Goal: Task Accomplishment & Management: Manage account settings

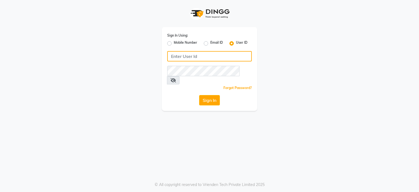
type input "7998919891"
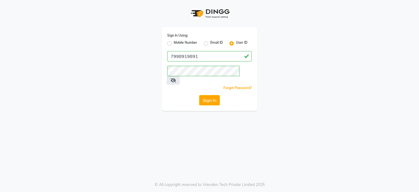
click at [178, 41] on label "Mobile Number" at bounding box center [185, 43] width 23 height 7
click at [177, 41] on input "Mobile Number" at bounding box center [176, 42] width 4 height 4
radio input "true"
radio input "false"
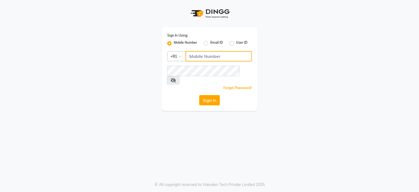
click at [216, 53] on input "Username" at bounding box center [218, 56] width 66 height 10
type input "7998919891"
click at [215, 95] on button "Sign In" at bounding box center [209, 100] width 21 height 10
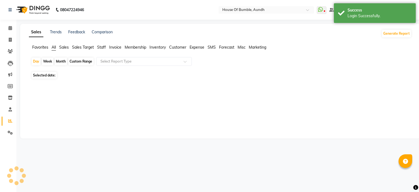
select select "en"
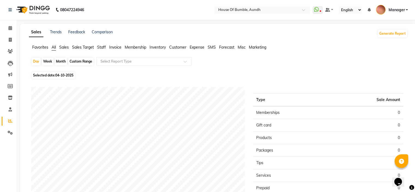
click at [226, 48] on span "Forecast" at bounding box center [226, 47] width 15 height 5
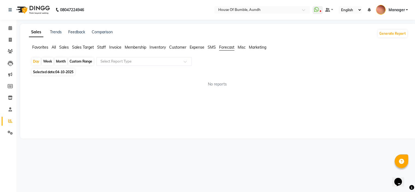
click at [231, 41] on div "Sales Trends Feedback Comparison Generate Report Favorites All Sales Sales Targ…" at bounding box center [218, 81] width 396 height 114
click at [245, 47] on span "Misc" at bounding box center [241, 47] width 8 height 5
click at [10, 27] on icon at bounding box center [10, 28] width 4 height 4
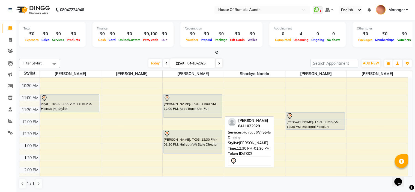
scroll to position [27, 0]
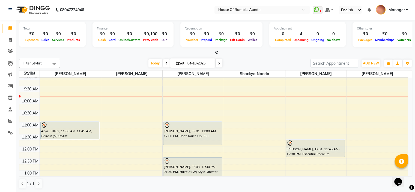
click at [192, 62] on input "04-10-2025" at bounding box center [199, 63] width 27 height 8
select select "10"
select select "2025"
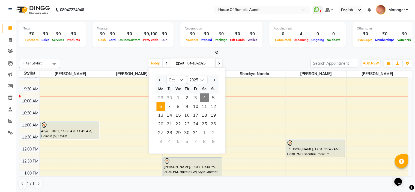
click at [161, 104] on span "6" at bounding box center [160, 106] width 9 height 9
type input "[DATE]"
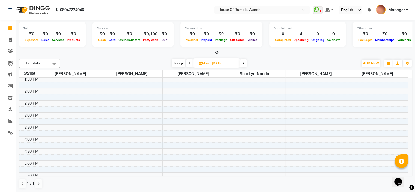
scroll to position [164, 0]
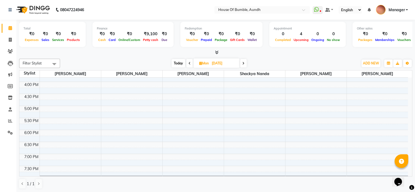
click at [55, 106] on div "9:00 AM 9:30 AM 10:00 AM 10:30 AM 11:00 AM 11:30 AM 12:00 PM 12:30 PM 1:00 PM 1…" at bounding box center [213, 58] width 388 height 288
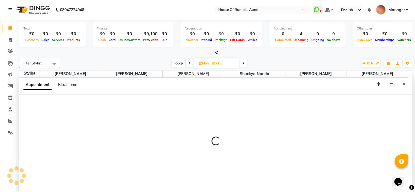
select select "7795"
select select "tentative"
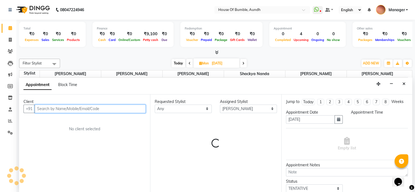
select select "1020"
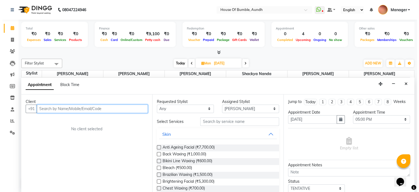
scroll to position [0, 0]
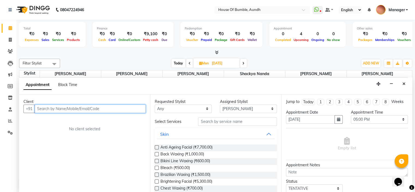
click at [64, 105] on input "text" at bounding box center [90, 108] width 111 height 8
paste input "91755 54948"
click at [52, 110] on input "91755 54948" at bounding box center [79, 108] width 88 height 8
click at [72, 108] on input "9175554948" at bounding box center [79, 108] width 88 height 8
type input "9175554948"
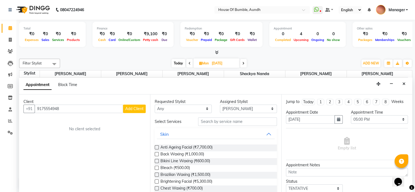
click at [138, 108] on span "Add Client" at bounding box center [134, 108] width 18 height 5
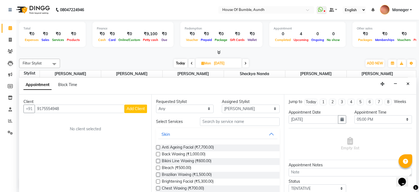
select select "22"
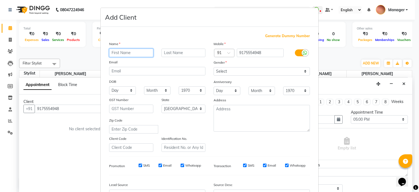
type input "v"
type input "Samiksha"
click at [173, 55] on input "text" at bounding box center [183, 53] width 44 height 8
type input "Shinde"
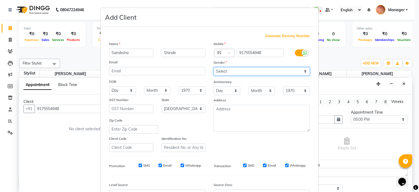
click at [290, 71] on select "Select [DEMOGRAPHIC_DATA] [DEMOGRAPHIC_DATA] Other Prefer Not To Say" at bounding box center [261, 71] width 96 height 8
click at [291, 72] on select "Select [DEMOGRAPHIC_DATA] [DEMOGRAPHIC_DATA] Other Prefer Not To Say" at bounding box center [261, 71] width 96 height 8
select select "[DEMOGRAPHIC_DATA]"
click at [213, 67] on select "Select [DEMOGRAPHIC_DATA] [DEMOGRAPHIC_DATA] Other Prefer Not To Say" at bounding box center [261, 71] width 96 height 8
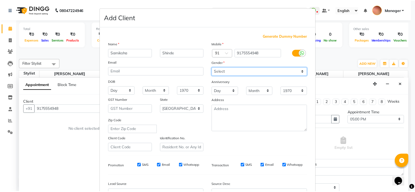
scroll to position [55, 0]
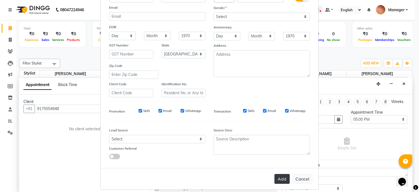
click at [282, 180] on button "Add" at bounding box center [281, 179] width 15 height 10
type input "91******48"
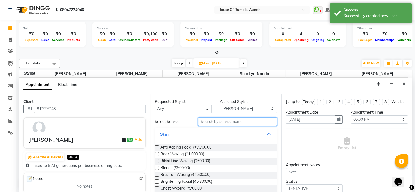
click at [220, 117] on input "text" at bounding box center [237, 121] width 78 height 8
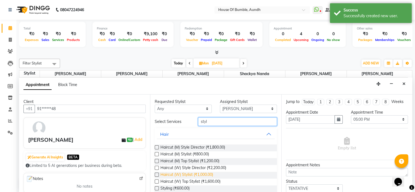
type input "styl"
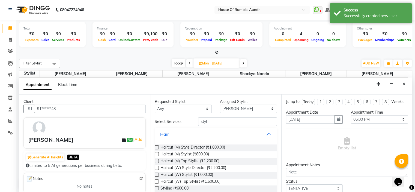
drag, startPoint x: 216, startPoint y: 176, endPoint x: 249, endPoint y: 171, distance: 33.9
click at [213, 176] on span "Haircut (W) Stylist (₹1,000.00)" at bounding box center [186, 174] width 53 height 7
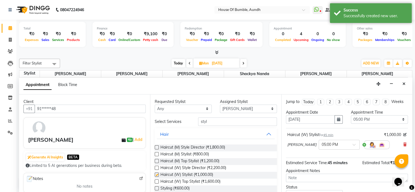
checkbox input "false"
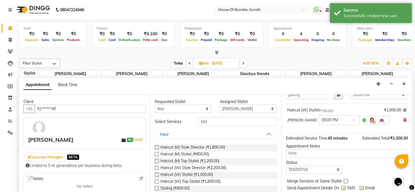
scroll to position [45, 0]
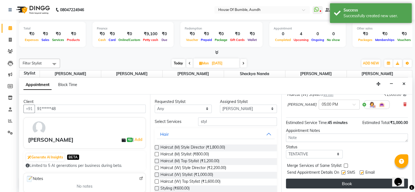
click at [332, 183] on button "Book" at bounding box center [347, 183] width 122 height 10
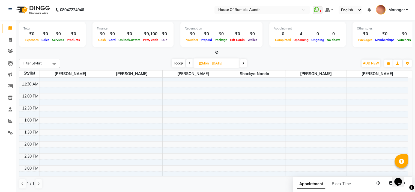
scroll to position [55, 0]
click at [181, 64] on span "Today" at bounding box center [178, 63] width 14 height 8
type input "04-10-2025"
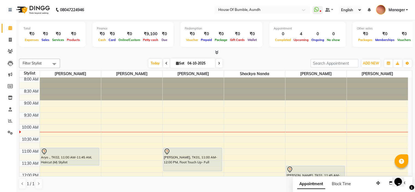
scroll to position [0, 0]
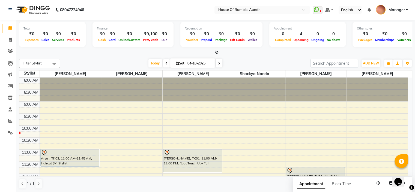
drag, startPoint x: 185, startPoint y: 86, endPoint x: 237, endPoint y: 170, distance: 98.3
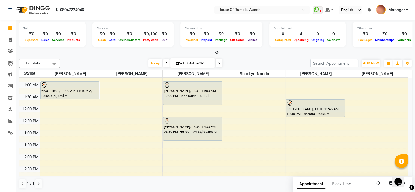
scroll to position [55, 0]
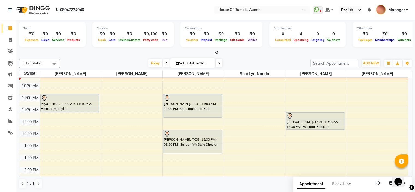
click at [189, 61] on input "04-10-2025" at bounding box center [199, 63] width 27 height 8
select select "10"
select select "2025"
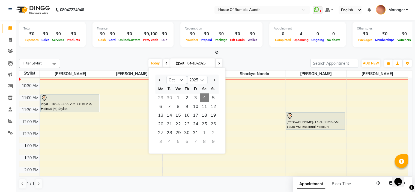
click at [216, 81] on div at bounding box center [212, 79] width 11 height 9
click at [214, 79] on span "Next month" at bounding box center [214, 80] width 2 height 2
click at [217, 80] on div at bounding box center [212, 79] width 11 height 9
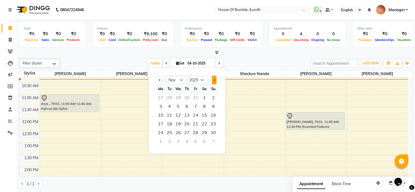
click at [215, 79] on button "Next month" at bounding box center [213, 79] width 5 height 9
select select "1"
select select "2026"
click at [215, 79] on button "Next month" at bounding box center [213, 79] width 5 height 9
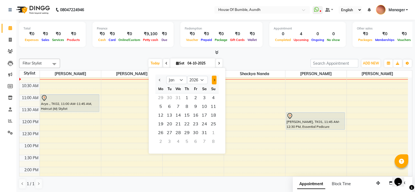
select select "2"
click at [159, 80] on span "Previous month" at bounding box center [160, 80] width 2 height 2
select select "12"
select select "2025"
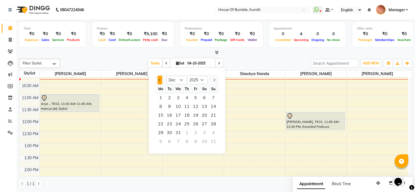
click at [159, 80] on span "Previous month" at bounding box center [160, 80] width 2 height 2
select select "11"
click at [286, 99] on div "8:00 AM 8:30 AM 9:00 AM 9:30 AM 10:00 AM 10:30 AM 11:00 AM 11:30 AM 12:00 PM 12…" at bounding box center [213, 179] width 388 height 312
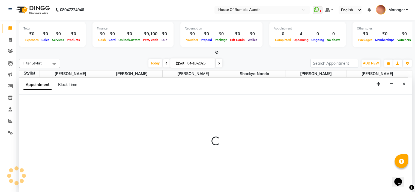
select select "7792"
select select "660"
select select "tentative"
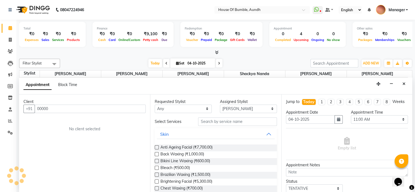
scroll to position [0, 0]
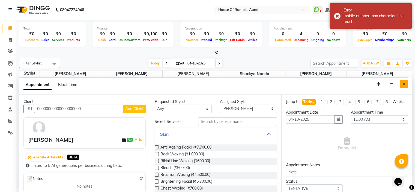
type input "00000000000000000000"
click at [401, 83] on button "Close" at bounding box center [404, 84] width 8 height 8
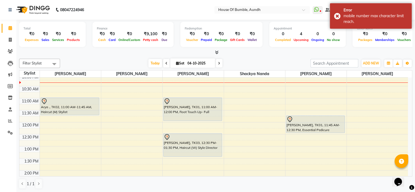
scroll to position [27, 0]
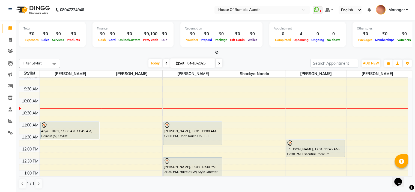
click at [202, 59] on input "04-10-2025" at bounding box center [199, 63] width 27 height 8
select select "10"
select select "2025"
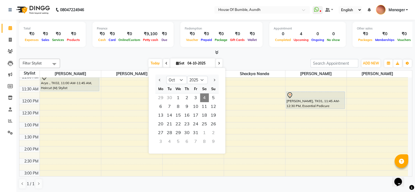
scroll to position [0, 0]
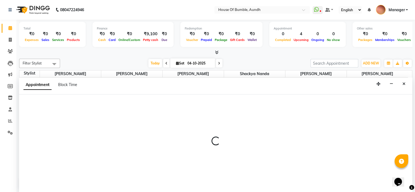
select select "7792"
select select "585"
select select "tentative"
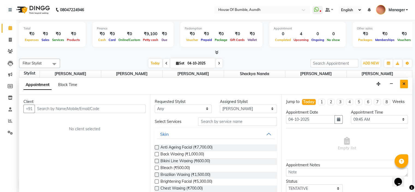
click at [403, 84] on icon "Close" at bounding box center [403, 84] width 3 height 4
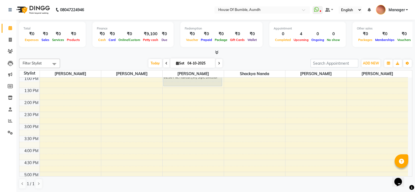
scroll to position [109, 0]
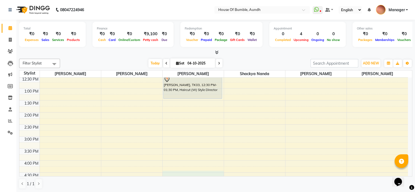
click at [193, 173] on div "8:00 AM 8:30 AM 9:00 AM 9:30 AM 10:00 AM 10:30 AM 11:00 AM 11:30 AM 12:00 PM 12…" at bounding box center [213, 124] width 388 height 312
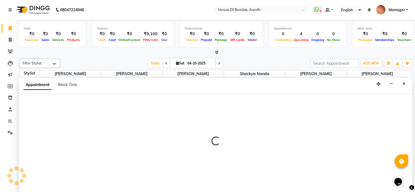
scroll to position [0, 0]
select select "8141"
select select "990"
select select "tentative"
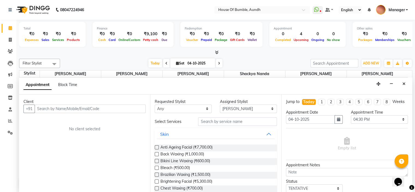
click at [60, 110] on input "text" at bounding box center [90, 108] width 111 height 8
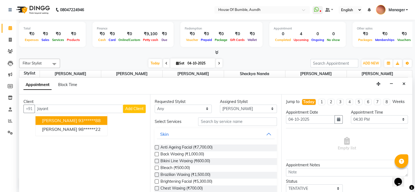
click at [78, 121] on ngb-highlight "93******88" at bounding box center [89, 119] width 22 height 5
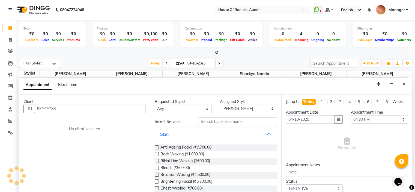
type input "93******88"
click at [240, 124] on input "text" at bounding box center [237, 121] width 78 height 8
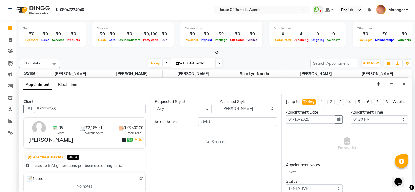
click at [239, 125] on div "Select Services stylst No Services" at bounding box center [216, 130] width 122 height 27
click at [241, 117] on input "stylst" at bounding box center [237, 121] width 78 height 8
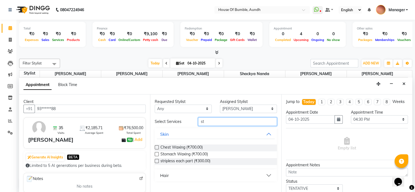
click at [228, 123] on input "st" at bounding box center [237, 121] width 78 height 8
type input "sty"
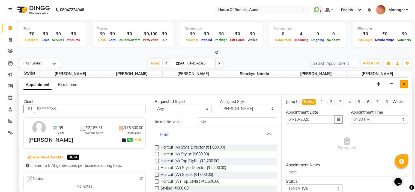
click at [402, 84] on icon "Close" at bounding box center [403, 84] width 3 height 4
click at [402, 84] on div "8:00 AM 8:30 AM 9:00 AM 9:30 AM 10:00 AM 10:30 AM 11:00 AM 11:30 AM 12:00 PM 12…" at bounding box center [213, 124] width 388 height 312
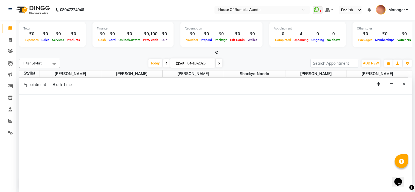
click at [410, 81] on div "Appointment Block Time" at bounding box center [215, 85] width 393 height 17
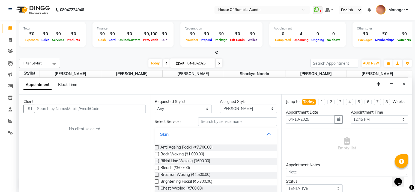
click at [405, 83] on icon "Close" at bounding box center [403, 84] width 3 height 4
click at [404, 83] on div "8:00 AM 8:30 AM 9:00 AM 9:30 AM 10:00 AM 10:30 AM 11:00 AM 11:30 AM 12:00 PM 12…" at bounding box center [213, 124] width 388 height 312
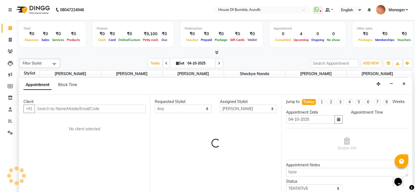
click at [404, 83] on icon "Close" at bounding box center [403, 84] width 3 height 4
click at [404, 83] on div "8:00 AM 8:30 AM 9:00 AM 9:30 AM 10:00 AM 10:30 AM 11:00 AM 11:30 AM 12:00 PM 12…" at bounding box center [213, 124] width 388 height 312
click at [404, 83] on td at bounding box center [224, 85] width 368 height 6
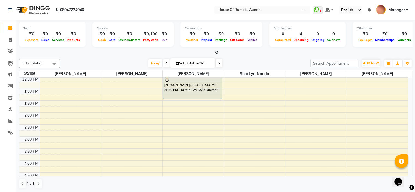
click at [404, 83] on div "8:00 AM 8:30 AM 9:00 AM 9:30 AM 10:00 AM 10:30 AM 11:00 AM 11:30 AM 12:00 PM 12…" at bounding box center [213, 124] width 388 height 312
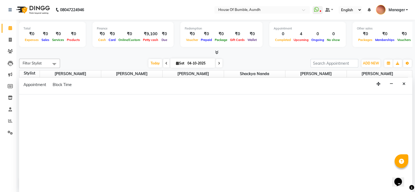
select select "10291"
select select "tentative"
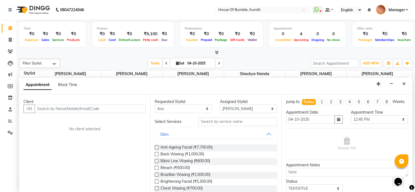
click at [402, 82] on icon "Close" at bounding box center [403, 84] width 3 height 4
click at [404, 80] on div "8:00 AM 8:30 AM 9:00 AM 9:30 AM 10:00 AM 10:30 AM 11:00 AM 11:30 AM 12:00 PM 12…" at bounding box center [213, 124] width 388 height 312
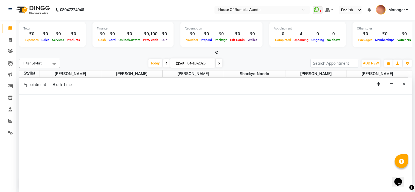
select select "10291"
select select "tentative"
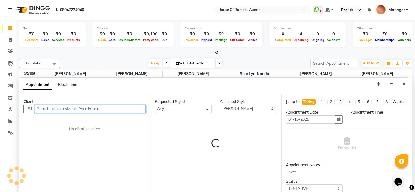
select select "750"
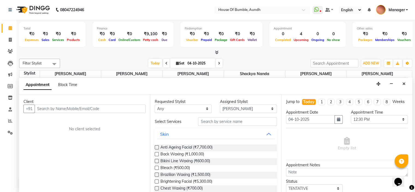
click at [408, 82] on div "Appointment Block Time" at bounding box center [215, 85] width 393 height 17
click at [403, 85] on icon "Close" at bounding box center [403, 84] width 3 height 4
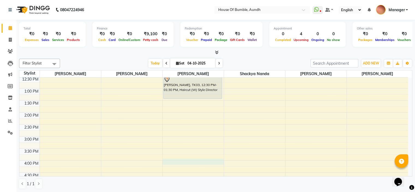
click at [179, 160] on div "8:00 AM 8:30 AM 9:00 AM 9:30 AM 10:00 AM 10:30 AM 11:00 AM 11:30 AM 12:00 PM 12…" at bounding box center [213, 124] width 388 height 312
select select "8141"
select select "tentative"
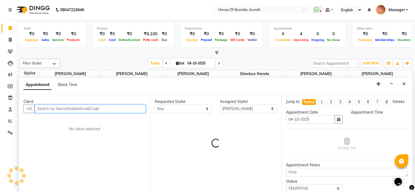
select select "960"
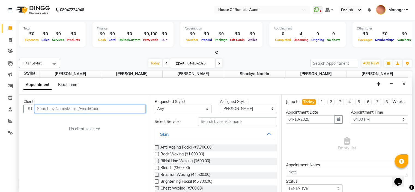
click at [135, 109] on input "text" at bounding box center [90, 108] width 111 height 8
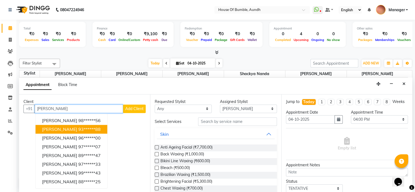
click at [43, 129] on span "[PERSON_NAME]" at bounding box center [59, 128] width 35 height 5
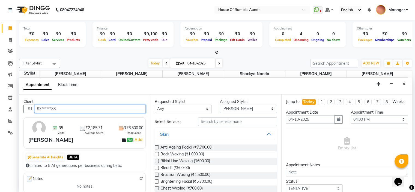
type input "93******88"
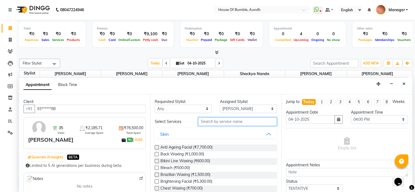
click at [225, 119] on input "text" at bounding box center [237, 121] width 78 height 8
click at [223, 124] on input "text" at bounding box center [237, 121] width 78 height 8
click at [225, 119] on input "text" at bounding box center [237, 121] width 78 height 8
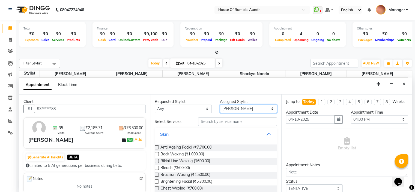
select select "10291"
click at [220, 104] on select "Select [PERSON_NAME] [PERSON_NAME] [PERSON_NAME] [PERSON_NAME] Pooja Kalbhor Sh…" at bounding box center [248, 108] width 57 height 8
click at [246, 118] on div "Requested Stylist Any [PERSON_NAME] [PERSON_NAME] [PERSON_NAME] [PERSON_NAME] P…" at bounding box center [215, 143] width 131 height 98
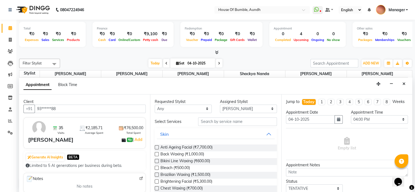
click at [250, 121] on div "Requested Stylist Any [PERSON_NAME] [PERSON_NAME] [PERSON_NAME] [PERSON_NAME] P…" at bounding box center [215, 143] width 131 height 98
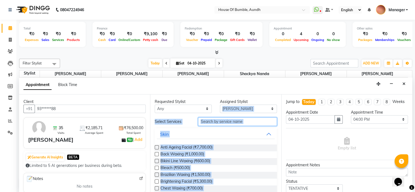
click at [255, 122] on input "text" at bounding box center [237, 121] width 78 height 8
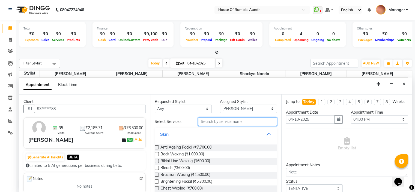
click at [245, 120] on input "text" at bounding box center [237, 121] width 78 height 8
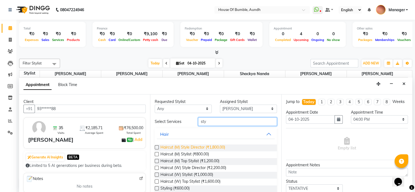
type input "sty"
click at [192, 148] on span "Haircut (M) Style Director (₹1,800.00)" at bounding box center [192, 147] width 65 height 7
checkbox input "false"
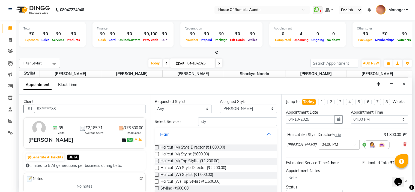
scroll to position [27, 0]
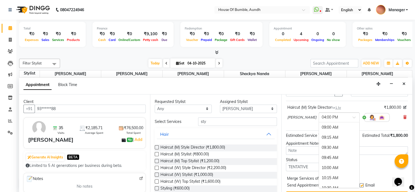
click at [354, 122] on span at bounding box center [355, 119] width 7 height 6
click at [341, 120] on input "text" at bounding box center [333, 117] width 24 height 6
click at [340, 120] on input "text" at bounding box center [333, 117] width 24 height 6
click at [324, 88] on div "Appointment Block Time" at bounding box center [215, 85] width 393 height 17
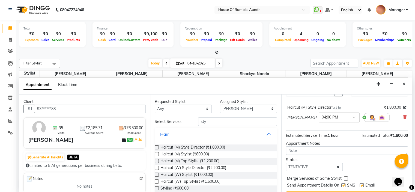
click at [346, 120] on div at bounding box center [339, 117] width 40 height 6
click at [238, 103] on div "Assigned Stylist" at bounding box center [248, 102] width 57 height 6
drag, startPoint x: 239, startPoint y: 108, endPoint x: 0, endPoint y: 191, distance: 253.3
click at [239, 108] on select "Select [PERSON_NAME] [PERSON_NAME] [PERSON_NAME] [PERSON_NAME] Pooja Kalbhor Sh…" at bounding box center [248, 108] width 57 height 8
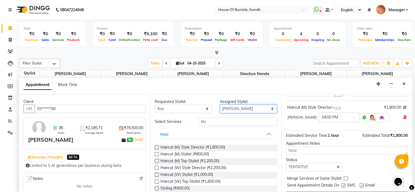
click at [239, 108] on select "Select [PERSON_NAME] [PERSON_NAME] [PERSON_NAME] [PERSON_NAME] Pooja Kalbhor Sh…" at bounding box center [248, 108] width 57 height 8
click at [404, 84] on icon "Close" at bounding box center [403, 84] width 3 height 4
click at [404, 84] on div "8:00 AM 8:30 AM 9:00 AM 9:30 AM 10:00 AM 10:30 AM 11:00 AM 11:30 AM 12:00 PM 12…" at bounding box center [213, 124] width 388 height 312
click at [404, 84] on td at bounding box center [224, 85] width 368 height 6
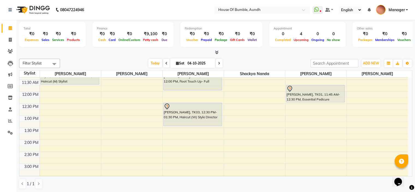
click at [195, 138] on div "8:00 AM 8:30 AM 9:00 AM 9:30 AM 10:00 AM 10:30 AM 11:00 AM 11:30 AM 12:00 PM 12…" at bounding box center [213, 152] width 388 height 312
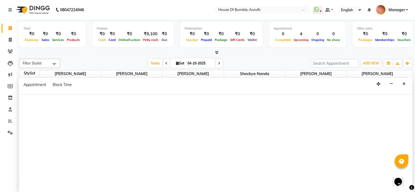
click at [195, 141] on div at bounding box center [215, 143] width 393 height 98
select select "8141"
select select "tentative"
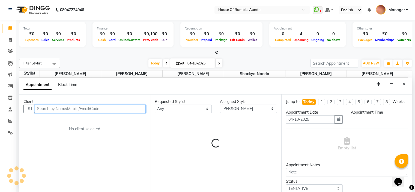
select select "840"
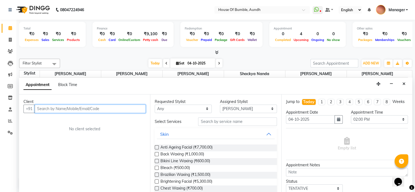
click at [124, 108] on input "text" at bounding box center [90, 108] width 111 height 8
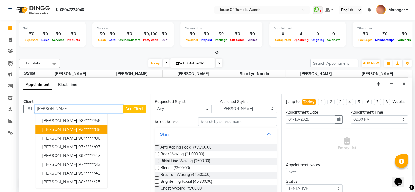
click at [77, 125] on button "[PERSON_NAME] 93******88" at bounding box center [71, 129] width 72 height 9
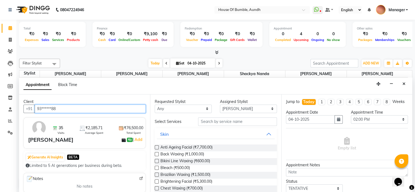
type input "93******88"
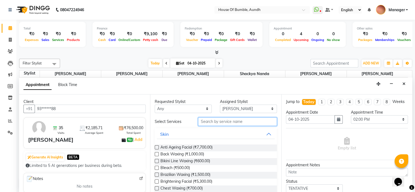
click at [252, 119] on input "text" at bounding box center [237, 121] width 78 height 8
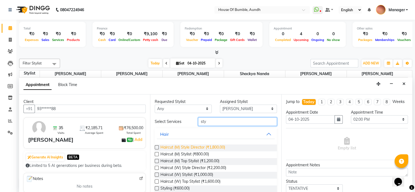
type input "sty"
click at [188, 147] on span "Haircut (M) Style Director (₹1,800.00)" at bounding box center [192, 147] width 65 height 7
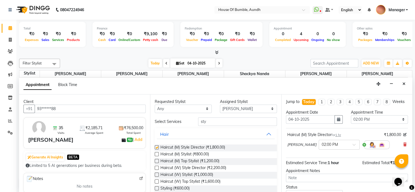
checkbox input "false"
click at [348, 146] on div at bounding box center [339, 144] width 40 height 6
click at [348, 147] on div at bounding box center [339, 144] width 40 height 6
click at [333, 179] on div "04:30 PM" at bounding box center [339, 175] width 40 height 10
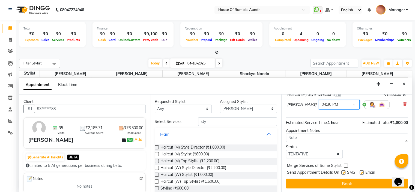
scroll to position [45, 0]
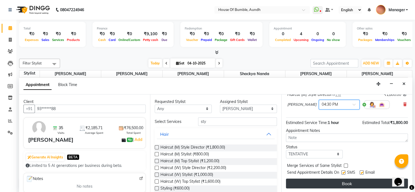
click at [337, 180] on button "Book" at bounding box center [347, 183] width 122 height 10
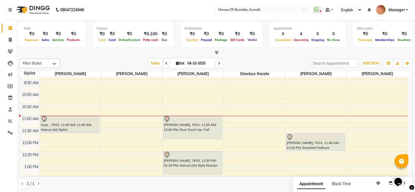
scroll to position [55, 0]
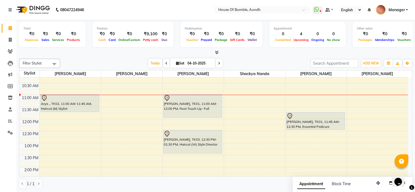
click at [191, 61] on input "04-10-2025" at bounding box center [199, 63] width 27 height 8
select select "10"
select select "2025"
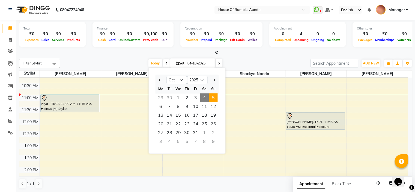
click at [216, 97] on span "5" at bounding box center [212, 97] width 9 height 9
type input "05-10-2025"
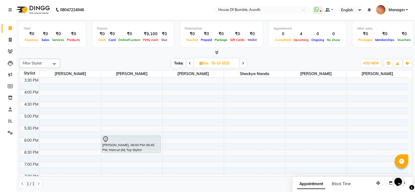
scroll to position [101, 0]
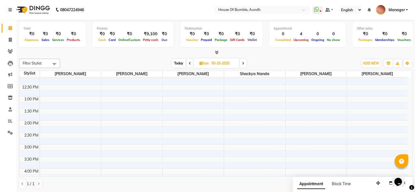
click at [221, 63] on input "05-10-2025" at bounding box center [223, 63] width 27 height 8
select select "10"
select select "2025"
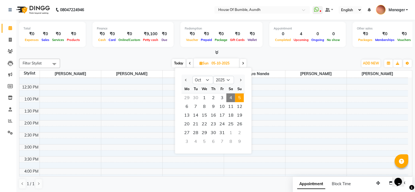
click at [231, 99] on span "4" at bounding box center [230, 97] width 9 height 9
type input "04-10-2025"
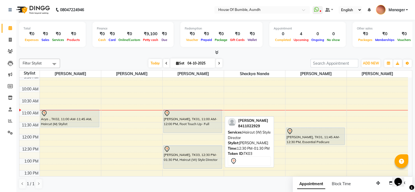
scroll to position [0, 0]
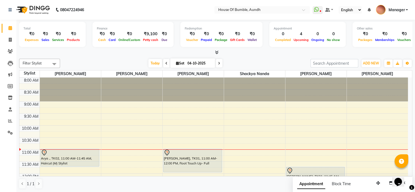
click at [189, 63] on input "04-10-2025" at bounding box center [199, 63] width 27 height 8
select select "10"
select select "2025"
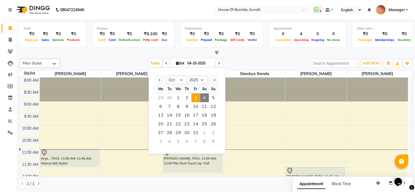
click at [194, 93] on span "3" at bounding box center [195, 97] width 9 height 9
type input "03-10-2025"
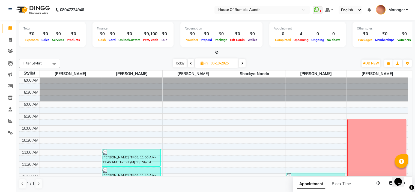
click at [213, 61] on input "03-10-2025" at bounding box center [222, 63] width 27 height 8
select select "10"
select select "2025"
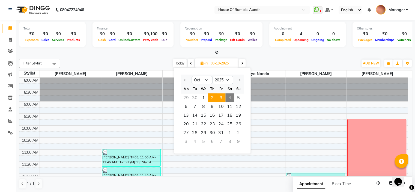
click at [208, 96] on span "2" at bounding box center [212, 97] width 9 height 9
type input "02-10-2025"
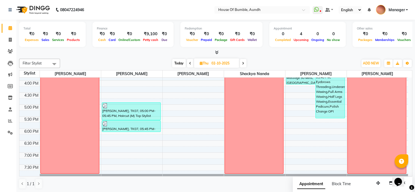
scroll to position [191, 0]
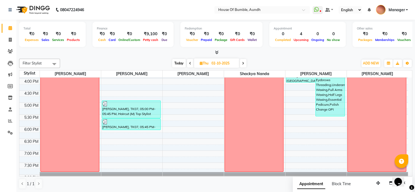
click at [205, 65] on span "[DATE]" at bounding box center [216, 62] width 45 height 9
click at [213, 62] on input "02-10-2025" at bounding box center [223, 63] width 27 height 8
select select "10"
select select "2025"
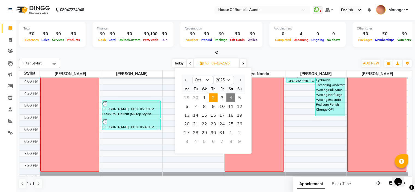
click at [231, 97] on span "4" at bounding box center [230, 97] width 9 height 9
type input "04-10-2025"
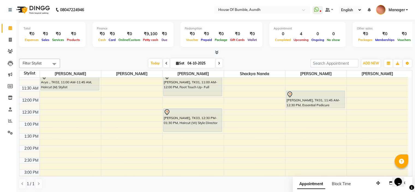
scroll to position [19, 0]
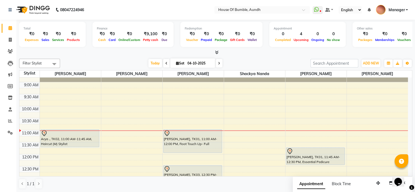
click at [194, 60] on input "04-10-2025" at bounding box center [199, 63] width 27 height 8
select select "10"
select select "2025"
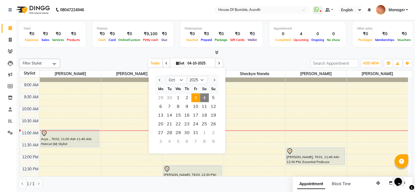
click at [193, 95] on span "3" at bounding box center [195, 97] width 9 height 9
type input "03-10-2025"
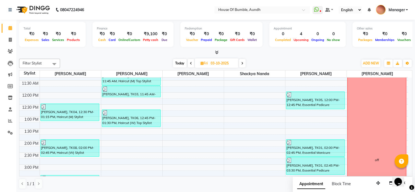
scroll to position [27, 0]
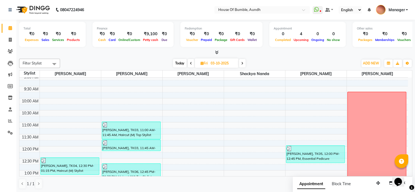
click at [207, 62] on span "Fri" at bounding box center [204, 63] width 10 height 4
select select "10"
select select "2025"
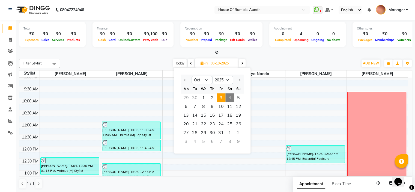
click at [221, 97] on span "3" at bounding box center [220, 97] width 9 height 9
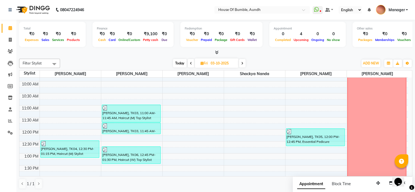
scroll to position [109, 0]
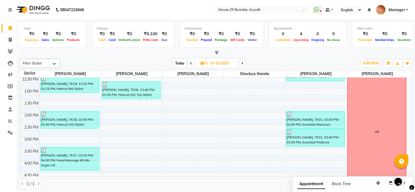
click at [222, 64] on input "03-10-2025" at bounding box center [222, 63] width 27 height 8
select select "10"
select select "2025"
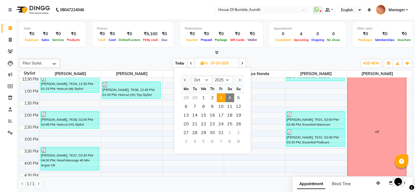
click at [230, 95] on span "4" at bounding box center [229, 97] width 9 height 9
type input "04-10-2025"
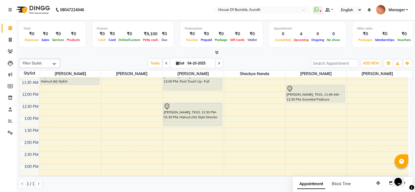
scroll to position [136, 0]
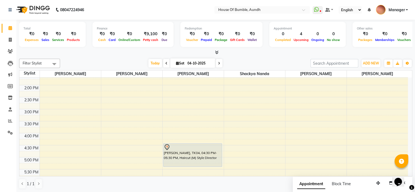
click at [108, 110] on div "8:00 AM 8:30 AM 9:00 AM 9:30 AM 10:00 AM 10:30 AM 11:00 AM 11:30 AM 12:00 PM 12…" at bounding box center [213, 97] width 388 height 312
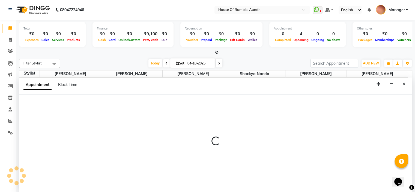
select select "12465"
select select "900"
select select "tentative"
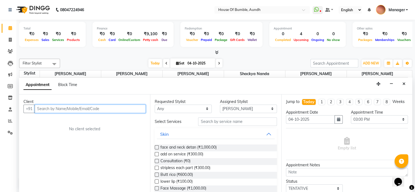
click at [88, 109] on input "text" at bounding box center [90, 108] width 111 height 8
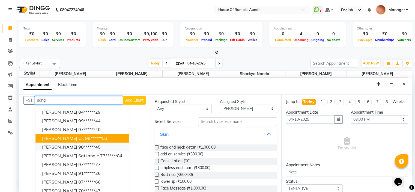
scroll to position [13, 0]
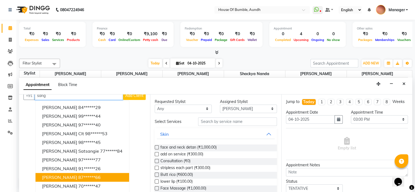
click at [68, 179] on span "[PERSON_NAME]" at bounding box center [59, 176] width 35 height 5
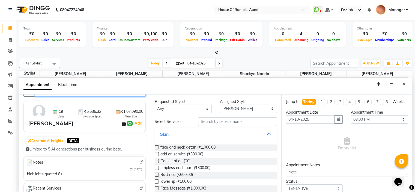
scroll to position [82, 0]
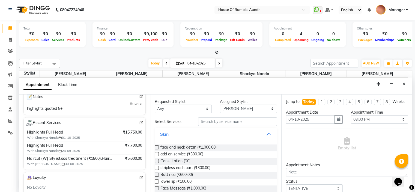
type input "87******66"
click at [55, 131] on span "Highlights Full Head" at bounding box center [70, 132] width 86 height 6
click at [131, 132] on span "₹15,750.00" at bounding box center [132, 132] width 19 height 6
click at [69, 136] on span "With Shackya Nanda [DATE]" at bounding box center [61, 137] width 68 height 5
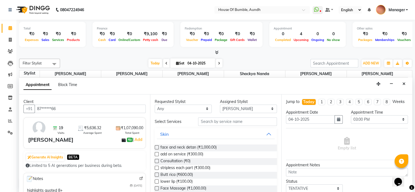
scroll to position [0, 0]
click at [9, 26] on icon at bounding box center [10, 28] width 4 height 4
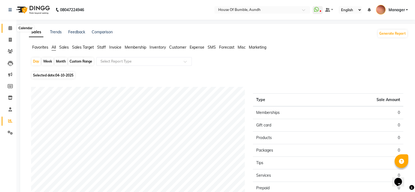
click at [8, 26] on icon at bounding box center [10, 28] width 4 height 4
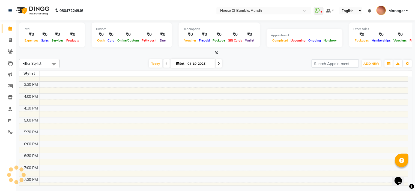
scroll to position [38, 0]
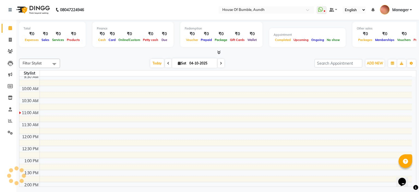
click at [181, 62] on span "Sat" at bounding box center [181, 63] width 11 height 4
select select "10"
select select "2025"
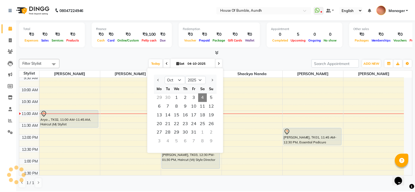
scroll to position [72, 0]
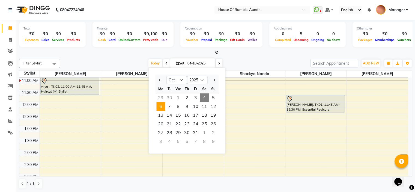
click at [160, 107] on span "6" at bounding box center [160, 106] width 9 height 9
type input "[DATE]"
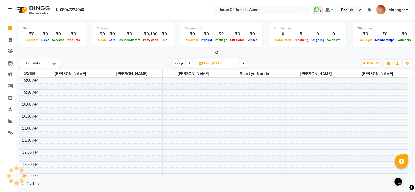
scroll to position [48, 0]
click at [210, 63] on span "Mon" at bounding box center [204, 63] width 12 height 4
select select "10"
select select "2025"
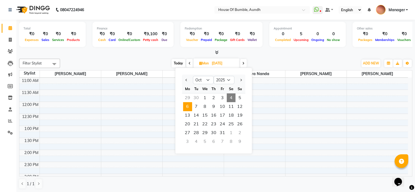
click at [267, 89] on div "9:00 AM 9:30 AM 10:00 AM 10:30 AM 11:00 AM 11:30 AM 12:00 PM 12:30 PM 1:00 PM 1…" at bounding box center [213, 174] width 388 height 288
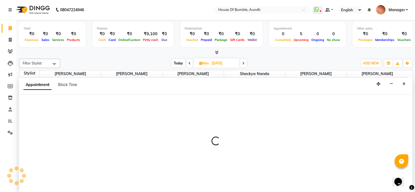
select select "7918"
select select "tentative"
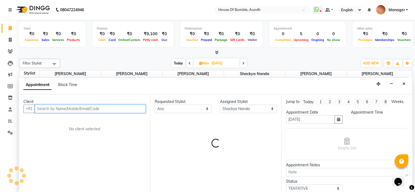
scroll to position [0, 0]
select select "690"
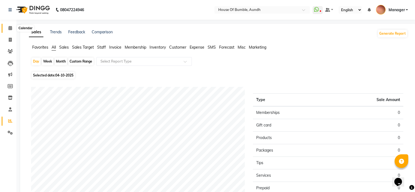
click at [9, 29] on icon at bounding box center [10, 28] width 4 height 4
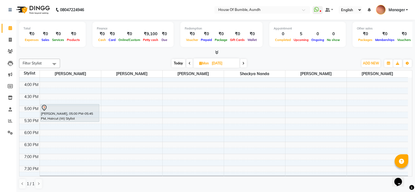
scroll to position [109, 0]
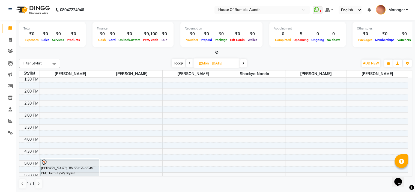
click at [206, 60] on span "[DATE]" at bounding box center [216, 62] width 46 height 9
click at [213, 65] on input "[DATE]" at bounding box center [223, 63] width 27 height 8
select select "10"
select select "2025"
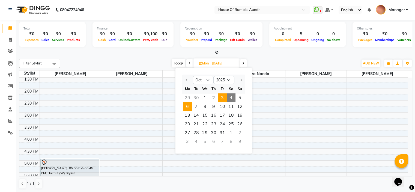
click at [222, 100] on span "3" at bounding box center [222, 97] width 9 height 9
type input "03-10-2025"
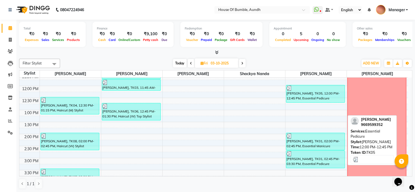
scroll to position [153, 0]
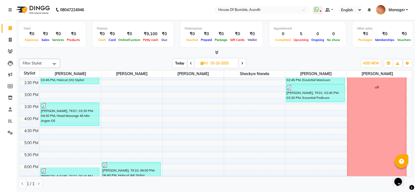
click at [221, 64] on input "03-10-2025" at bounding box center [222, 63] width 27 height 8
select select "10"
select select "2025"
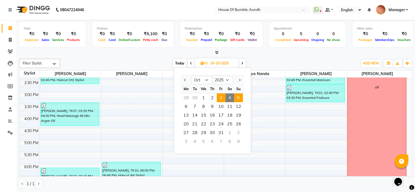
scroll to position [0, 0]
click at [278, 95] on div "8:00 AM 8:30 AM 9:00 AM 9:30 AM 10:00 AM 10:30 AM 11:00 AM 11:30 AM 12:00 PM 12…" at bounding box center [213, 80] width 388 height 312
select select "7918"
select select "tentative"
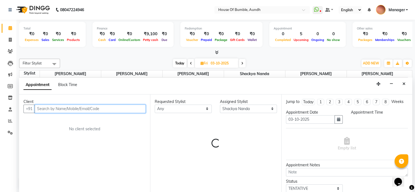
select select "900"
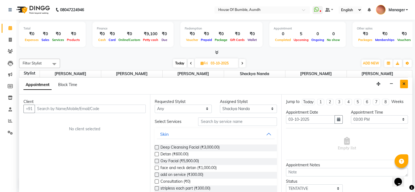
click at [404, 87] on button "Close" at bounding box center [404, 84] width 8 height 8
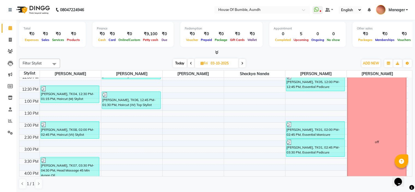
scroll to position [44, 0]
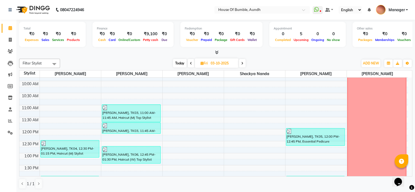
click at [222, 62] on input "03-10-2025" at bounding box center [222, 63] width 27 height 8
select select "10"
select select "2025"
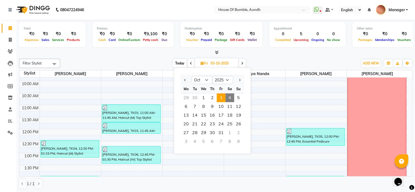
click at [222, 97] on span "3" at bounding box center [220, 97] width 9 height 9
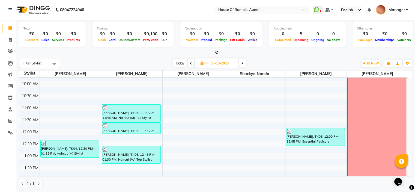
click at [217, 63] on input "03-10-2025" at bounding box center [222, 63] width 27 height 8
select select "10"
select select "2025"
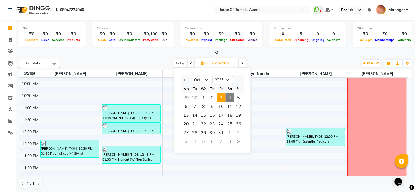
click at [228, 96] on span "4" at bounding box center [229, 97] width 9 height 9
type input "04-10-2025"
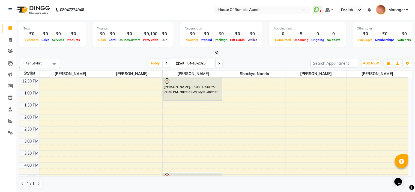
scroll to position [99, 0]
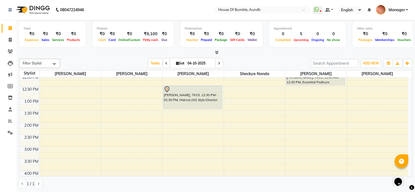
click at [170, 158] on div "8:00 AM 8:30 AM 9:00 AM 9:30 AM 10:00 AM 10:30 AM 11:00 AM 11:30 AM 12:00 PM 12…" at bounding box center [213, 134] width 388 height 312
select select "8141"
select select "tentative"
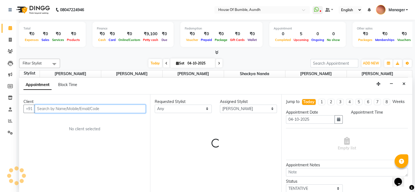
select select "930"
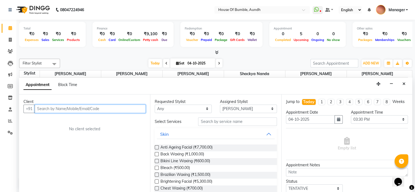
click at [115, 107] on input "text" at bounding box center [90, 108] width 111 height 8
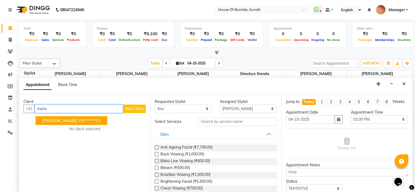
click at [84, 123] on button "[PERSON_NAME] 70******31" at bounding box center [71, 120] width 72 height 9
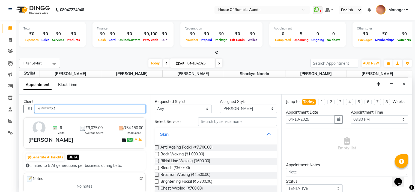
type input "70******31"
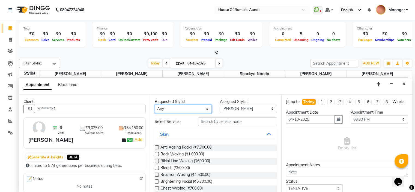
click at [167, 108] on select "Any [PERSON_NAME] [PERSON_NAME] [PERSON_NAME] [PERSON_NAME]" at bounding box center [183, 108] width 57 height 8
select select "8141"
click at [155, 104] on select "Any [PERSON_NAME] [PERSON_NAME] [PERSON_NAME] [PERSON_NAME]" at bounding box center [183, 108] width 57 height 8
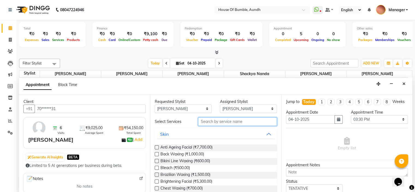
click at [213, 122] on input "text" at bounding box center [237, 121] width 78 height 8
type input "sty"
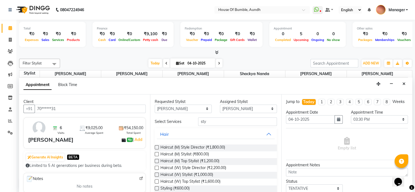
click at [157, 147] on label at bounding box center [157, 147] width 4 height 4
click at [157, 147] on input "checkbox" at bounding box center [157, 148] width 4 height 4
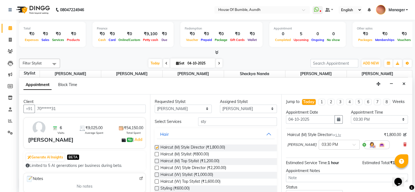
checkbox input "false"
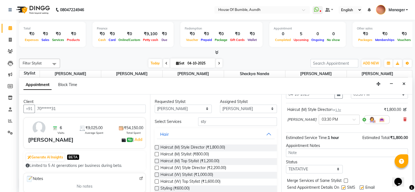
scroll to position [45, 0]
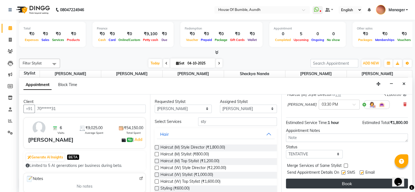
click at [344, 183] on button "Book" at bounding box center [347, 183] width 122 height 10
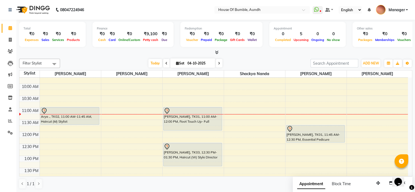
scroll to position [82, 0]
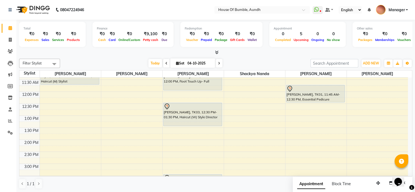
click at [259, 110] on div "8:00 AM 8:30 AM 9:00 AM 9:30 AM 10:00 AM 10:30 AM 11:00 AM 11:30 AM 12:00 PM 12…" at bounding box center [213, 152] width 388 height 312
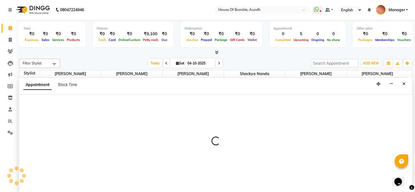
select select "7918"
select select "tentative"
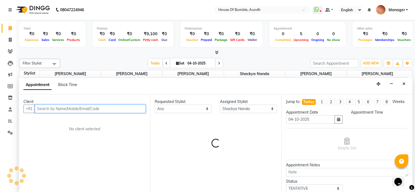
select select "765"
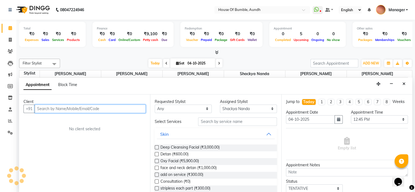
scroll to position [0, 0]
click at [102, 109] on input "text" at bounding box center [90, 108] width 111 height 8
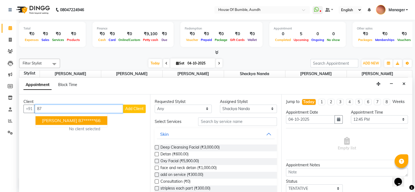
type input "8"
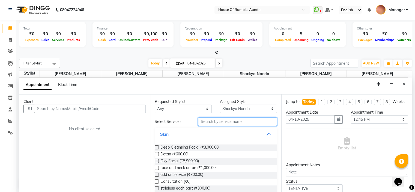
click at [223, 119] on input "text" at bounding box center [237, 121] width 78 height 8
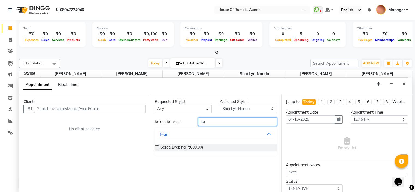
type input "s"
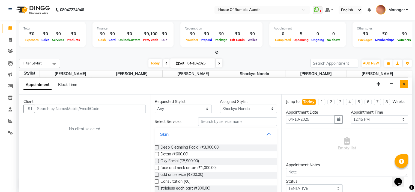
click at [401, 81] on button "Close" at bounding box center [404, 84] width 8 height 8
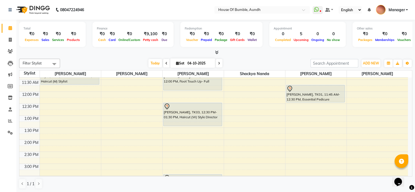
scroll to position [55, 0]
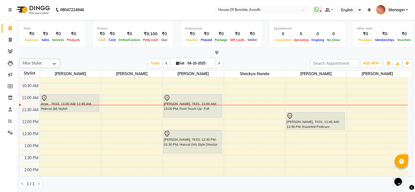
click at [193, 60] on input "04-10-2025" at bounding box center [199, 63] width 27 height 8
select select "10"
select select "2025"
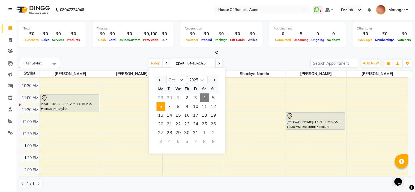
click at [160, 110] on span "6" at bounding box center [160, 106] width 9 height 9
type input "[DATE]"
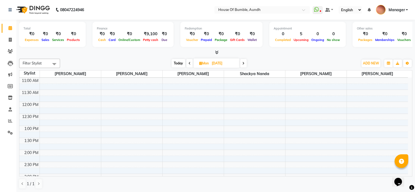
scroll to position [0, 0]
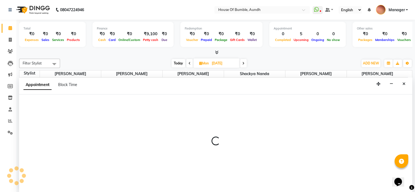
select select "7795"
select select "600"
select select "tentative"
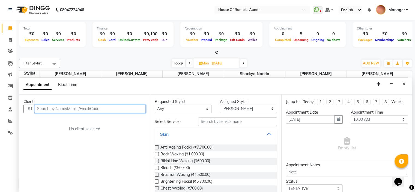
click at [74, 104] on input "text" at bounding box center [90, 108] width 111 height 8
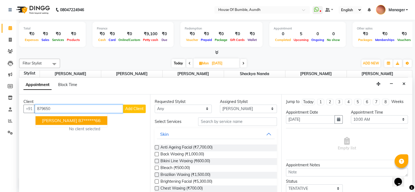
click at [64, 122] on span "[PERSON_NAME]" at bounding box center [59, 119] width 35 height 5
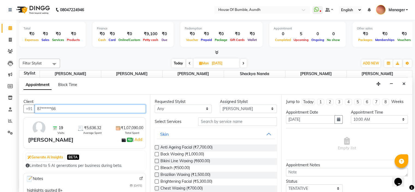
type input "87******66"
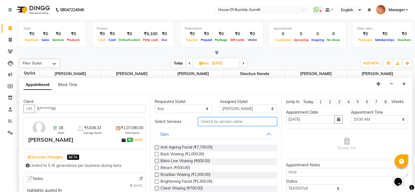
click at [232, 119] on input "text" at bounding box center [237, 121] width 78 height 8
type input "w"
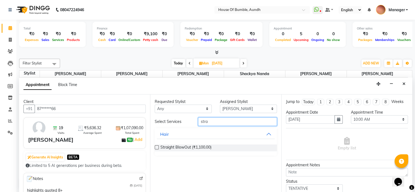
type input "stra"
click at [177, 145] on span "Straight BlowOut (₹1,100.00)" at bounding box center [185, 147] width 51 height 7
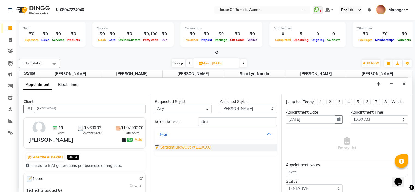
checkbox input "false"
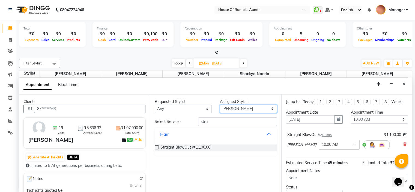
click at [243, 105] on select "Select [PERSON_NAME] [PERSON_NAME] [PERSON_NAME] [PERSON_NAME] Pooja Kalbhor Sh…" at bounding box center [248, 108] width 57 height 8
select select "7792"
click at [220, 104] on select "Select [PERSON_NAME] [PERSON_NAME] [PERSON_NAME] [PERSON_NAME] Pooja Kalbhor Sh…" at bounding box center [248, 108] width 57 height 8
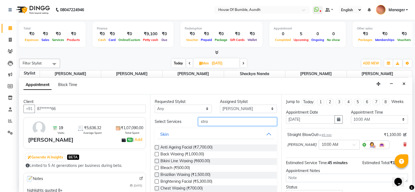
click at [219, 120] on input "stra" at bounding box center [237, 121] width 78 height 8
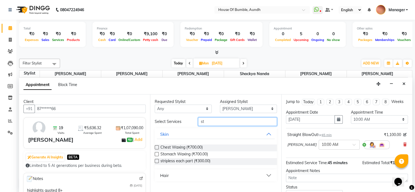
type input "s"
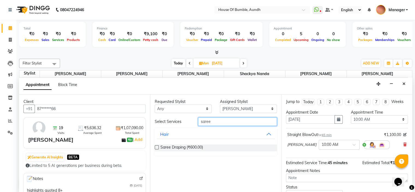
type input "saree"
click at [191, 150] on div "Saree Draping (₹600.00)" at bounding box center [216, 148] width 122 height 16
click at [194, 147] on span "Saree Draping (₹600.00)" at bounding box center [181, 147] width 43 height 7
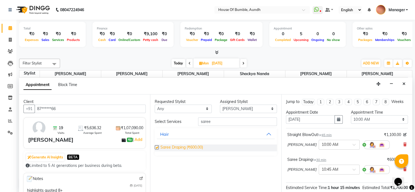
checkbox input "false"
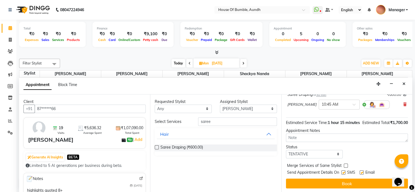
scroll to position [75, 0]
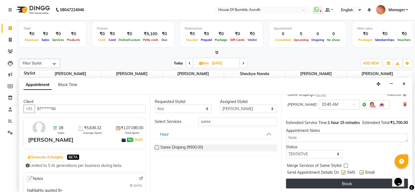
click at [310, 182] on button "Book" at bounding box center [347, 183] width 122 height 10
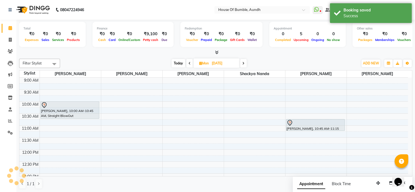
scroll to position [0, 0]
click at [182, 64] on span "Today" at bounding box center [178, 63] width 14 height 8
type input "04-10-2025"
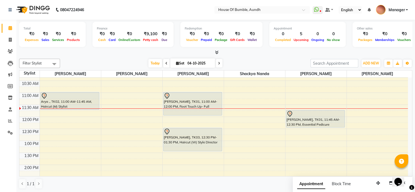
scroll to position [55, 0]
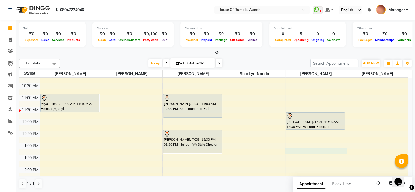
click at [312, 147] on div "8:00 AM 8:30 AM 9:00 AM 9:30 AM 10:00 AM 10:30 AM 11:00 AM 11:30 AM 12:00 PM 12…" at bounding box center [213, 179] width 388 height 312
select select "7792"
select select "tentative"
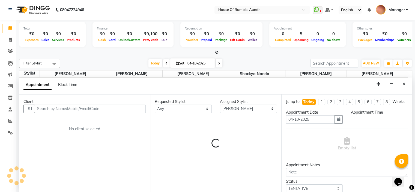
select select "795"
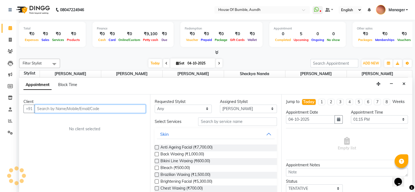
scroll to position [0, 0]
click at [104, 110] on input "text" at bounding box center [90, 108] width 111 height 8
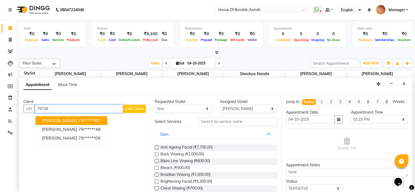
click at [61, 118] on span "[PERSON_NAME]" at bounding box center [59, 119] width 35 height 5
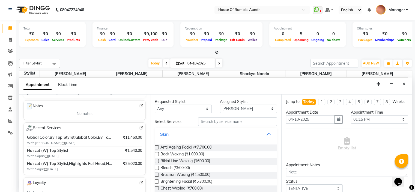
scroll to position [82, 0]
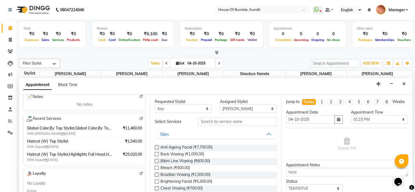
type input "79******87"
click at [139, 116] on span at bounding box center [141, 118] width 4 height 5
click at [403, 85] on button "Close" at bounding box center [404, 84] width 8 height 8
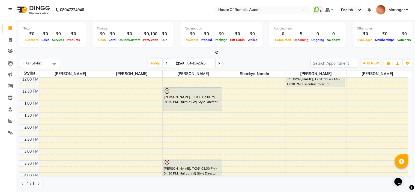
scroll to position [109, 0]
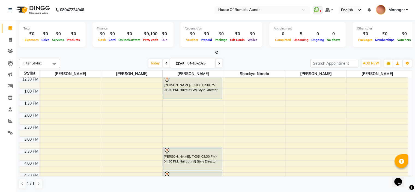
click at [121, 136] on div "8:00 AM 8:30 AM 9:00 AM 9:30 AM 10:00 AM 10:30 AM 11:00 AM 11:30 AM 12:00 PM 12…" at bounding box center [213, 124] width 388 height 312
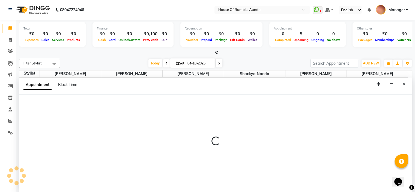
select select "12465"
select select "900"
select select "tentative"
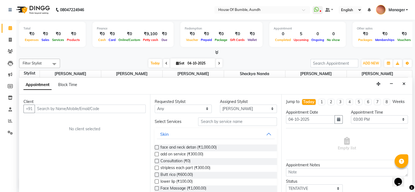
click at [114, 106] on input "text" at bounding box center [90, 108] width 111 height 8
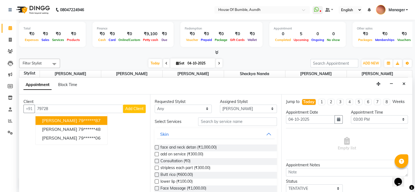
click at [87, 121] on ngb-highlight "79******87" at bounding box center [89, 119] width 22 height 5
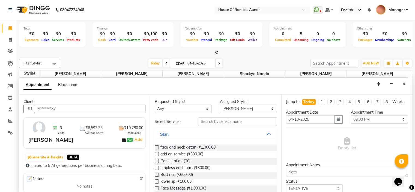
type input "79******87"
click at [208, 122] on input "text" at bounding box center [237, 121] width 78 height 8
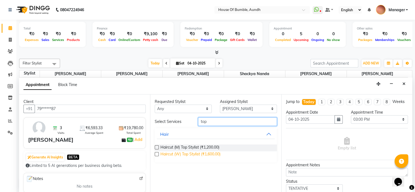
type input "top"
click at [183, 154] on span "Haircut (W) Top Stylist (₹1,600.00)" at bounding box center [190, 154] width 60 height 7
checkbox input "false"
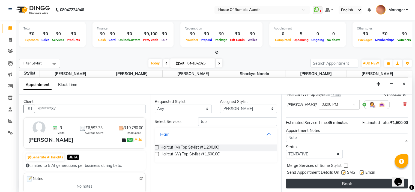
scroll to position [45, 0]
click at [310, 183] on button "Book" at bounding box center [347, 183] width 122 height 10
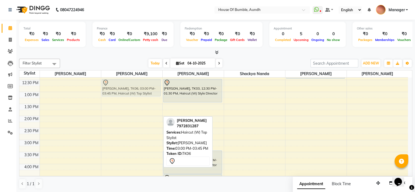
scroll to position [104, 0]
drag, startPoint x: 127, startPoint y: 144, endPoint x: 111, endPoint y: 91, distance: 55.5
click at [111, 91] on div "[PERSON_NAME], TK06, 03:00 PM-03:45 PM, Haircut (W) Top Stylist [PERSON_NAME], …" at bounding box center [131, 129] width 61 height 312
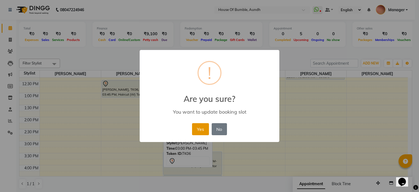
click at [202, 129] on button "Yes" at bounding box center [200, 129] width 17 height 12
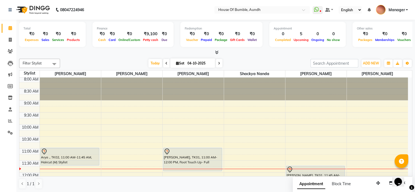
scroll to position [0, 0]
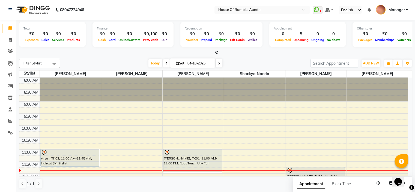
click at [216, 62] on span at bounding box center [219, 63] width 7 height 8
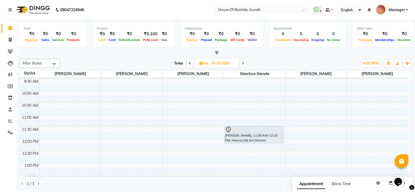
scroll to position [44, 0]
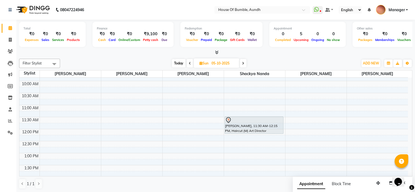
drag, startPoint x: 177, startPoint y: 65, endPoint x: 200, endPoint y: 60, distance: 23.8
click at [177, 62] on span "Today" at bounding box center [179, 63] width 14 height 8
type input "04-10-2025"
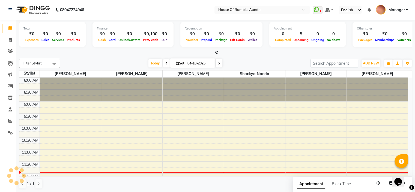
scroll to position [72, 0]
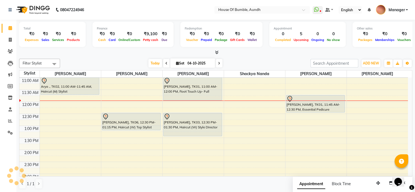
click at [199, 63] on input "04-10-2025" at bounding box center [199, 63] width 27 height 8
select select "10"
select select "2025"
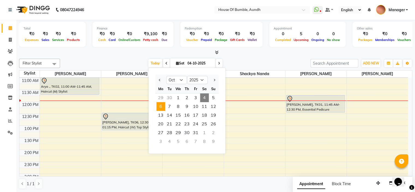
click at [160, 109] on span "6" at bounding box center [160, 106] width 9 height 9
type input "[DATE]"
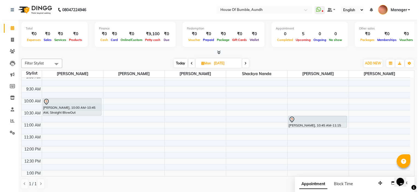
scroll to position [0, 0]
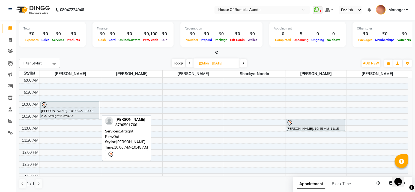
click at [72, 111] on div "[PERSON_NAME], 10:00 AM-10:45 AM, Straight BlowOut" at bounding box center [70, 109] width 58 height 17
click at [75, 116] on div "[PERSON_NAME], 10:00 AM-10:45 AM, Straight BlowOut" at bounding box center [70, 109] width 58 height 17
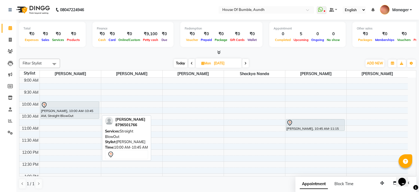
select select "7"
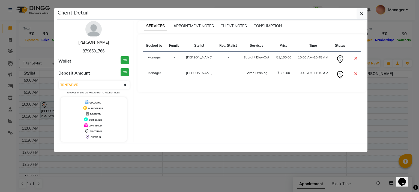
click at [90, 43] on link "[PERSON_NAME]" at bounding box center [93, 42] width 31 height 5
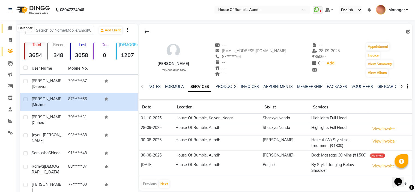
click at [12, 26] on span at bounding box center [10, 28] width 10 height 6
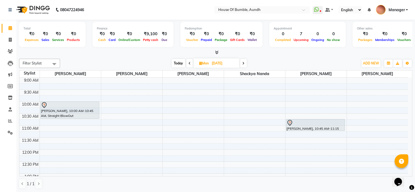
click at [203, 63] on span "Mon" at bounding box center [204, 63] width 12 height 4
select select "10"
select select "2025"
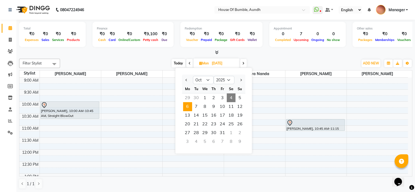
click at [180, 62] on span "Today" at bounding box center [178, 63] width 14 height 8
type input "04-10-2025"
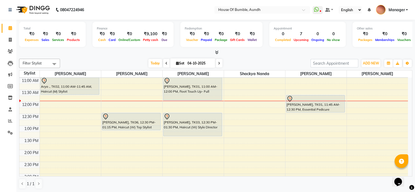
scroll to position [99, 0]
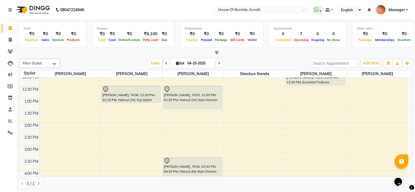
click at [182, 125] on div "8:00 AM 8:30 AM 9:00 AM 9:30 AM 10:00 AM 10:30 AM 11:00 AM 11:30 AM 12:00 PM 12…" at bounding box center [213, 134] width 388 height 312
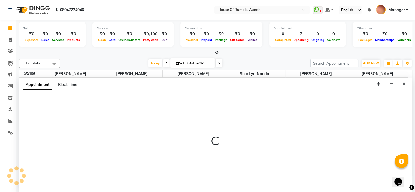
select select "8141"
select select "tentative"
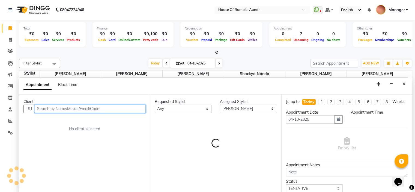
select select "840"
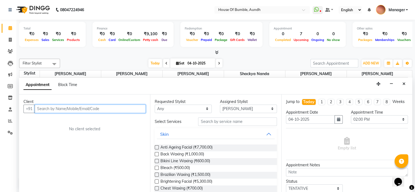
click at [63, 105] on input "text" at bounding box center [90, 108] width 111 height 8
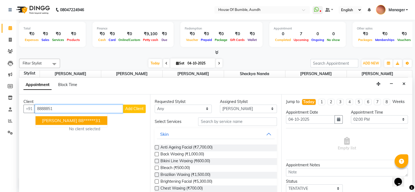
click at [57, 122] on span "[PERSON_NAME]" at bounding box center [59, 119] width 35 height 5
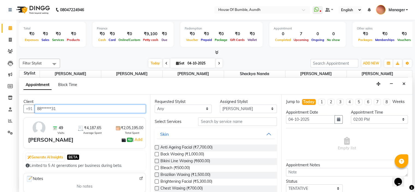
type input "88******31"
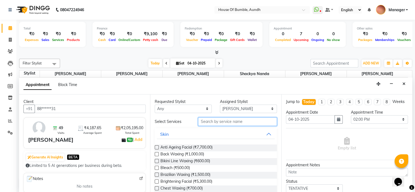
click at [230, 121] on input "text" at bounding box center [237, 121] width 78 height 8
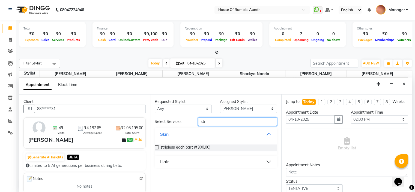
type input "str"
click at [188, 164] on button "Hair" at bounding box center [215, 161] width 117 height 10
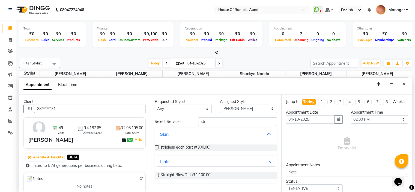
click at [159, 173] on div "Straight BlowOut (₹1,100.00)" at bounding box center [216, 175] width 122 height 7
click at [156, 174] on label at bounding box center [157, 175] width 4 height 4
click at [156, 174] on input "checkbox" at bounding box center [157, 175] width 4 height 4
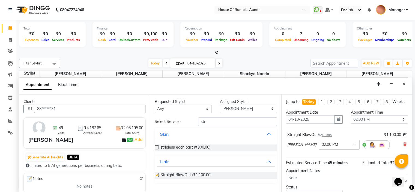
checkbox input "false"
click at [239, 109] on select "Select [PERSON_NAME] [PERSON_NAME] [PERSON_NAME] [PERSON_NAME] Pooja Kalbhor Sh…" at bounding box center [248, 108] width 57 height 8
select select "7792"
click at [220, 104] on select "Select [PERSON_NAME] [PERSON_NAME] [PERSON_NAME] [PERSON_NAME] Pooja Kalbhor Sh…" at bounding box center [248, 108] width 57 height 8
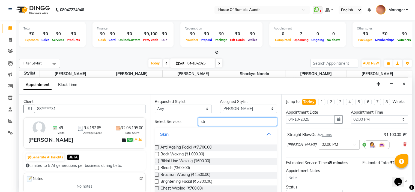
click at [225, 123] on input "str" at bounding box center [237, 121] width 78 height 8
type input "s"
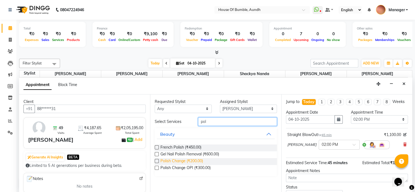
type input "pol"
click at [182, 162] on span "Polish Change (₹200.00)" at bounding box center [181, 161] width 43 height 7
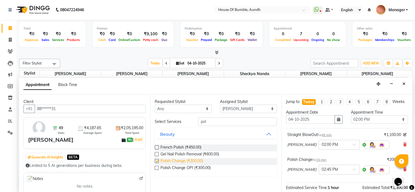
checkbox input "false"
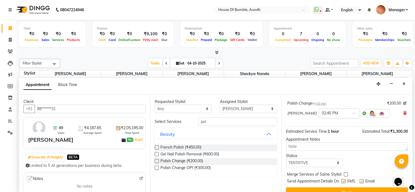
scroll to position [70, 0]
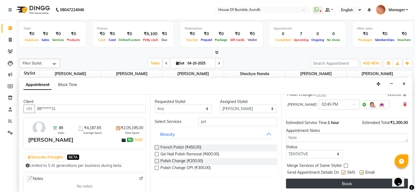
click at [334, 186] on button "Book" at bounding box center [347, 183] width 122 height 10
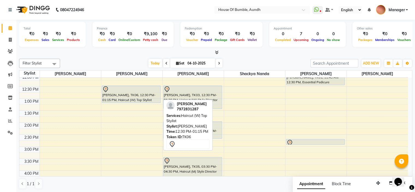
scroll to position [72, 0]
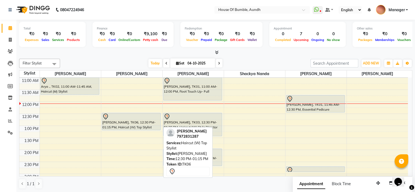
click at [121, 119] on div "[PERSON_NAME], TK06, 12:30 PM-01:15 PM, Haircut (W) Top Stylist" at bounding box center [131, 121] width 58 height 17
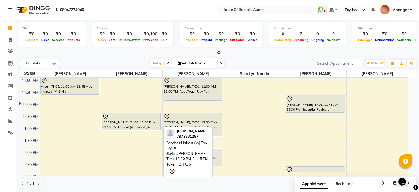
select select "7"
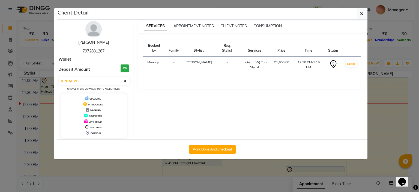
click at [89, 43] on link "[PERSON_NAME]" at bounding box center [93, 42] width 31 height 5
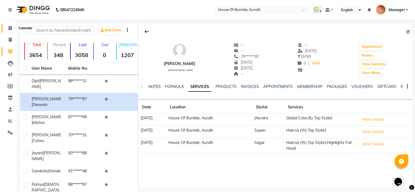
click at [13, 28] on span at bounding box center [10, 28] width 10 height 6
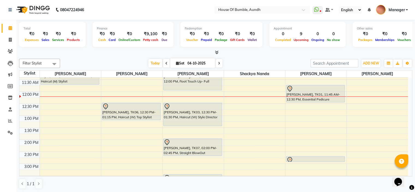
scroll to position [55, 0]
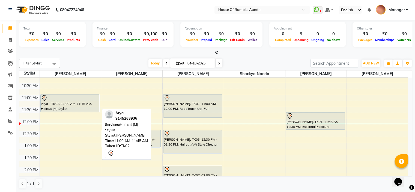
click at [82, 99] on div at bounding box center [70, 98] width 58 height 7
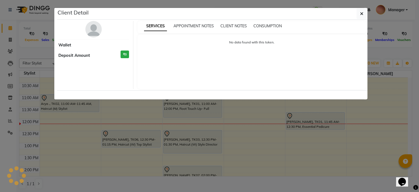
select select "7"
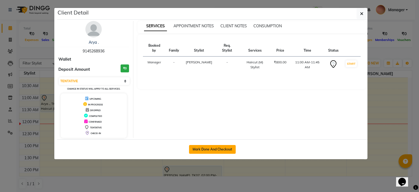
click at [226, 148] on button "Mark Done And Checkout" at bounding box center [212, 149] width 47 height 9
select select "581"
select select "service"
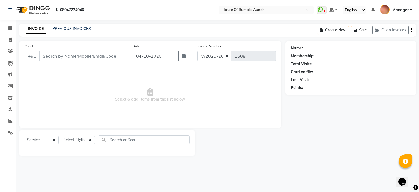
type input "91******36"
select select "7795"
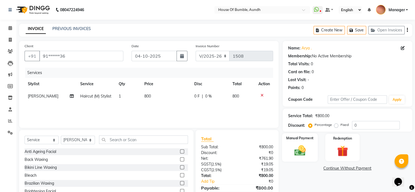
click at [299, 148] on img at bounding box center [299, 150] width 18 height 13
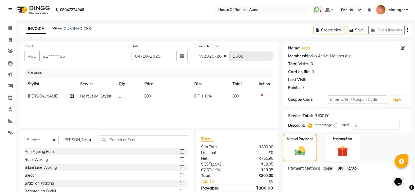
click at [333, 169] on span "CASH" at bounding box center [328, 168] width 12 height 6
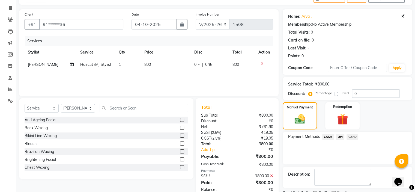
scroll to position [54, 0]
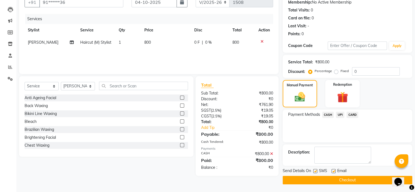
click at [327, 176] on button "Checkout" at bounding box center [346, 180] width 129 height 8
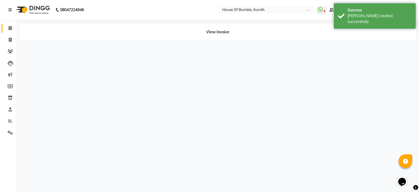
click at [9, 26] on span at bounding box center [10, 28] width 10 height 6
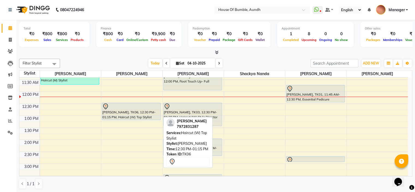
scroll to position [55, 0]
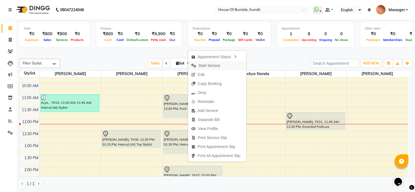
click at [206, 66] on span "Start Service" at bounding box center [209, 66] width 22 height 6
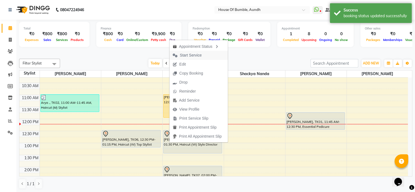
click at [193, 58] on span "Start Service" at bounding box center [191, 55] width 22 height 6
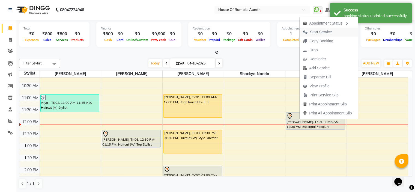
click at [320, 34] on span "Start Service" at bounding box center [321, 32] width 22 height 6
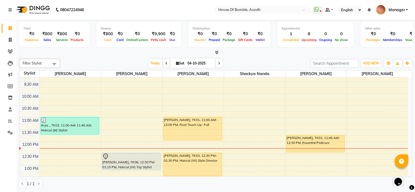
scroll to position [0, 0]
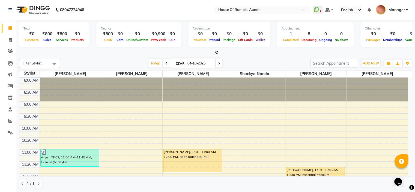
click at [218, 62] on icon at bounding box center [219, 63] width 2 height 3
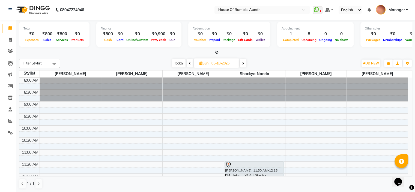
click at [181, 63] on span "Today" at bounding box center [179, 63] width 14 height 8
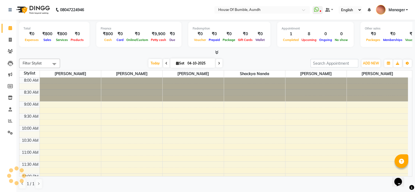
scroll to position [95, 0]
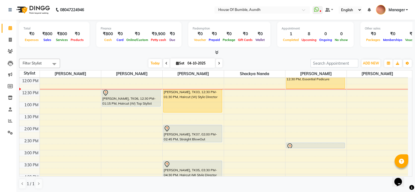
click at [218, 64] on icon at bounding box center [219, 63] width 2 height 3
type input "05-10-2025"
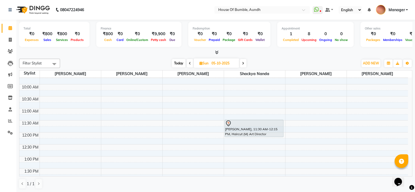
scroll to position [41, 0]
click at [122, 123] on div "8:00 AM 8:30 AM 9:00 AM 9:30 AM 10:00 AM 10:30 AM 11:00 AM 11:30 AM 12:00 PM 12…" at bounding box center [213, 193] width 388 height 312
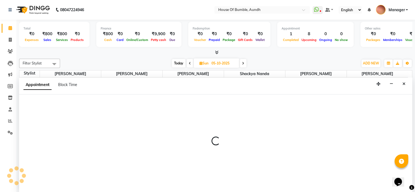
select select "12465"
select select "tentative"
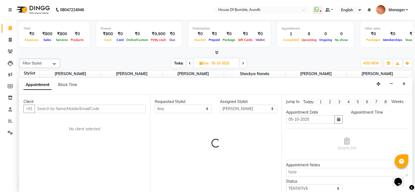
scroll to position [0, 0]
select select "690"
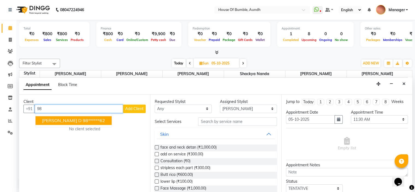
type input "9"
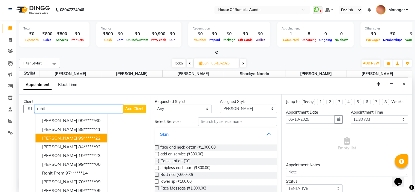
click at [92, 138] on ngb-highlight "99******22" at bounding box center [89, 137] width 22 height 5
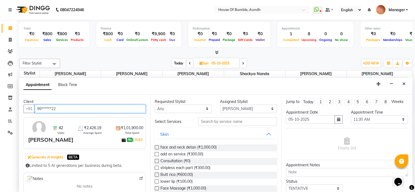
type input "99******22"
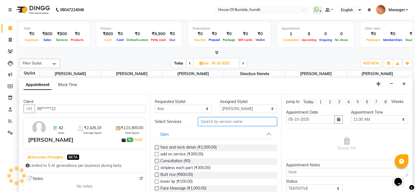
click at [243, 123] on input "text" at bounding box center [237, 121] width 78 height 8
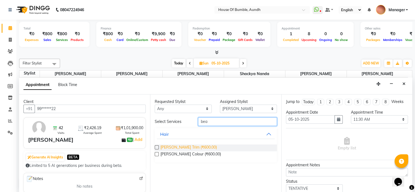
type input "bea"
click at [194, 145] on span "[PERSON_NAME] Trim (₹600.00)" at bounding box center [188, 147] width 56 height 7
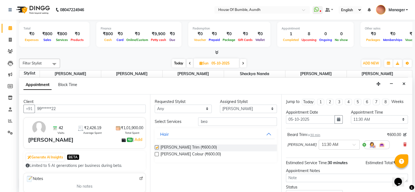
checkbox input "false"
click at [251, 105] on select "Select [PERSON_NAME] [PERSON_NAME] [PERSON_NAME] [PERSON_NAME] Pooja Kalbhor Sh…" at bounding box center [248, 108] width 57 height 8
click at [212, 119] on input "bea" at bounding box center [237, 121] width 78 height 8
type input "b"
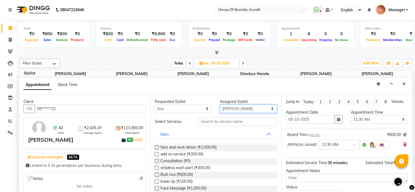
click at [228, 107] on select "Select [PERSON_NAME] [PERSON_NAME] [PERSON_NAME] [PERSON_NAME] Pooja Kalbhor Sh…" at bounding box center [248, 108] width 57 height 8
select select "7795"
click at [220, 104] on select "Select [PERSON_NAME] [PERSON_NAME] [PERSON_NAME] [PERSON_NAME] Pooja Kalbhor Sh…" at bounding box center [248, 108] width 57 height 8
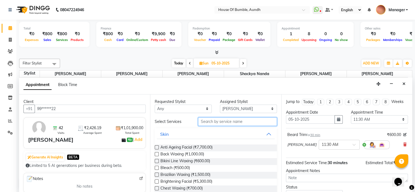
click at [226, 122] on input "text" at bounding box center [237, 121] width 78 height 8
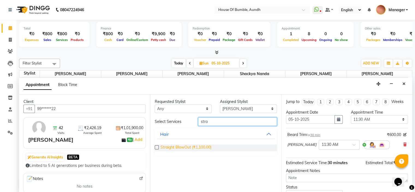
type input "stra"
drag, startPoint x: 168, startPoint y: 146, endPoint x: 188, endPoint y: 133, distance: 23.8
click at [168, 146] on span "Straight BlowOut (₹1,100.00)" at bounding box center [185, 147] width 51 height 7
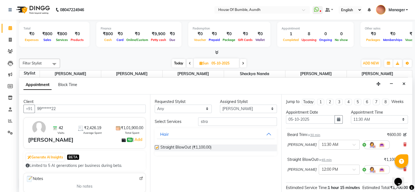
checkbox input "false"
click at [215, 121] on input "stra" at bounding box center [237, 121] width 78 height 8
type input "s"
type input "ola"
click at [187, 148] on span "Olaplex (₹1,800.00)" at bounding box center [177, 147] width 34 height 7
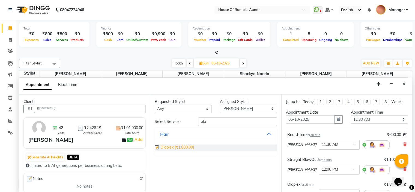
checkbox input "false"
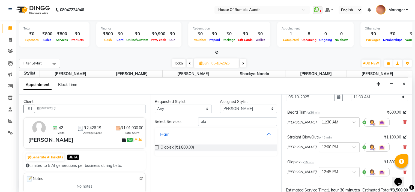
scroll to position [55, 0]
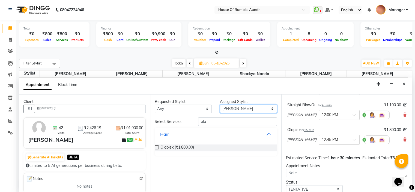
click at [242, 107] on select "Select [PERSON_NAME] [PERSON_NAME] [PERSON_NAME] [PERSON_NAME] Pooja Kalbhor Sh…" at bounding box center [248, 108] width 57 height 8
click at [271, 106] on select "Select [PERSON_NAME] [PERSON_NAME] [PERSON_NAME] [PERSON_NAME] Pooja Kalbhor Sh…" at bounding box center [248, 108] width 57 height 8
select select "10291"
click at [220, 104] on select "Select [PERSON_NAME] [PERSON_NAME] [PERSON_NAME] [PERSON_NAME] Pooja Kalbhor Sh…" at bounding box center [248, 108] width 57 height 8
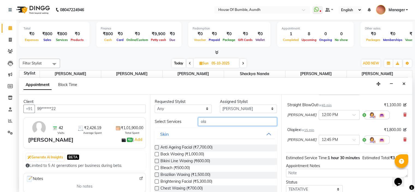
click at [227, 123] on input "ola" at bounding box center [237, 121] width 78 height 8
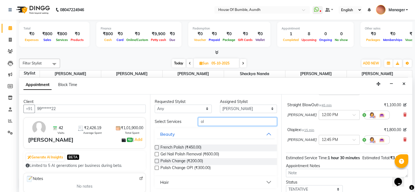
type input "o"
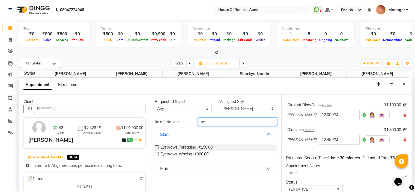
type input "e"
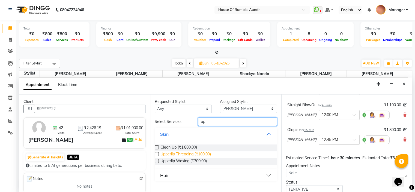
type input "up"
drag, startPoint x: 180, startPoint y: 153, endPoint x: 199, endPoint y: 155, distance: 19.2
click at [180, 153] on span "Upperlip Threading (₹100.00)" at bounding box center [185, 154] width 50 height 7
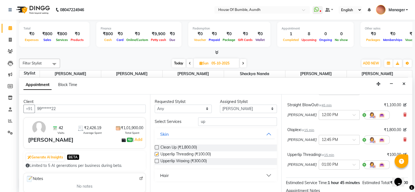
checkbox input "false"
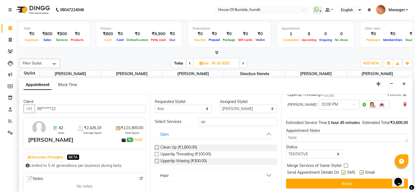
scroll to position [125, 0]
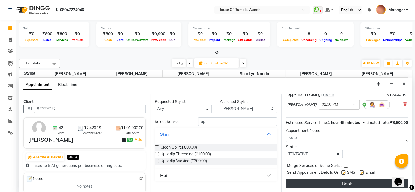
click at [321, 183] on button "Book" at bounding box center [347, 183] width 122 height 10
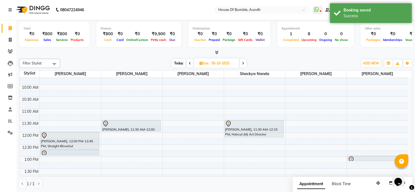
scroll to position [0, 0]
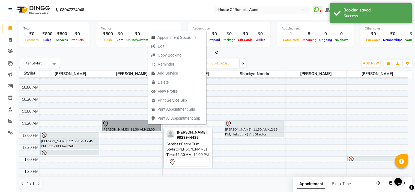
click at [116, 123] on link "[PERSON_NAME], 11:30 AM-12:00 PM, [PERSON_NAME] Trim" at bounding box center [131, 125] width 59 height 11
select select "7"
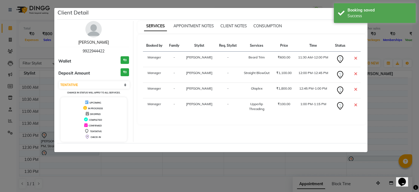
click at [98, 42] on link "[PERSON_NAME]" at bounding box center [93, 42] width 31 height 5
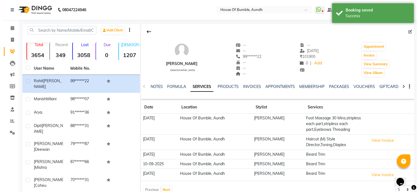
scroll to position [49, 0]
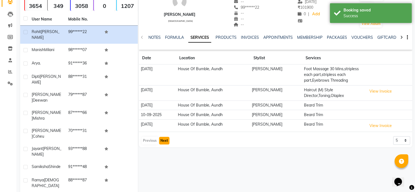
click at [167, 140] on button "Next" at bounding box center [164, 141] width 10 height 8
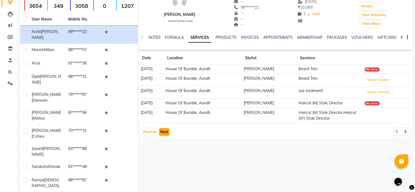
click at [166, 135] on button "Next" at bounding box center [164, 132] width 10 height 8
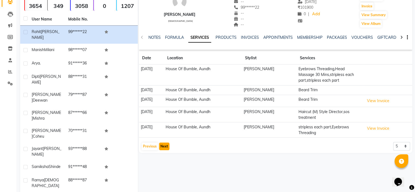
click at [164, 143] on button "Next" at bounding box center [164, 146] width 10 height 8
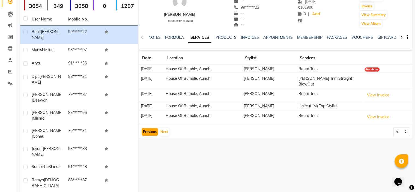
click at [145, 128] on button "Previous" at bounding box center [149, 132] width 16 height 8
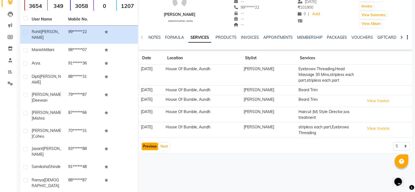
click at [147, 142] on button "Previous" at bounding box center [149, 146] width 16 height 8
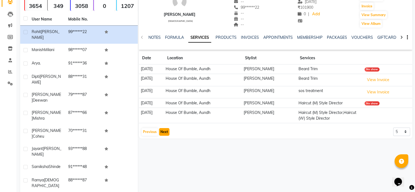
click at [165, 135] on button "Next" at bounding box center [164, 132] width 10 height 8
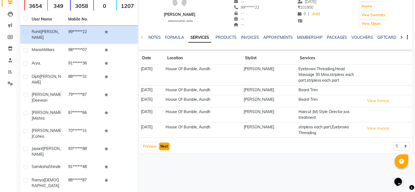
click at [164, 144] on button "Next" at bounding box center [164, 146] width 10 height 8
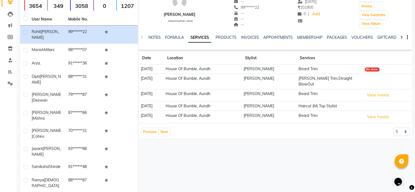
click at [170, 127] on div "Previous Next 5 10 50 100 500" at bounding box center [275, 131] width 269 height 9
click at [166, 128] on button "Next" at bounding box center [164, 132] width 10 height 8
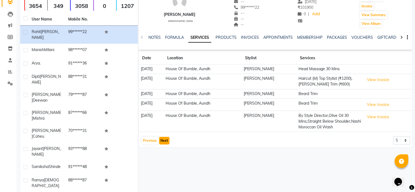
click at [164, 144] on button "Next" at bounding box center [164, 141] width 10 height 8
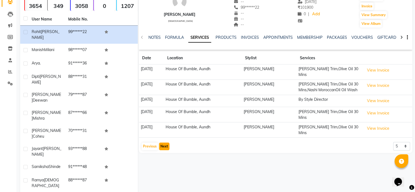
click at [164, 144] on button "Next" at bounding box center [164, 146] width 10 height 8
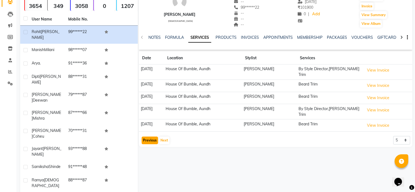
click at [148, 136] on button "Previous" at bounding box center [149, 140] width 16 height 8
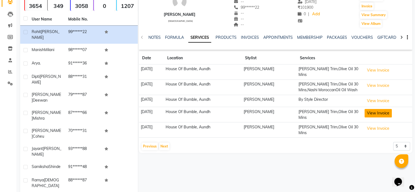
click at [377, 115] on button "View Invoice" at bounding box center [377, 113] width 27 height 8
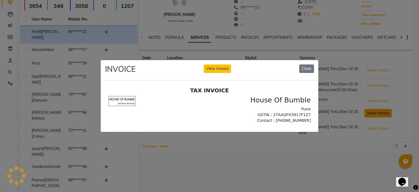
scroll to position [0, 0]
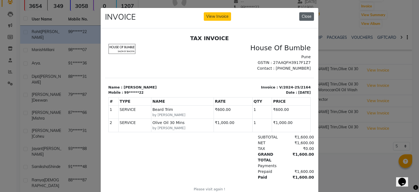
click at [307, 19] on button "Close" at bounding box center [306, 16] width 15 height 8
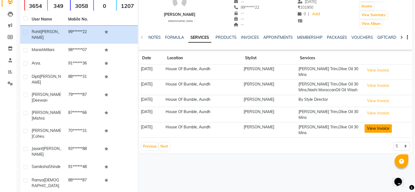
click at [375, 127] on button "View Invoice" at bounding box center [377, 128] width 27 height 8
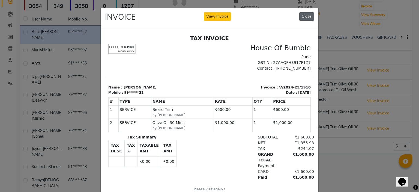
click at [309, 18] on button "Close" at bounding box center [306, 16] width 15 height 8
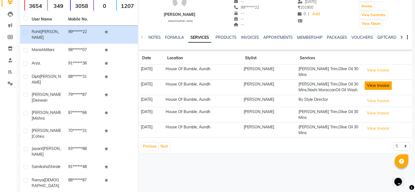
click at [374, 81] on button "View Invoice" at bounding box center [377, 85] width 27 height 8
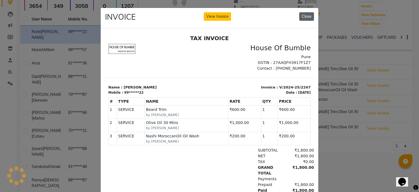
click at [307, 18] on button "Close" at bounding box center [306, 16] width 15 height 8
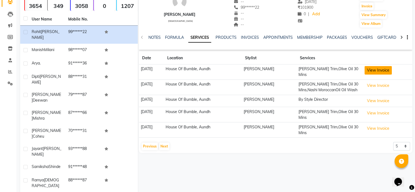
click at [379, 67] on button "View Invoice" at bounding box center [377, 70] width 27 height 8
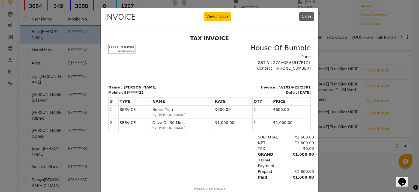
click at [309, 13] on button "Close" at bounding box center [306, 16] width 15 height 8
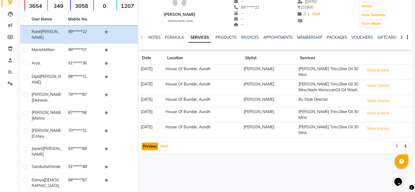
click at [147, 143] on button "Previous" at bounding box center [149, 146] width 16 height 8
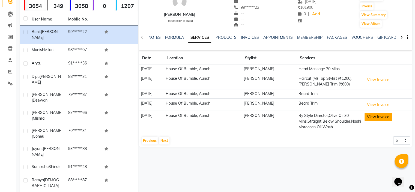
click at [367, 117] on button "View Invoice" at bounding box center [377, 117] width 27 height 8
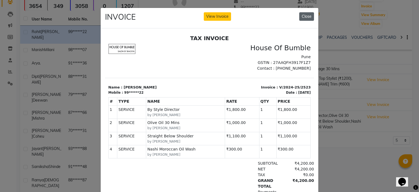
click at [310, 17] on button "Close" at bounding box center [306, 16] width 15 height 8
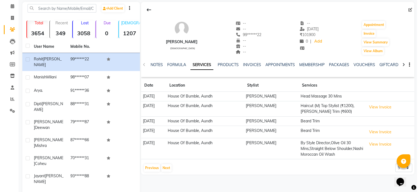
scroll to position [49, 0]
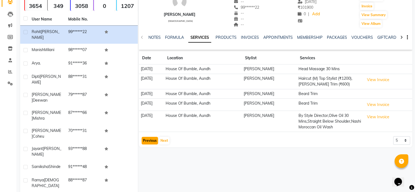
click at [149, 142] on button "Previous" at bounding box center [149, 141] width 16 height 8
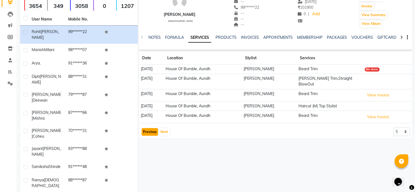
click at [150, 128] on button "Previous" at bounding box center [149, 132] width 16 height 8
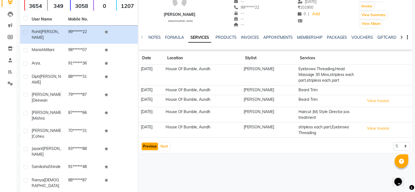
click at [150, 145] on button "Previous" at bounding box center [149, 146] width 16 height 8
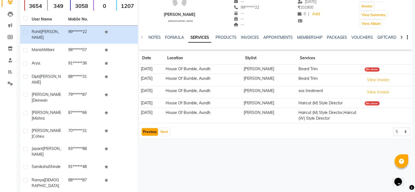
click at [153, 135] on button "Previous" at bounding box center [149, 132] width 16 height 8
click at [152, 133] on app-client-history "Date Location Stylist Services [DATE] House Of Bumble, Aundh [PERSON_NAME] Trim…" at bounding box center [275, 94] width 273 height 84
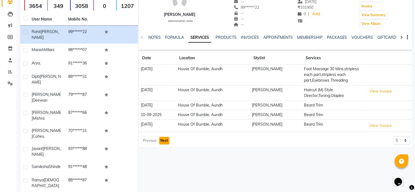
click at [160, 139] on button "Next" at bounding box center [164, 141] width 10 height 8
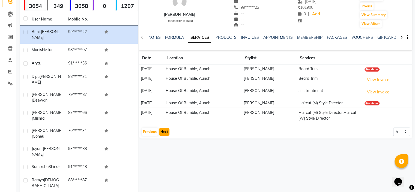
click at [166, 135] on button "Next" at bounding box center [164, 132] width 10 height 8
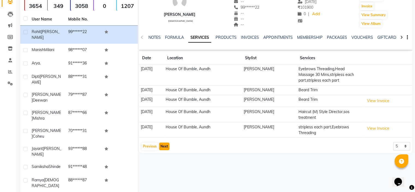
click at [167, 146] on button "Next" at bounding box center [164, 146] width 10 height 8
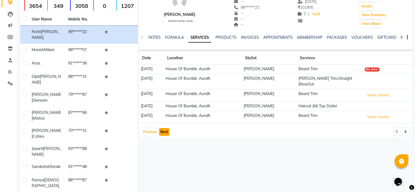
click at [164, 128] on button "Next" at bounding box center [164, 132] width 10 height 8
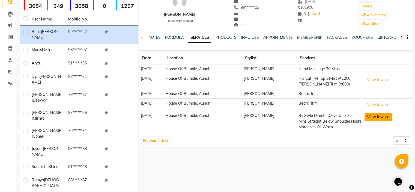
click at [387, 118] on button "View Invoice" at bounding box center [377, 117] width 27 height 8
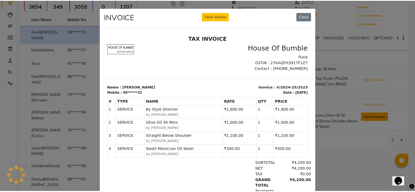
scroll to position [0, 0]
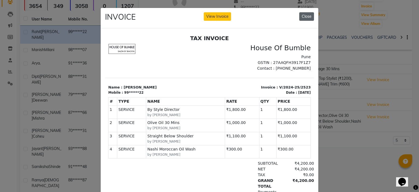
click at [301, 15] on button "Close" at bounding box center [306, 16] width 15 height 8
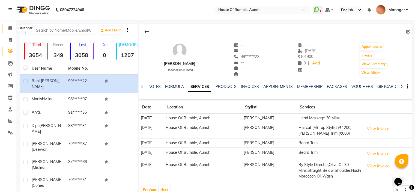
click at [8, 26] on icon at bounding box center [10, 28] width 4 height 4
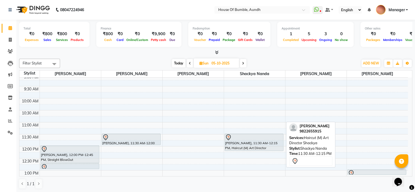
scroll to position [55, 0]
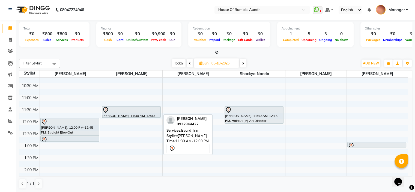
click at [112, 110] on div at bounding box center [131, 110] width 58 height 7
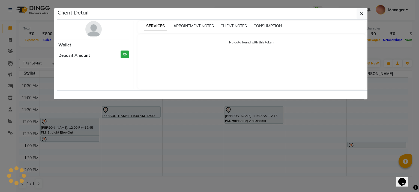
select select "7"
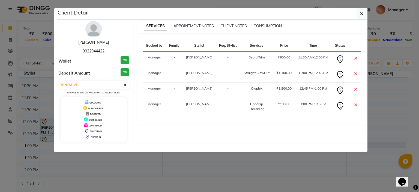
click at [87, 41] on link "[PERSON_NAME]" at bounding box center [93, 42] width 31 height 5
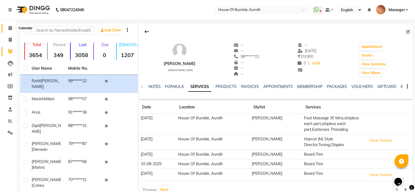
click at [9, 29] on icon at bounding box center [10, 28] width 4 height 4
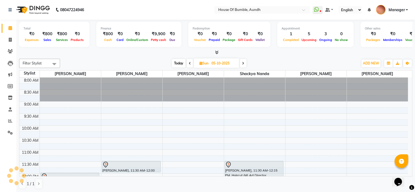
scroll to position [27, 0]
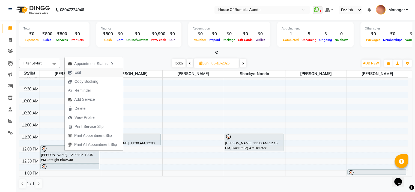
click at [85, 74] on button "Edit" at bounding box center [94, 72] width 58 height 9
select select "tentative"
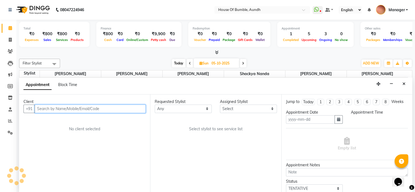
type input "05-10-2025"
select select "690"
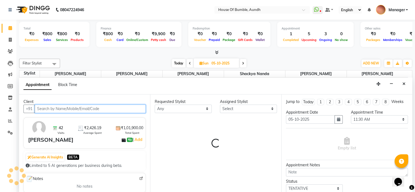
select select "10291"
select select "251"
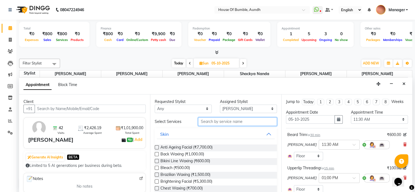
click at [225, 120] on input "text" at bounding box center [237, 121] width 78 height 8
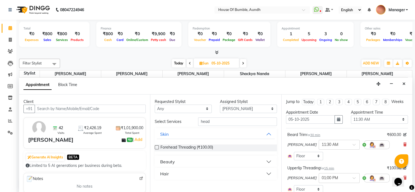
click at [166, 174] on div "Hair" at bounding box center [164, 173] width 9 height 7
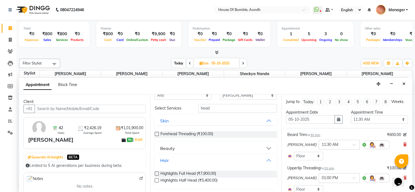
scroll to position [0, 0]
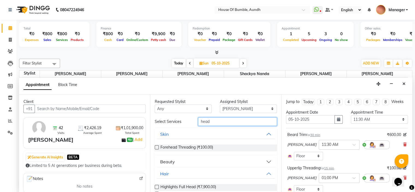
click at [216, 122] on input "head" at bounding box center [237, 121] width 78 height 8
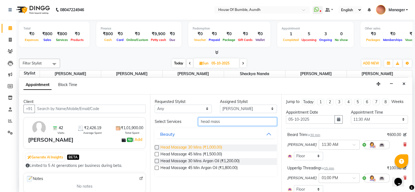
type input "head mass"
click at [195, 145] on span "Head Massage 30 Mins (₹1,000.00)" at bounding box center [191, 147] width 62 height 7
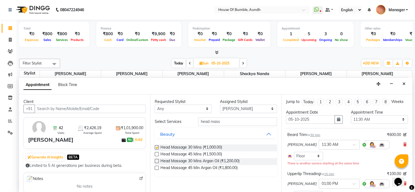
checkbox input "false"
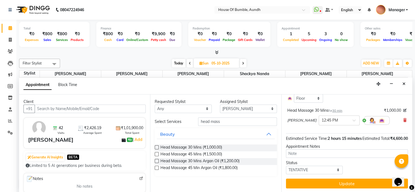
scroll to position [174, 0]
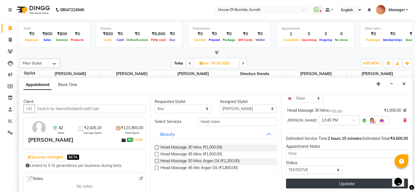
click at [311, 181] on button "Update" at bounding box center [347, 183] width 122 height 10
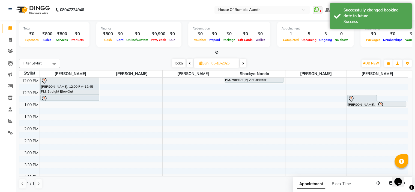
scroll to position [68, 0]
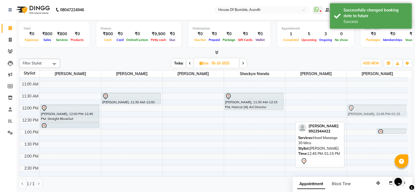
drag, startPoint x: 356, startPoint y: 128, endPoint x: 360, endPoint y: 111, distance: 17.8
click at [360, 111] on div "[PERSON_NAME], 12:45 PM-01:15 PM, Head Massage 30 Mins [PERSON_NAME], 01:00 PM-…" at bounding box center [376, 165] width 61 height 312
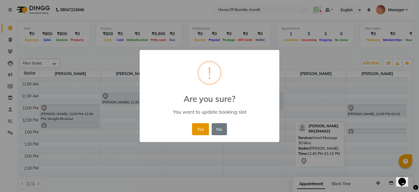
click at [195, 128] on button "Yes" at bounding box center [200, 129] width 17 height 12
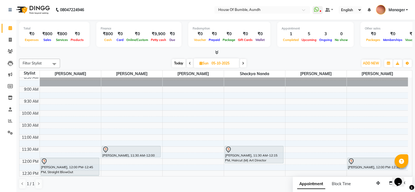
scroll to position [0, 0]
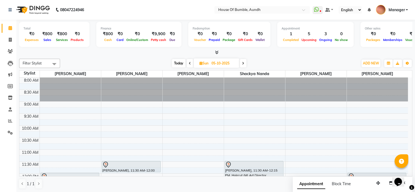
click at [180, 64] on span "Today" at bounding box center [179, 63] width 14 height 8
type input "04-10-2025"
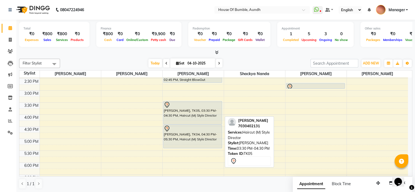
scroll to position [177, 0]
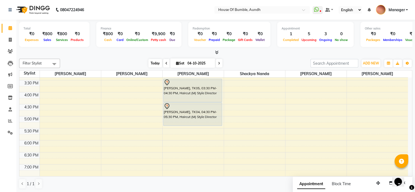
click at [154, 63] on span "Today" at bounding box center [155, 63] width 14 height 8
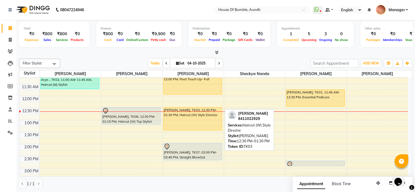
scroll to position [68, 0]
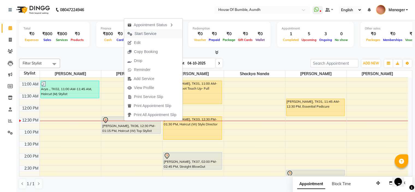
click at [140, 34] on span "Start Service" at bounding box center [145, 34] width 22 height 6
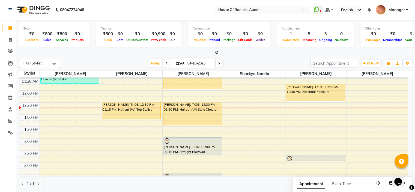
scroll to position [95, 0]
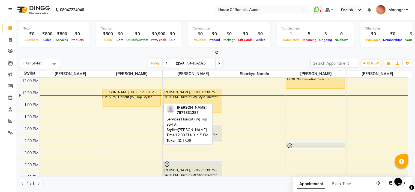
click at [146, 90] on div "[PERSON_NAME], TK06, 12:30 PM-01:15 PM, Haircut (W) Top Stylist" at bounding box center [131, 97] width 58 height 17
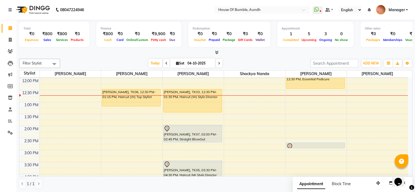
click at [188, 95] on div at bounding box center [192, 95] width 61 height 0
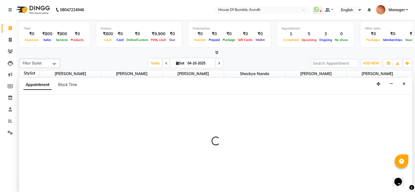
select select "8141"
select select "tentative"
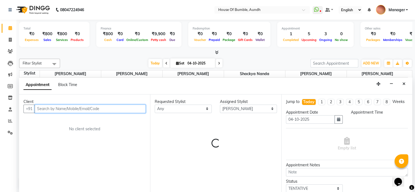
select select "765"
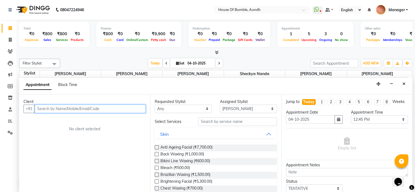
scroll to position [0, 0]
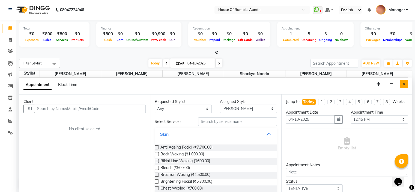
click at [401, 80] on button "Close" at bounding box center [404, 84] width 8 height 8
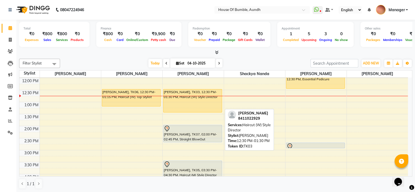
click at [172, 92] on div "[PERSON_NAME], TK03, 12:30 PM-01:30 PM, Haircut (W) Style Director" at bounding box center [192, 100] width 58 height 23
select select "1"
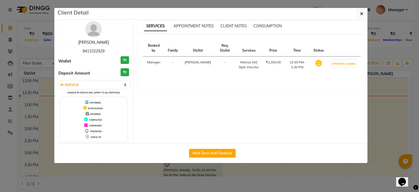
click at [93, 41] on link "[PERSON_NAME]" at bounding box center [93, 42] width 31 height 5
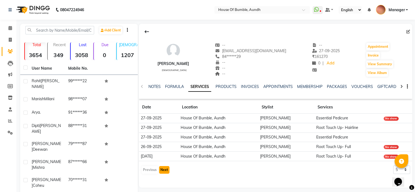
click at [165, 170] on button "Next" at bounding box center [164, 170] width 10 height 8
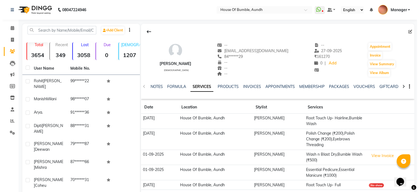
scroll to position [49, 0]
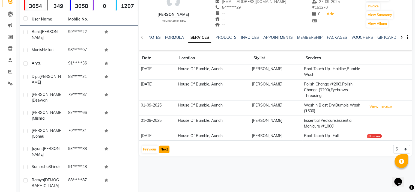
click at [166, 150] on button "Next" at bounding box center [164, 149] width 10 height 8
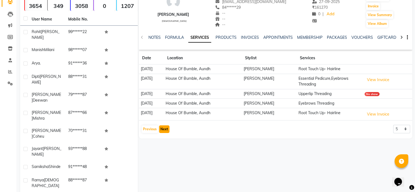
click at [164, 131] on button "Next" at bounding box center [164, 129] width 10 height 8
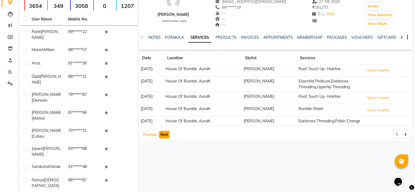
click at [162, 138] on button "Next" at bounding box center [164, 135] width 10 height 8
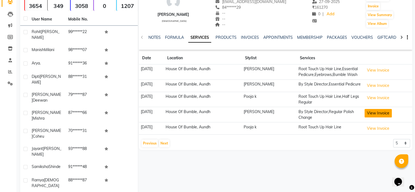
click at [385, 117] on button "View Invoice" at bounding box center [377, 113] width 27 height 8
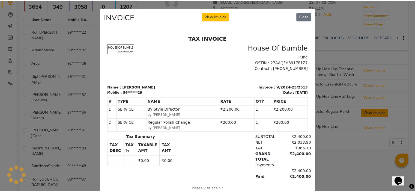
scroll to position [0, 0]
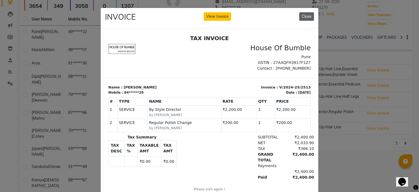
click at [306, 17] on button "Close" at bounding box center [306, 16] width 15 height 8
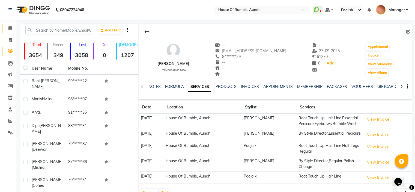
click at [12, 25] on link "Calendar" at bounding box center [8, 28] width 13 height 9
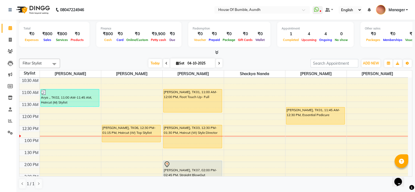
scroll to position [47, 0]
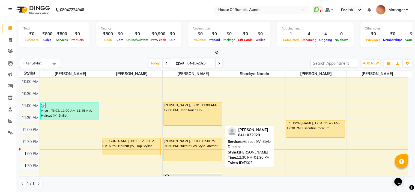
click at [214, 147] on div "[PERSON_NAME], TK03, 12:30 PM-01:30 PM, Haircut (W) Style Director" at bounding box center [192, 149] width 58 height 23
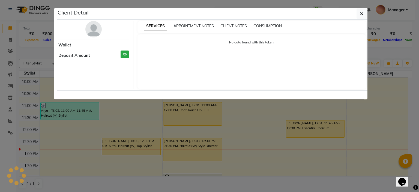
select select "1"
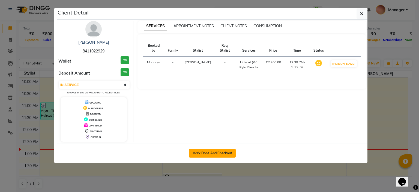
click at [210, 149] on button "Mark Done And Checkout" at bounding box center [212, 153] width 47 height 9
select select "service"
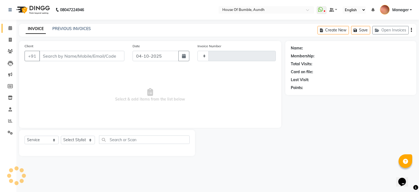
type input "84******29"
select select "8141"
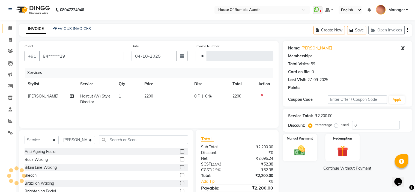
type input "1509"
select select "581"
click at [7, 29] on span at bounding box center [10, 28] width 10 height 6
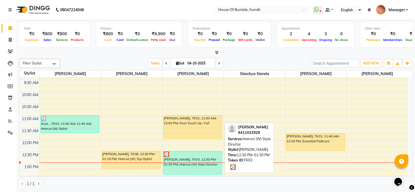
scroll to position [27, 0]
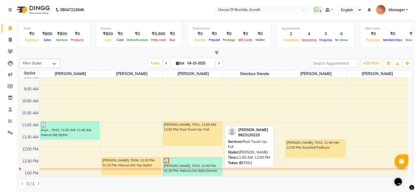
click at [186, 131] on div "[PERSON_NAME], TK01, 11:00 AM-12:00 PM, Root Touch Up- Full" at bounding box center [192, 133] width 58 height 23
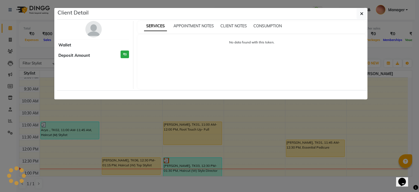
select select "1"
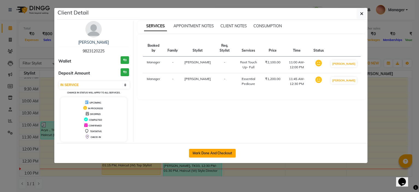
click at [203, 152] on button "Mark Done And Checkout" at bounding box center [212, 153] width 47 height 9
select select "service"
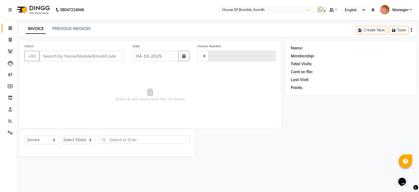
type input "1509"
select select "581"
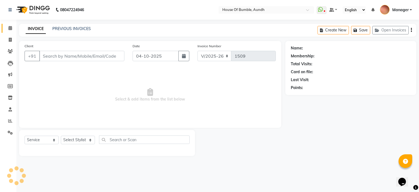
type input "98******25"
select select "8141"
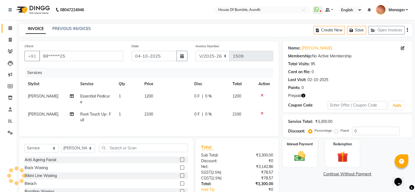
scroll to position [39, 0]
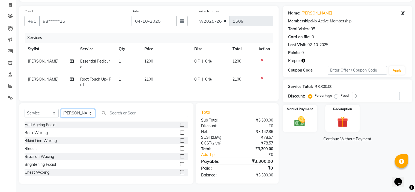
click at [72, 112] on select "Select Stylist - [PERSON_NAME] [PERSON_NAME] [PERSON_NAME] Manager [PERSON_NAME…" at bounding box center [78, 113] width 34 height 8
click at [31, 112] on select "Select Service Product Membership Package Voucher Prepaid Gift Card" at bounding box center [42, 113] width 34 height 8
select select "product"
click at [25, 109] on select "Select Service Product Membership Package Voucher Prepaid Gift Card" at bounding box center [42, 113] width 34 height 8
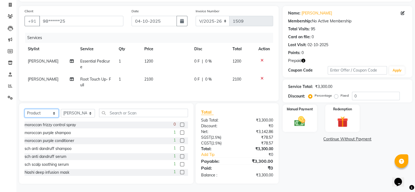
scroll to position [12, 0]
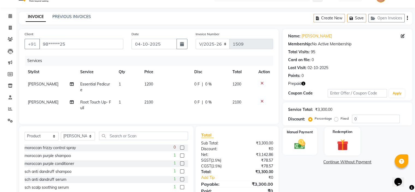
click at [340, 148] on img at bounding box center [342, 145] width 18 height 14
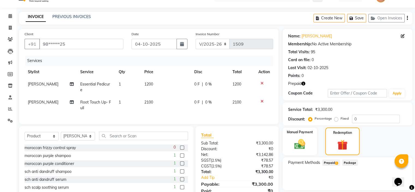
click at [335, 161] on span "Prepaid 1" at bounding box center [331, 162] width 18 height 6
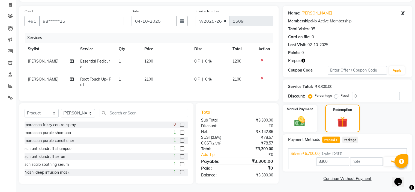
click at [392, 162] on div "3300 Add" at bounding box center [347, 161] width 114 height 10
click at [113, 116] on input "text" at bounding box center [143, 112] width 89 height 8
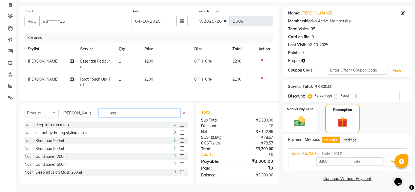
type input "nas"
click at [180, 139] on label at bounding box center [182, 140] width 4 height 4
click at [180, 139] on input "checkbox" at bounding box center [182, 141] width 4 height 4
checkbox input "true"
type input "6700"
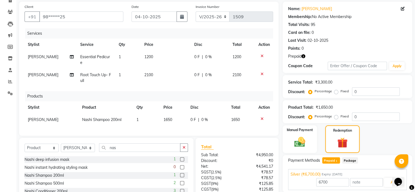
checkbox input "false"
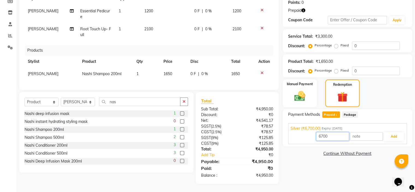
click at [348, 135] on input "6700" at bounding box center [332, 136] width 33 height 8
click at [235, 135] on div "SGST ( 9% )" at bounding box center [217, 138] width 40 height 6
click at [339, 132] on input "6700" at bounding box center [332, 136] width 33 height 8
type input "6"
type input "3300"
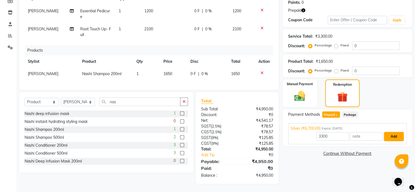
click at [394, 132] on button "Add" at bounding box center [393, 136] width 20 height 9
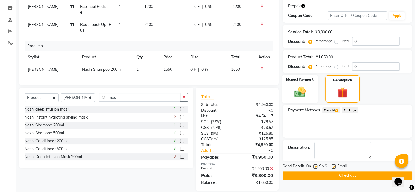
scroll to position [101, 0]
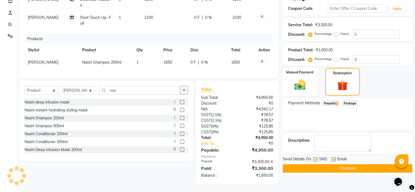
click at [304, 78] on img at bounding box center [299, 84] width 18 height 13
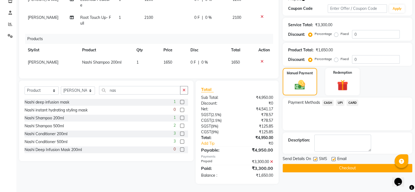
click at [350, 99] on span "CARD" at bounding box center [352, 102] width 12 height 6
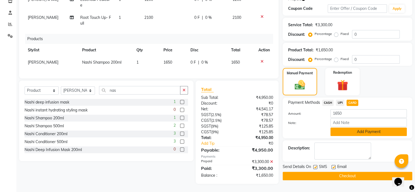
click at [340, 127] on button "Add Payment" at bounding box center [368, 131] width 76 height 8
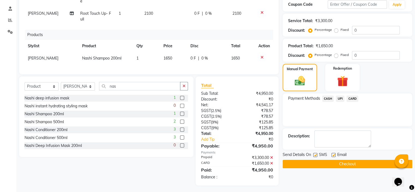
scroll to position [106, 0]
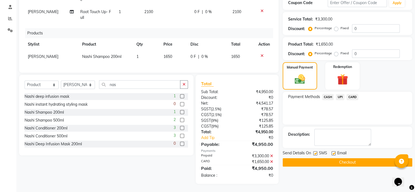
click at [308, 158] on button "Checkout" at bounding box center [346, 162] width 129 height 8
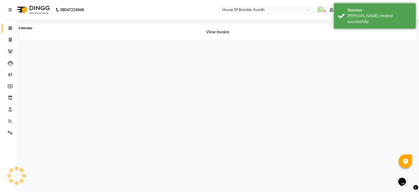
click at [10, 28] on icon at bounding box center [10, 28] width 4 height 4
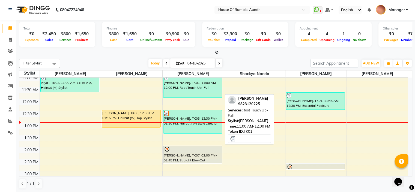
scroll to position [47, 0]
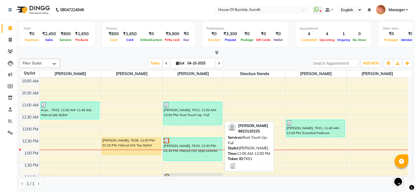
click at [190, 114] on div "[PERSON_NAME], TK01, 11:00 AM-12:00 PM, Root Touch Up- Full" at bounding box center [192, 113] width 58 height 23
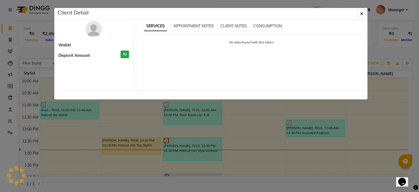
select select "3"
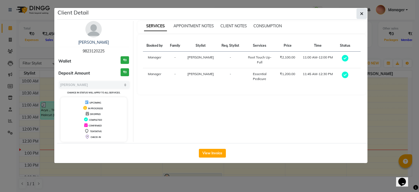
click at [359, 11] on button "button" at bounding box center [361, 13] width 10 height 10
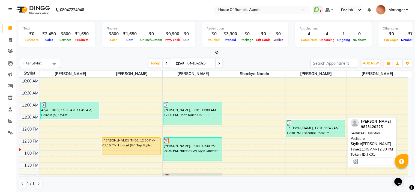
click at [303, 125] on div "[PERSON_NAME], TK01, 11:45 AM-12:30 PM, Essential Pedicure" at bounding box center [315, 128] width 58 height 17
select select "3"
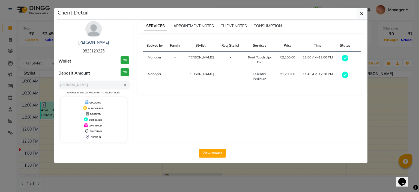
click at [101, 51] on span "9823120225" at bounding box center [94, 51] width 22 height 5
copy span "9823120225"
click at [357, 13] on button "button" at bounding box center [361, 13] width 10 height 10
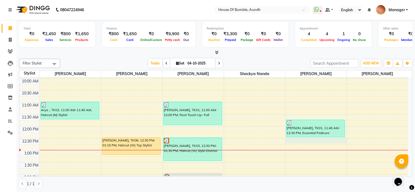
click at [306, 137] on div "8:00 AM 8:30 AM 9:00 AM 9:30 AM 10:00 AM 10:30 AM 11:00 AM 11:30 AM 12:00 PM 12…" at bounding box center [213, 186] width 388 height 312
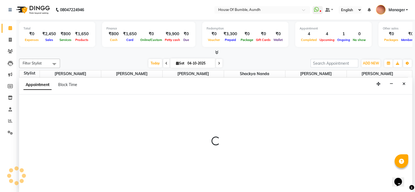
select select "7792"
select select "tentative"
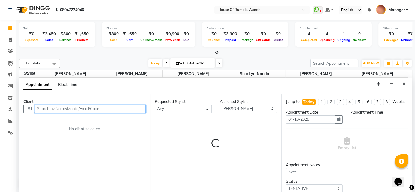
scroll to position [0, 0]
select select "750"
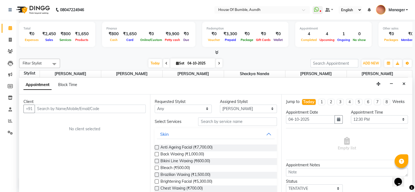
click at [63, 104] on div "Client +91 No client selected" at bounding box center [84, 143] width 131 height 98
click at [67, 109] on input "text" at bounding box center [90, 108] width 111 height 8
paste input "9823120225"
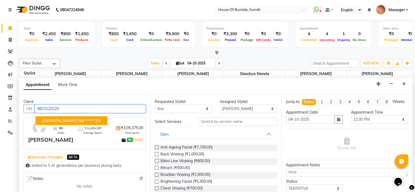
click at [85, 118] on ngb-highlight "98******25" at bounding box center [89, 119] width 22 height 5
type input "98******25"
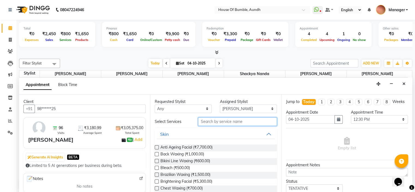
click at [246, 118] on input "text" at bounding box center [237, 121] width 78 height 8
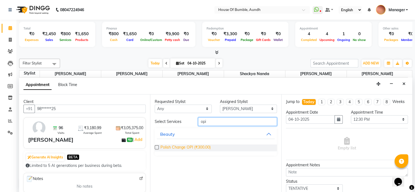
type input "opi"
drag, startPoint x: 192, startPoint y: 146, endPoint x: 260, endPoint y: 144, distance: 67.9
click at [192, 146] on span "Polish Change OPI (₹300.00)" at bounding box center [185, 147] width 50 height 7
checkbox input "false"
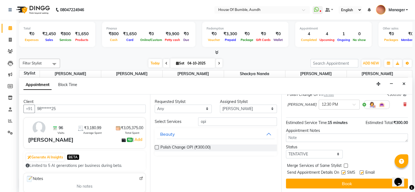
scroll to position [45, 0]
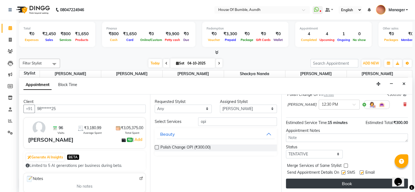
click at [347, 178] on button "Book" at bounding box center [347, 183] width 122 height 10
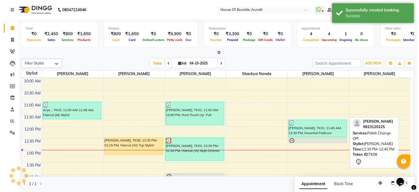
scroll to position [0, 0]
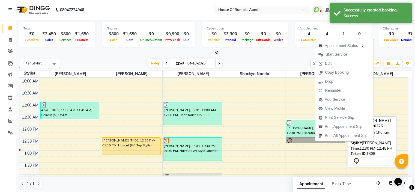
click at [305, 138] on link "[PERSON_NAME], TK08, 12:30 PM-12:45 PM, Polish Change OPI" at bounding box center [315, 140] width 59 height 6
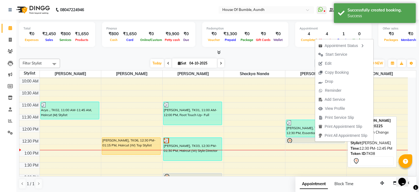
select select "7"
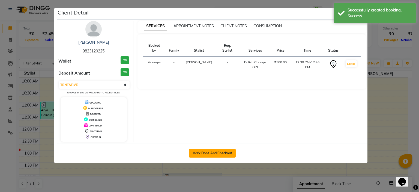
click at [191, 151] on button "Mark Done And Checkout" at bounding box center [212, 153] width 47 height 9
select select "service"
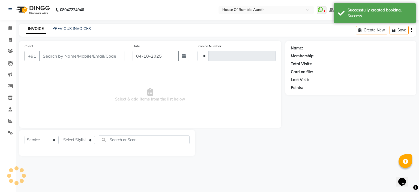
type input "1510"
select select "581"
type input "98******25"
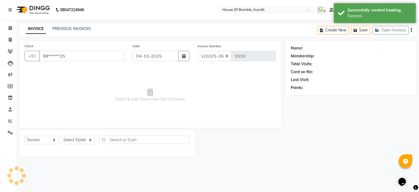
select select "7792"
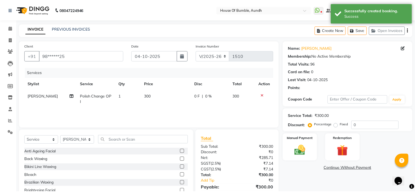
scroll to position [27, 0]
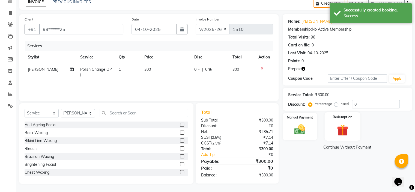
click at [347, 128] on img at bounding box center [342, 130] width 18 height 14
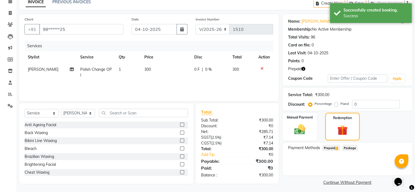
click at [333, 145] on span "Prepaid 1" at bounding box center [331, 147] width 18 height 6
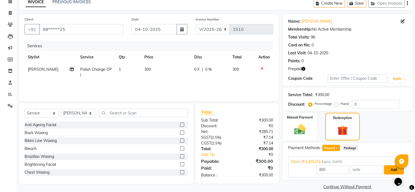
click at [389, 165] on button "Add" at bounding box center [393, 169] width 20 height 9
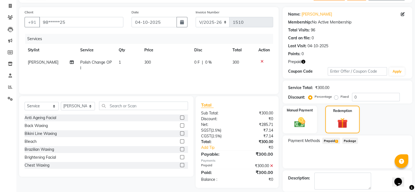
scroll to position [60, 0]
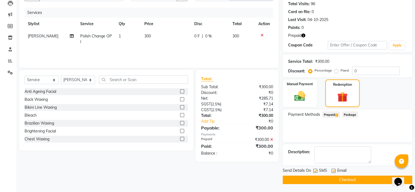
click at [329, 178] on button "Checkout" at bounding box center [346, 179] width 129 height 8
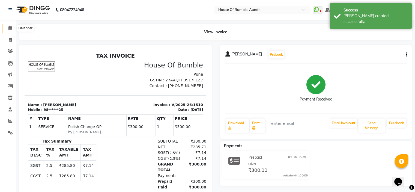
click at [10, 29] on icon at bounding box center [10, 28] width 4 height 4
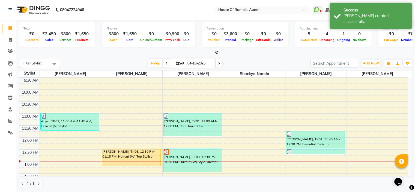
scroll to position [109, 0]
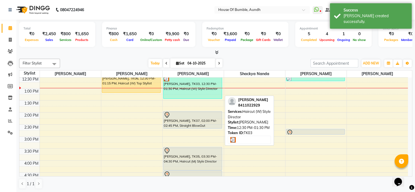
click at [192, 85] on div "[PERSON_NAME], TK03, 12:30 PM-01:30 PM, Haircut (W) Style Director" at bounding box center [192, 86] width 58 height 23
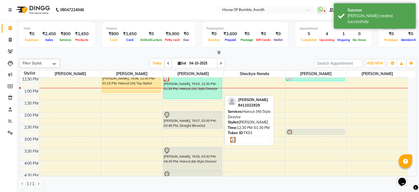
select select "3"
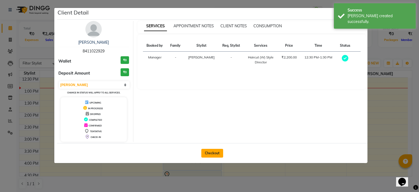
click at [214, 152] on button "Checkout" at bounding box center [212, 153] width 22 height 9
select select "service"
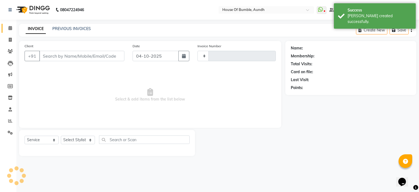
type input "1511"
select select "581"
type input "84******29"
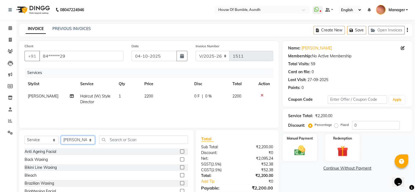
click at [79, 140] on select "Select Stylist - [PERSON_NAME] [PERSON_NAME] [PERSON_NAME] Manager [PERSON_NAME…" at bounding box center [78, 139] width 34 height 8
select select "10291"
click at [61, 136] on select "Select Stylist - [PERSON_NAME] [PERSON_NAME] [PERSON_NAME] Manager [PERSON_NAME…" at bounding box center [78, 139] width 34 height 8
click at [129, 137] on input "text" at bounding box center [143, 139] width 89 height 8
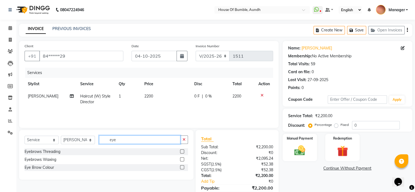
type input "eye"
click at [181, 151] on label at bounding box center [182, 151] width 4 height 4
click at [181, 151] on input "checkbox" at bounding box center [182, 152] width 4 height 4
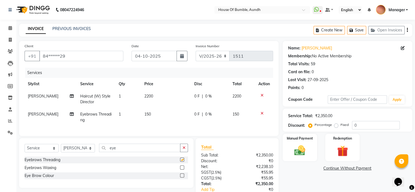
checkbox input "false"
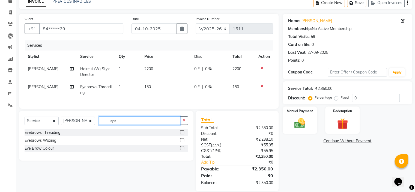
click at [162, 123] on input "eye" at bounding box center [139, 120] width 81 height 8
type input "e"
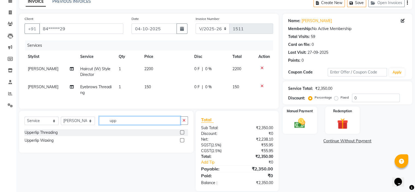
type input "upp"
click at [182, 134] on label at bounding box center [182, 132] width 4 height 4
click at [182, 134] on input "checkbox" at bounding box center [182, 133] width 4 height 4
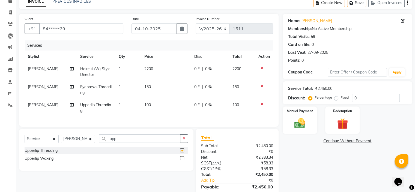
checkbox input "false"
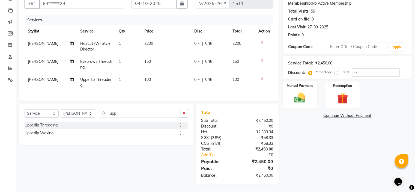
scroll to position [29, 0]
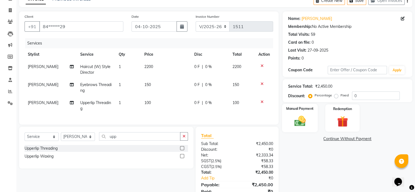
click at [308, 123] on img at bounding box center [299, 120] width 18 height 13
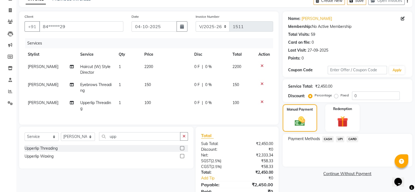
scroll to position [57, 0]
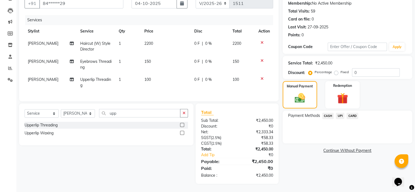
click at [340, 113] on span "UPI" at bounding box center [339, 116] width 8 height 6
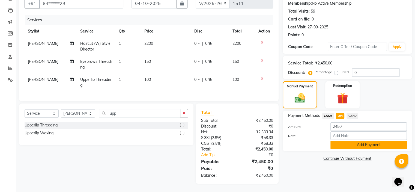
click at [340, 142] on button "Add Payment" at bounding box center [368, 144] width 76 height 8
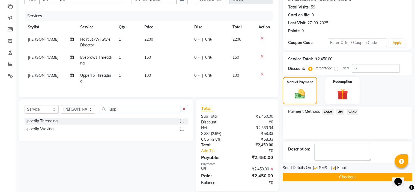
scroll to position [68, 0]
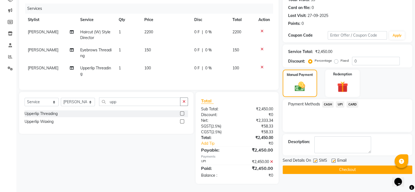
click at [351, 165] on button "Checkout" at bounding box center [346, 169] width 129 height 8
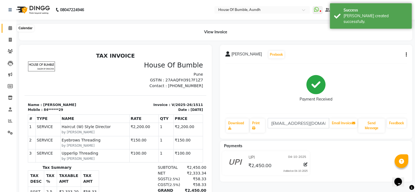
click at [11, 30] on icon at bounding box center [10, 28] width 4 height 4
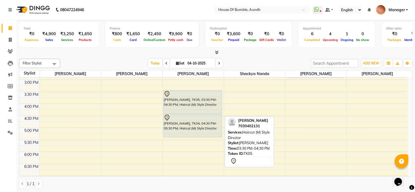
scroll to position [210, 0]
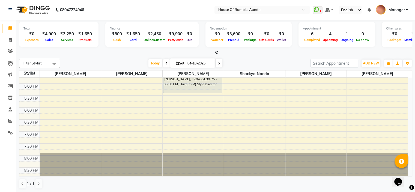
click at [198, 63] on input "04-10-2025" at bounding box center [199, 63] width 27 height 8
select select "10"
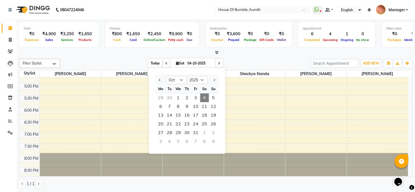
click at [149, 61] on span "Today" at bounding box center [155, 63] width 14 height 8
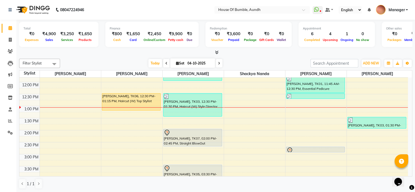
scroll to position [92, 0]
click at [12, 120] on span at bounding box center [10, 121] width 10 height 6
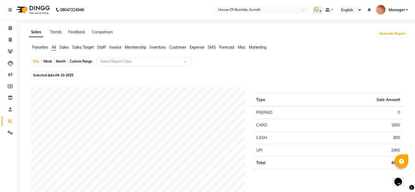
drag, startPoint x: 76, startPoint y: 61, endPoint x: 77, endPoint y: 74, distance: 13.7
click at [77, 60] on div "Custom Range" at bounding box center [80, 62] width 25 height 8
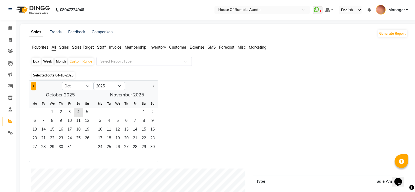
click at [32, 86] on button "Previous month" at bounding box center [33, 85] width 4 height 9
click at [34, 110] on span "1" at bounding box center [34, 112] width 9 height 9
click at [42, 147] on span "30" at bounding box center [43, 147] width 9 height 9
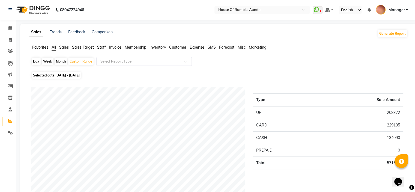
click at [103, 46] on span "Staff" at bounding box center [101, 47] width 9 height 5
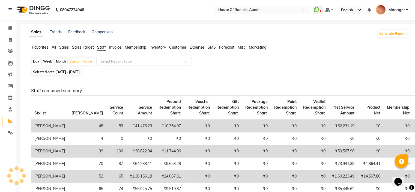
click at [114, 59] on input "text" at bounding box center [138, 61] width 78 height 5
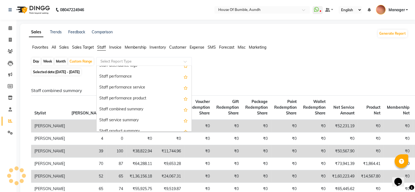
scroll to position [109, 0]
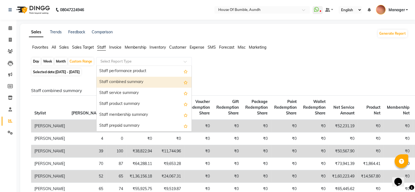
click at [140, 84] on div "Staff combined summary" at bounding box center [143, 82] width 95 height 11
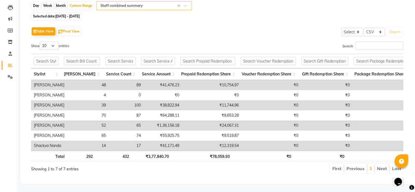
scroll to position [0, 46]
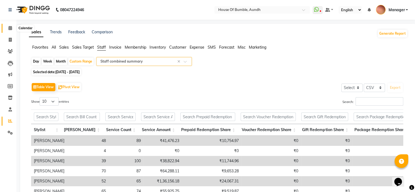
click at [13, 30] on span at bounding box center [10, 28] width 10 height 6
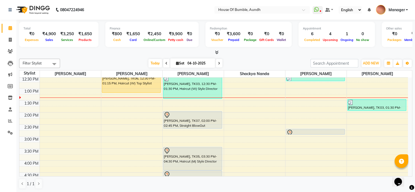
scroll to position [101, 0]
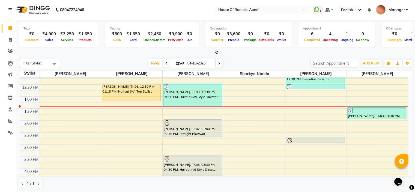
click at [310, 112] on div "8:00 AM 8:30 AM 9:00 AM 9:30 AM 10:00 AM 10:30 AM 11:00 AM 11:30 AM 12:00 PM 12…" at bounding box center [213, 133] width 388 height 312
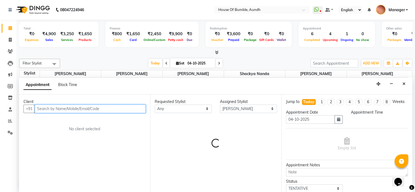
scroll to position [0, 0]
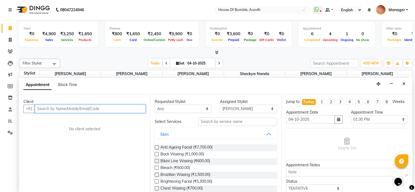
click at [116, 110] on input "text" at bounding box center [90, 108] width 111 height 8
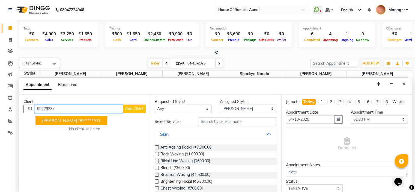
click at [92, 122] on ngb-highlight "99******01" at bounding box center [89, 119] width 22 height 5
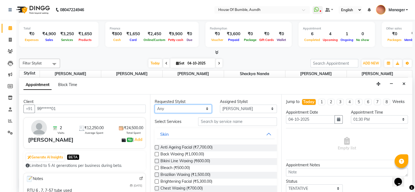
click at [190, 105] on select "Any [PERSON_NAME] [PERSON_NAME] [PERSON_NAME] [PERSON_NAME]" at bounding box center [183, 108] width 57 height 8
click at [181, 98] on div "Requested Stylist Any [PERSON_NAME] [PERSON_NAME] [PERSON_NAME] [PERSON_NAME] P…" at bounding box center [215, 143] width 131 height 98
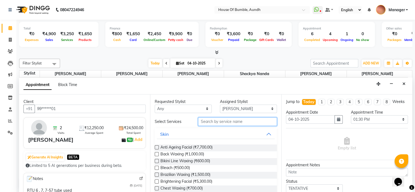
click at [218, 124] on input "text" at bounding box center [237, 121] width 78 height 8
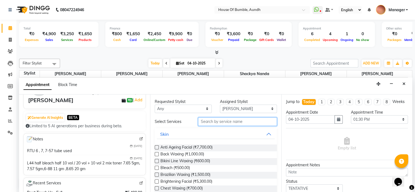
scroll to position [27, 0]
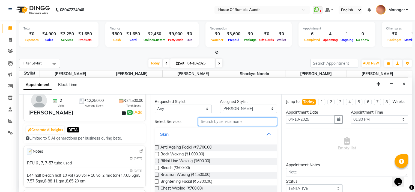
click at [234, 124] on input "text" at bounding box center [237, 121] width 78 height 8
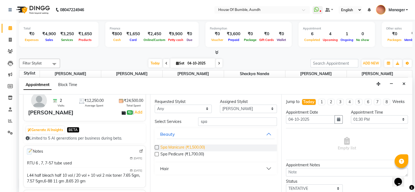
click at [193, 148] on span "Spa Manicure (₹1,500.00)" at bounding box center [182, 147] width 44 height 7
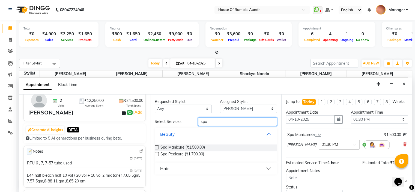
click at [247, 121] on input "spa" at bounding box center [237, 121] width 78 height 8
click at [224, 109] on select "Select [PERSON_NAME] [PERSON_NAME] [PERSON_NAME] [PERSON_NAME] Pooja Kalbhor Sh…" at bounding box center [248, 108] width 57 height 8
click at [220, 104] on select "Select [PERSON_NAME] [PERSON_NAME] [PERSON_NAME] [PERSON_NAME] Pooja Kalbhor Sh…" at bounding box center [248, 108] width 57 height 8
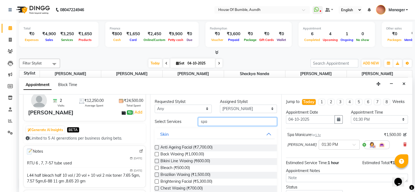
click at [208, 121] on input "spa" at bounding box center [237, 121] width 78 height 8
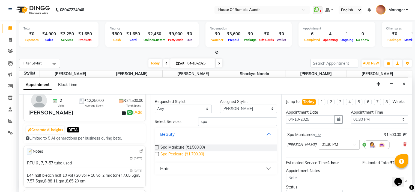
click at [190, 151] on span "Spa Pedicure (₹1,700.00)" at bounding box center [182, 154] width 44 height 7
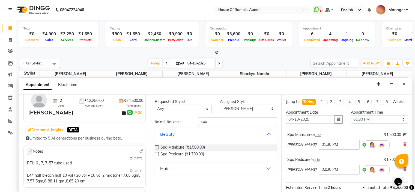
click at [340, 147] on input "text" at bounding box center [333, 144] width 24 height 6
click at [335, 167] on div "01:45 PM" at bounding box center [339, 165] width 40 height 10
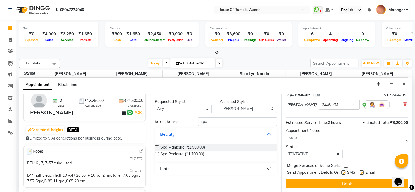
scroll to position [70, 0]
click at [335, 104] on input "text" at bounding box center [333, 104] width 24 height 6
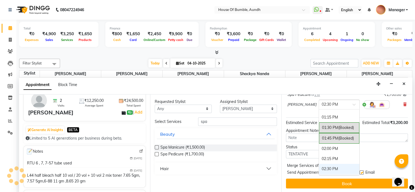
scroll to position [168, 0]
click at [334, 138] on div "01:45 PM (Booked)" at bounding box center [339, 139] width 40 height 11
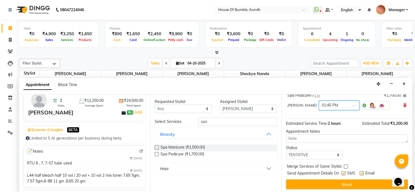
scroll to position [75, 0]
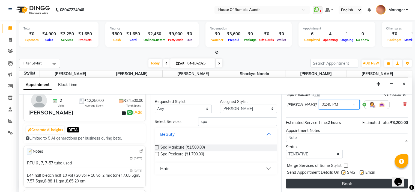
click at [336, 183] on button "Book" at bounding box center [347, 183] width 122 height 10
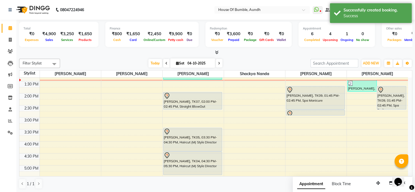
scroll to position [101, 0]
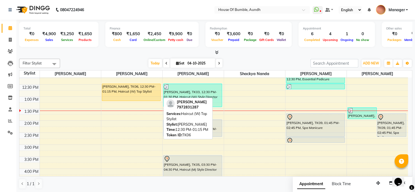
click at [135, 90] on div "[PERSON_NAME], TK06, 12:30 PM-01:15 PM, Haircut (W) Top Stylist" at bounding box center [131, 92] width 58 height 17
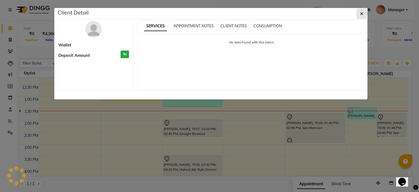
click at [363, 11] on span "button" at bounding box center [361, 13] width 3 height 5
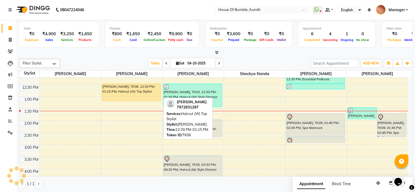
click at [148, 92] on div "[PERSON_NAME], TK06, 12:30 PM-01:15 PM, Haircut (W) Top Stylist" at bounding box center [131, 92] width 58 height 17
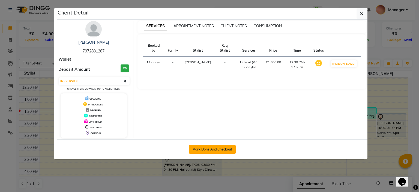
click at [216, 145] on button "Mark Done And Checkout" at bounding box center [212, 149] width 47 height 9
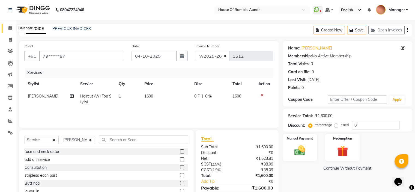
click at [9, 29] on icon at bounding box center [10, 28] width 4 height 4
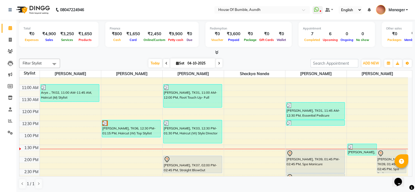
scroll to position [55, 0]
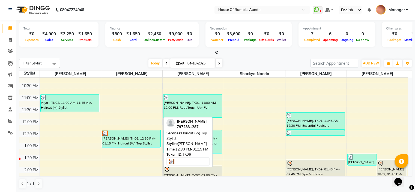
click at [135, 138] on div "[PERSON_NAME], TK06, 12:30 PM-01:15 PM, Haircut (W) Top Stylist" at bounding box center [131, 138] width 58 height 17
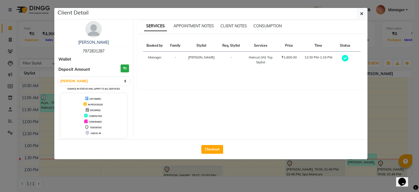
click at [210, 153] on div "Checkout" at bounding box center [212, 149] width 310 height 20
click at [216, 150] on button "Checkout" at bounding box center [212, 149] width 22 height 9
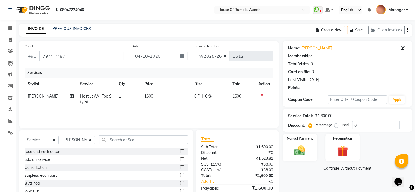
scroll to position [27, 0]
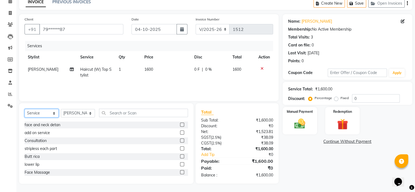
click at [35, 112] on select "Select Service Product Membership Package Voucher Prepaid Gift Card" at bounding box center [42, 113] width 34 height 8
click at [25, 109] on select "Select Service Product Membership Package Voucher Prepaid Gift Card" at bounding box center [42, 113] width 34 height 8
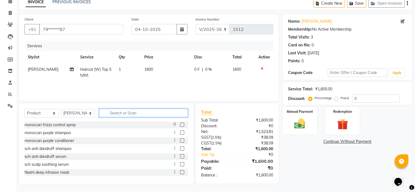
click at [118, 111] on input "text" at bounding box center [143, 112] width 89 height 8
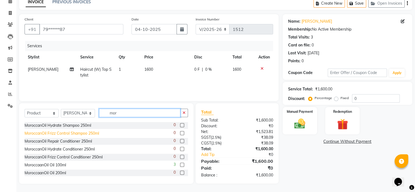
scroll to position [32, 0]
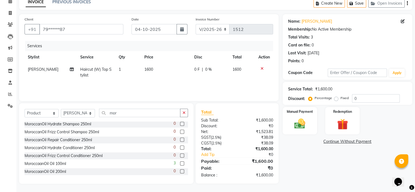
click at [180, 162] on label at bounding box center [182, 163] width 4 height 4
click at [180, 162] on input "checkbox" at bounding box center [182, 164] width 4 height 4
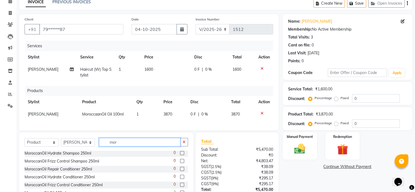
click at [136, 146] on input "mor" at bounding box center [139, 142] width 81 height 8
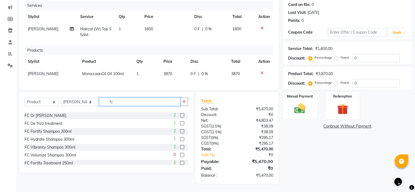
scroll to position [5, 0]
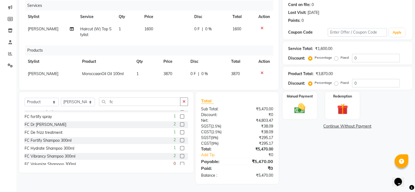
click at [180, 124] on label at bounding box center [182, 124] width 4 height 4
click at [180, 124] on input "checkbox" at bounding box center [182, 125] width 4 height 4
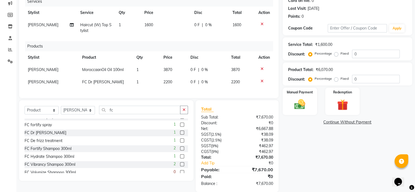
click at [180, 142] on label at bounding box center [182, 140] width 4 height 4
click at [180, 142] on input "checkbox" at bounding box center [182, 141] width 4 height 4
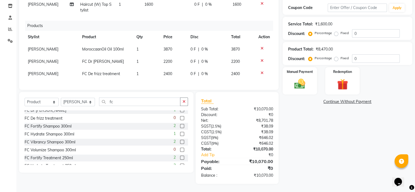
scroll to position [27, 0]
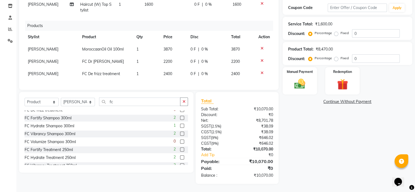
click at [180, 118] on label at bounding box center [182, 118] width 4 height 4
click at [180, 118] on input "checkbox" at bounding box center [182, 118] width 4 height 4
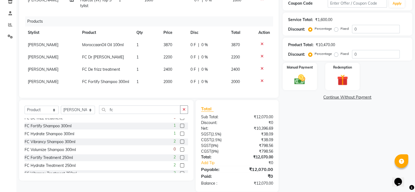
scroll to position [69, 0]
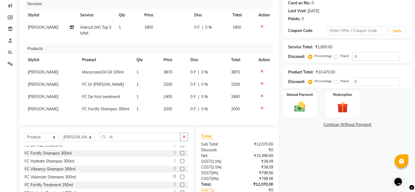
click at [168, 73] on span "3870" at bounding box center [167, 71] width 9 height 5
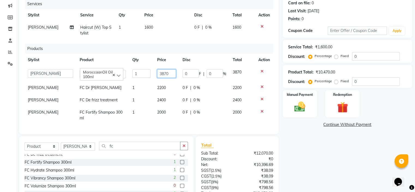
click at [170, 73] on input "3870" at bounding box center [166, 73] width 19 height 8
click at [229, 166] on div "Net:" at bounding box center [217, 165] width 40 height 6
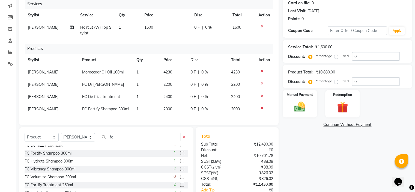
scroll to position [96, 0]
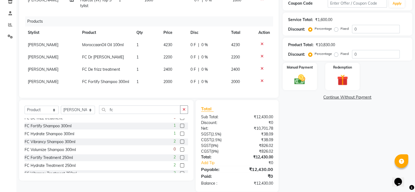
click at [173, 43] on td "4230" at bounding box center [173, 45] width 27 height 12
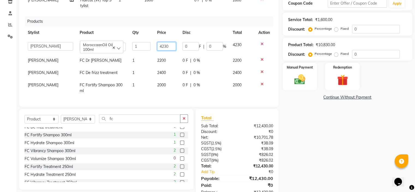
click at [172, 44] on input "4230" at bounding box center [166, 46] width 19 height 8
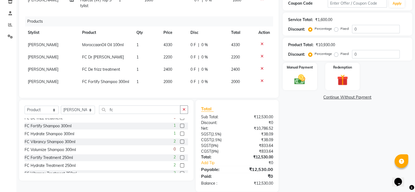
click at [175, 46] on td "4330" at bounding box center [173, 45] width 27 height 12
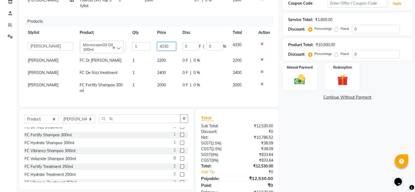
click at [173, 45] on input "4330" at bounding box center [166, 46] width 19 height 8
click at [241, 144] on div "Total Sub Total: ₹12,530.00 Discount: ₹0 Net: ₹10,786.52 SGST ( 2.5% ) ₹38.09 C…" at bounding box center [237, 154] width 72 height 81
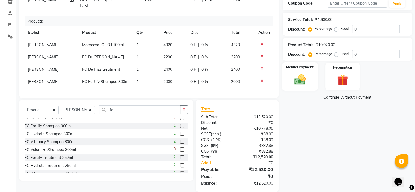
click at [301, 73] on img at bounding box center [299, 79] width 18 height 13
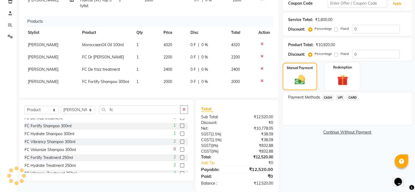
scroll to position [114, 0]
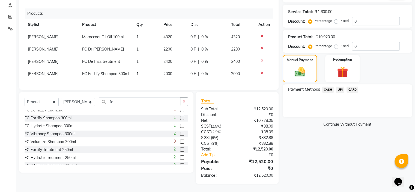
click at [355, 86] on span "CARD" at bounding box center [352, 89] width 12 height 6
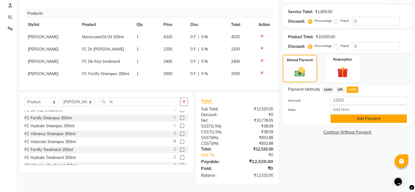
click at [342, 114] on button "Add Payment" at bounding box center [368, 118] width 76 height 8
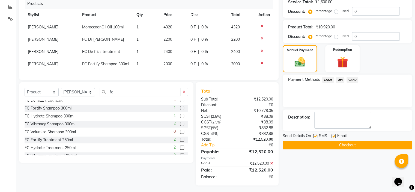
click at [344, 141] on button "Checkout" at bounding box center [346, 145] width 129 height 8
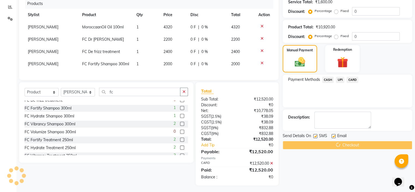
scroll to position [125, 0]
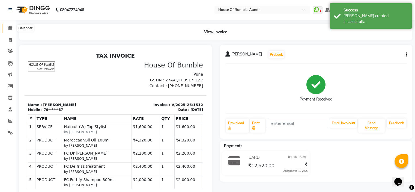
click at [10, 27] on icon at bounding box center [10, 28] width 4 height 4
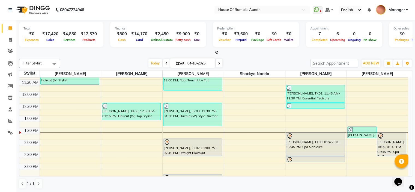
scroll to position [109, 0]
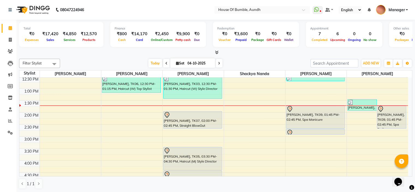
click at [48, 101] on div "8:00 AM 8:30 AM 9:00 AM 9:30 AM 10:00 AM 10:30 AM 11:00 AM 11:30 AM 12:00 PM 12…" at bounding box center [213, 124] width 388 height 312
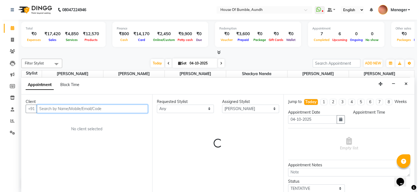
scroll to position [0, 0]
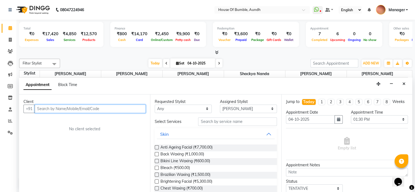
click at [55, 105] on input "text" at bounding box center [90, 108] width 111 height 8
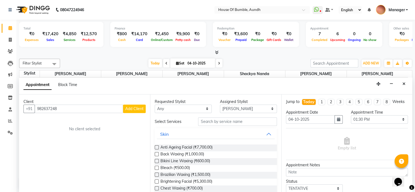
click at [134, 106] on span "Add Client" at bounding box center [134, 108] width 18 height 5
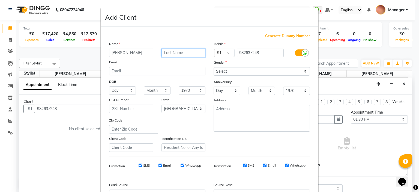
click at [171, 57] on input "text" at bounding box center [183, 53] width 44 height 8
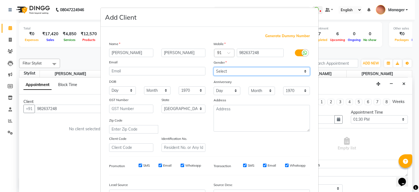
click at [227, 69] on select "Select [DEMOGRAPHIC_DATA] [DEMOGRAPHIC_DATA] Other Prefer Not To Say" at bounding box center [261, 71] width 96 height 8
click at [213, 67] on select "Select [DEMOGRAPHIC_DATA] [DEMOGRAPHIC_DATA] Other Prefer Not To Say" at bounding box center [261, 71] width 96 height 8
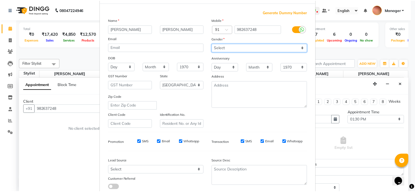
scroll to position [62, 0]
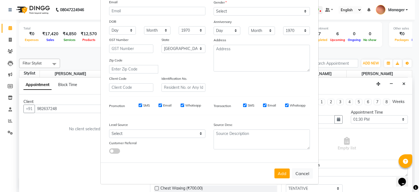
click at [276, 176] on button "Add" at bounding box center [281, 173] width 15 height 10
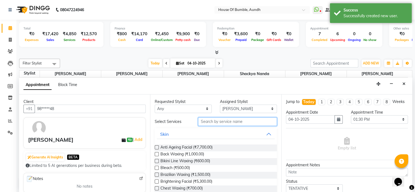
click at [229, 119] on input "text" at bounding box center [237, 121] width 78 height 8
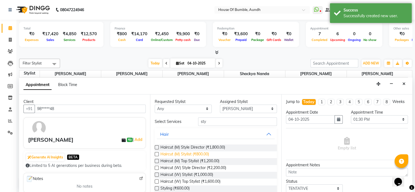
click at [198, 154] on span "Haircut (M) Stylist (₹800.00)" at bounding box center [184, 154] width 49 height 7
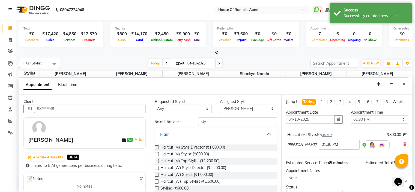
scroll to position [45, 0]
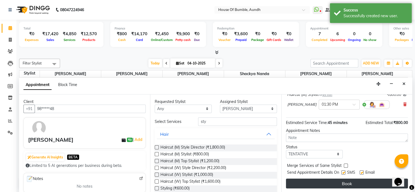
click at [353, 179] on button "Book" at bounding box center [347, 183] width 122 height 10
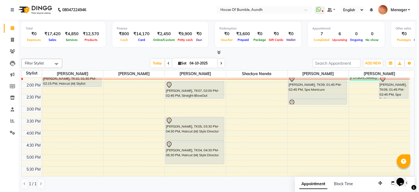
scroll to position [101, 0]
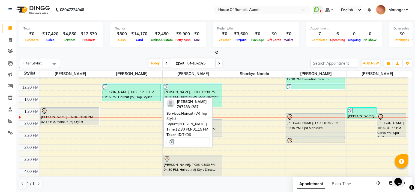
click at [143, 92] on div "[PERSON_NAME], TK06, 12:30 PM-01:15 PM, Haircut (W) Top Stylist" at bounding box center [131, 92] width 58 height 17
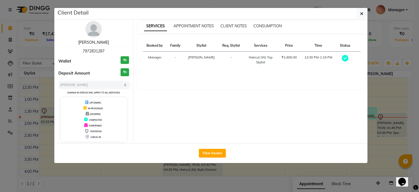
click at [92, 42] on link "[PERSON_NAME]" at bounding box center [93, 42] width 31 height 5
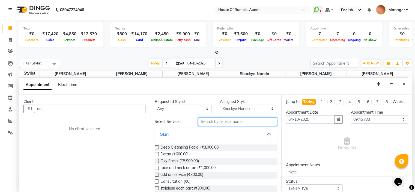
click at [217, 122] on input "text" at bounding box center [237, 121] width 78 height 8
click at [401, 61] on div "Total ₹0 Expenses ₹17,420 Sales ₹4,850 Services ₹12,570 Products Finance ₹800 C…" at bounding box center [215, 106] width 398 height 173
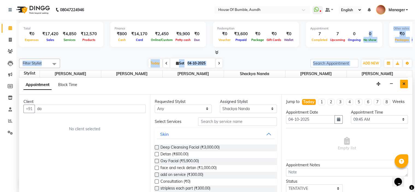
click at [403, 83] on icon "Close" at bounding box center [403, 84] width 3 height 4
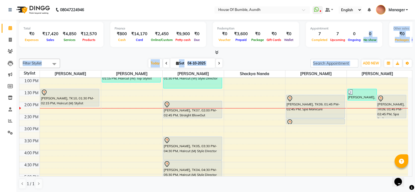
scroll to position [155, 0]
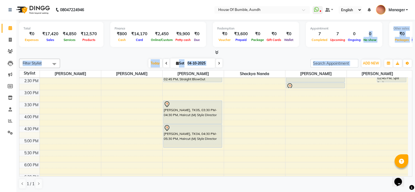
click at [315, 106] on div "8:00 AM 8:30 AM 9:00 AM 9:30 AM 10:00 AM 10:30 AM 11:00 AM 11:30 AM 12:00 PM 12…" at bounding box center [213, 78] width 388 height 312
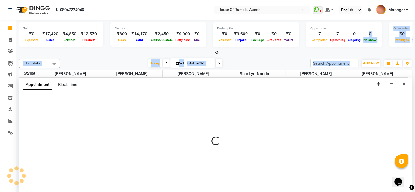
scroll to position [0, 0]
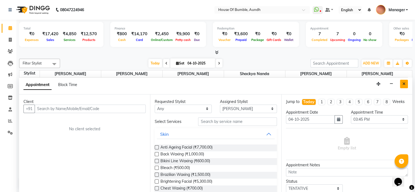
click at [404, 84] on icon "Close" at bounding box center [403, 84] width 3 height 4
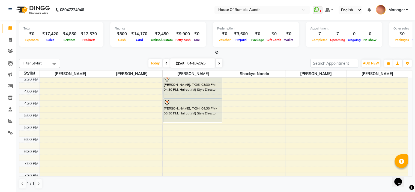
scroll to position [183, 0]
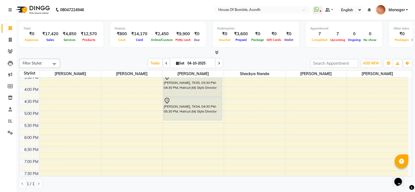
click at [191, 64] on input "04-10-2025" at bounding box center [199, 63] width 27 height 8
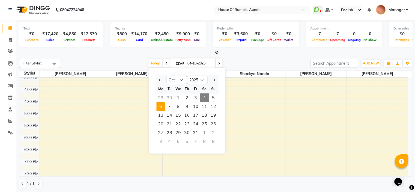
click at [164, 106] on span "6" at bounding box center [160, 106] width 9 height 9
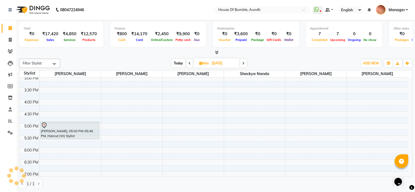
scroll to position [119, 0]
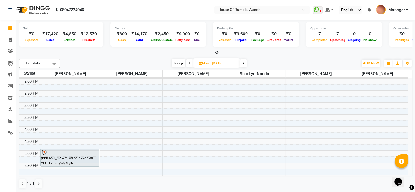
click at [178, 62] on span "Today" at bounding box center [178, 63] width 14 height 8
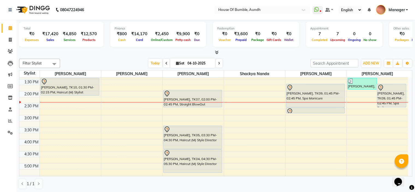
scroll to position [143, 0]
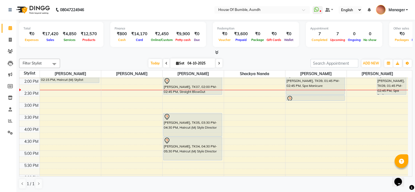
click at [218, 63] on icon at bounding box center [219, 63] width 2 height 3
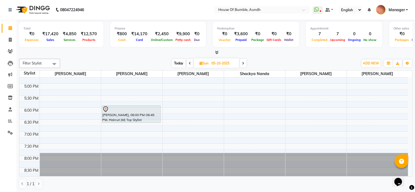
scroll to position [183, 0]
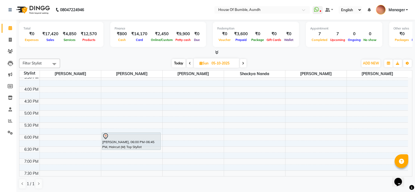
click at [172, 65] on span "Today" at bounding box center [179, 63] width 14 height 8
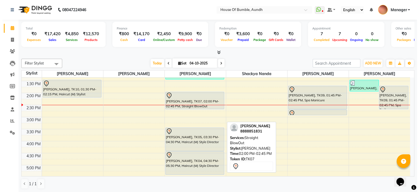
scroll to position [116, 0]
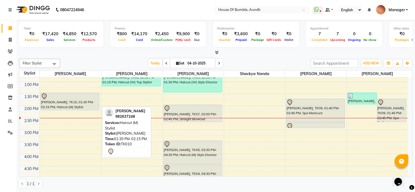
click at [74, 99] on div "[PERSON_NAME], TK10, 01:30 PM-02:15 PM, Haircut (M) Stylist" at bounding box center [70, 101] width 58 height 17
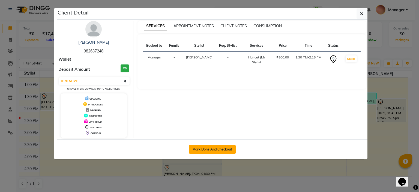
click at [213, 150] on button "Mark Done And Checkout" at bounding box center [212, 149] width 47 height 9
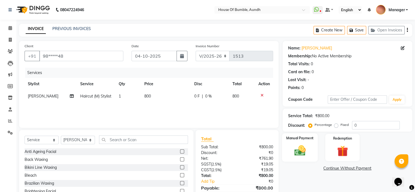
click at [289, 147] on div "Manual Payment" at bounding box center [300, 147] width 36 height 28
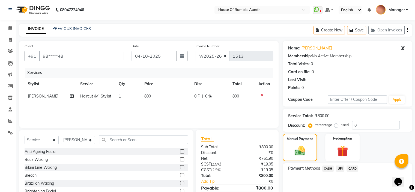
click at [343, 167] on span "UPI" at bounding box center [339, 168] width 8 height 6
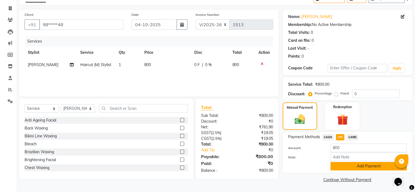
click at [379, 162] on button "Add Payment" at bounding box center [368, 166] width 76 height 8
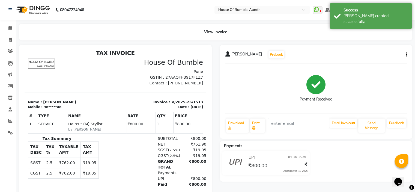
scroll to position [4, 0]
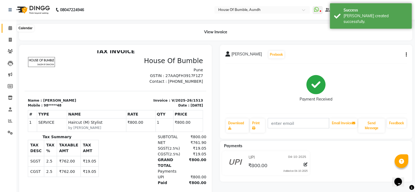
click at [10, 28] on icon at bounding box center [10, 28] width 4 height 4
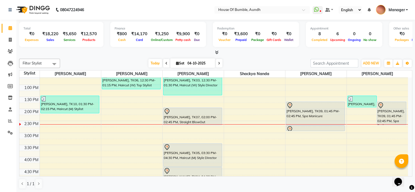
scroll to position [101, 0]
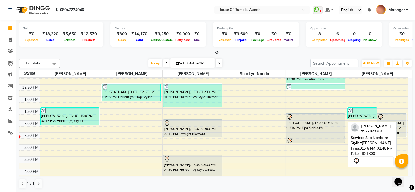
click at [323, 124] on div "[PERSON_NAME], TK09, 01:45 PM-02:45 PM, Spa Manicure" at bounding box center [315, 124] width 58 height 23
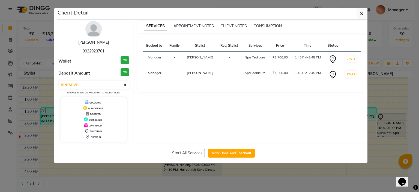
click at [101, 41] on link "[PERSON_NAME]" at bounding box center [93, 42] width 31 height 5
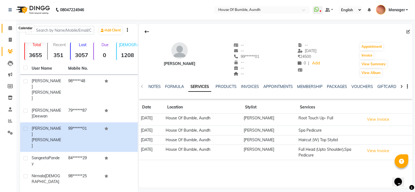
click at [12, 26] on span at bounding box center [10, 28] width 10 height 6
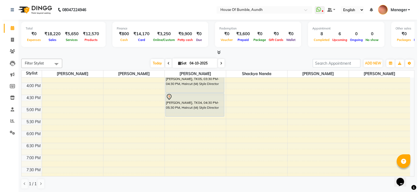
scroll to position [210, 0]
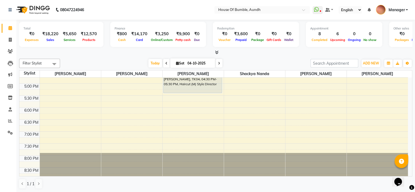
click at [44, 118] on div "8:00 AM 8:30 AM 9:00 AM 9:30 AM 10:00 AM 10:30 AM 11:00 AM 11:30 AM 12:00 PM 12…" at bounding box center [213, 24] width 388 height 312
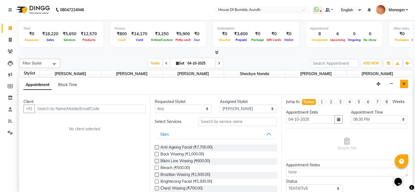
click at [403, 84] on icon "Close" at bounding box center [403, 84] width 3 height 4
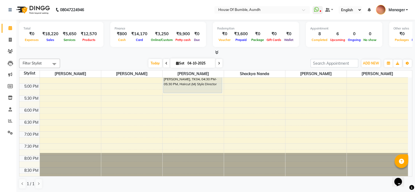
click at [61, 120] on div "8:00 AM 8:30 AM 9:00 AM 9:30 AM 10:00 AM 10:30 AM 11:00 AM 11:30 AM 12:00 PM 12…" at bounding box center [213, 24] width 388 height 312
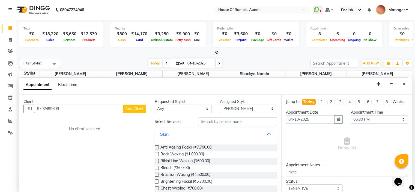
click at [131, 108] on span "Add Client" at bounding box center [134, 108] width 18 height 5
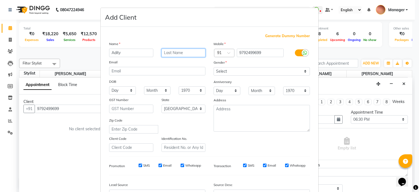
click at [170, 54] on input "text" at bounding box center [183, 53] width 44 height 8
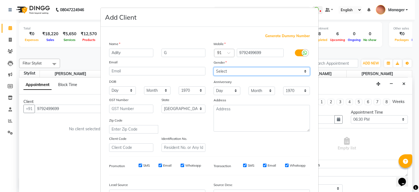
click at [282, 74] on select "Select [DEMOGRAPHIC_DATA] [DEMOGRAPHIC_DATA] Other Prefer Not To Say" at bounding box center [261, 71] width 96 height 8
click at [213, 67] on select "Select [DEMOGRAPHIC_DATA] [DEMOGRAPHIC_DATA] Other Prefer Not To Say" at bounding box center [261, 71] width 96 height 8
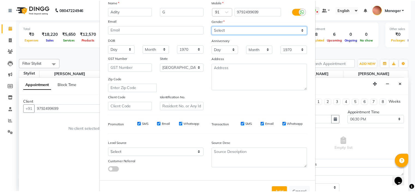
scroll to position [55, 0]
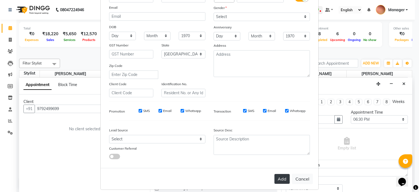
click at [280, 183] on button "Add" at bounding box center [281, 179] width 15 height 10
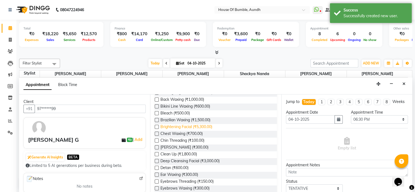
scroll to position [0, 0]
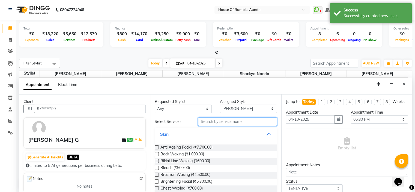
click at [226, 123] on input "text" at bounding box center [237, 121] width 78 height 8
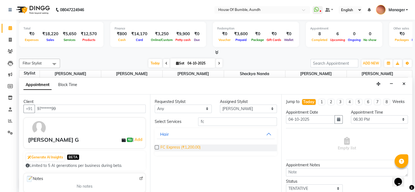
click at [182, 148] on span "FC Express (₹1,200.00)" at bounding box center [180, 147] width 40 height 7
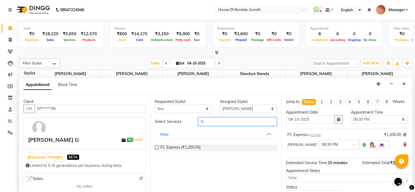
click at [239, 121] on input "fc" at bounding box center [237, 121] width 78 height 8
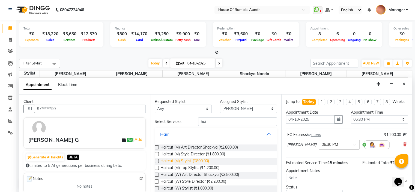
click at [193, 163] on span "Haircut (M) Stylist (₹800.00)" at bounding box center [184, 161] width 49 height 7
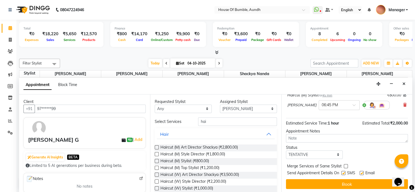
scroll to position [70, 0]
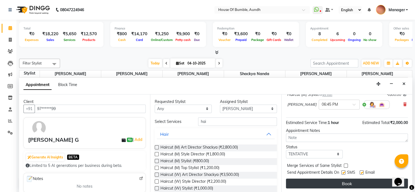
click at [315, 183] on button "Book" at bounding box center [347, 183] width 122 height 10
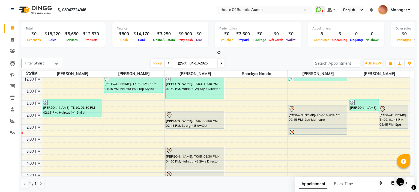
scroll to position [136, 0]
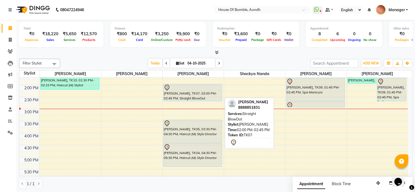
click at [203, 95] on div "[PERSON_NAME], TK07, 02:00 PM-02:45 PM, Straight BlowOut" at bounding box center [192, 92] width 58 height 17
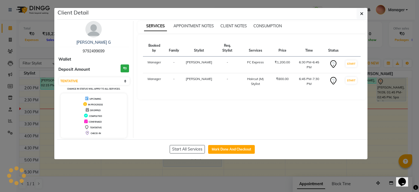
click at [203, 95] on div "SERVICES APPOINTMENT NOTES CLIENT NOTES CONSUMPTION Booked by Family Stylist Re…" at bounding box center [251, 79] width 237 height 117
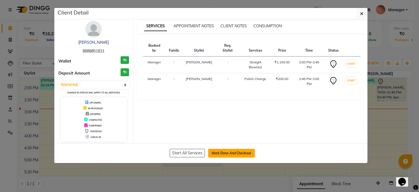
click at [240, 155] on button "Mark Done And Checkout" at bounding box center [231, 153] width 47 height 9
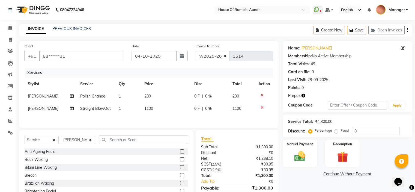
scroll to position [27, 0]
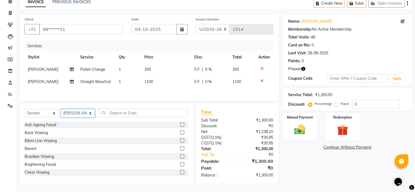
click at [81, 113] on select "Select Stylist - [PERSON_NAME] [PERSON_NAME] [PERSON_NAME] Manager [PERSON_NAME…" at bounding box center [78, 113] width 34 height 8
click at [11, 6] on link "Calendar" at bounding box center [8, 1] width 13 height 9
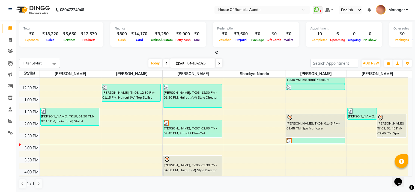
scroll to position [109, 0]
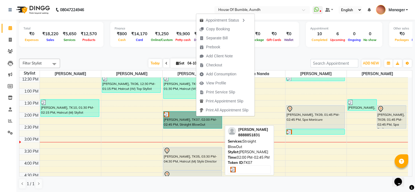
click at [203, 122] on link "[PERSON_NAME], TK07, 02:00 PM-02:45 PM, Straight BlowOut" at bounding box center [192, 119] width 59 height 17
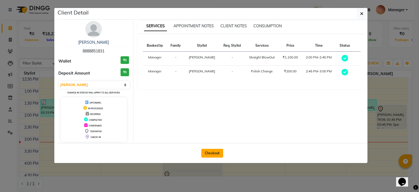
click at [208, 155] on button "Checkout" at bounding box center [212, 153] width 22 height 9
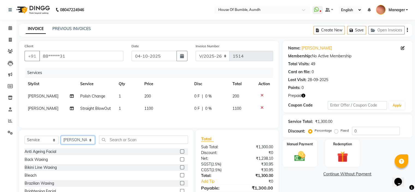
click at [77, 143] on select "Select Stylist - [PERSON_NAME] [PERSON_NAME] [PERSON_NAME] Manager [PERSON_NAME…" at bounding box center [78, 139] width 34 height 8
click at [61, 137] on select "Select Stylist - [PERSON_NAME] [PERSON_NAME] [PERSON_NAME] Manager [PERSON_NAME…" at bounding box center [78, 139] width 34 height 8
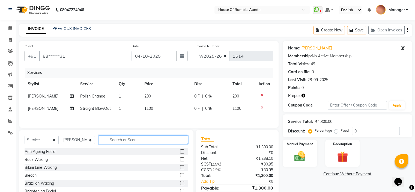
click at [118, 141] on input "text" at bounding box center [143, 139] width 89 height 8
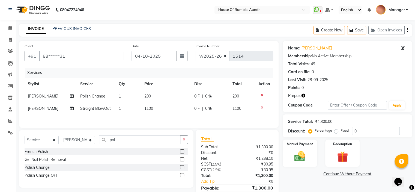
click at [181, 168] on label at bounding box center [182, 167] width 4 height 4
click at [181, 168] on input "checkbox" at bounding box center [182, 167] width 4 height 4
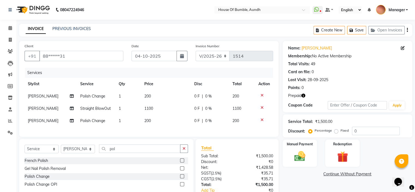
click at [242, 164] on div "₹0" at bounding box center [257, 162] width 40 height 6
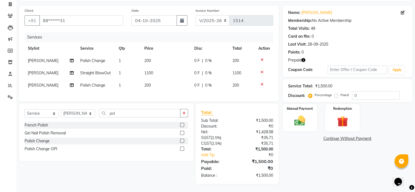
click at [236, 140] on div "SGST ( 2.5% )" at bounding box center [217, 138] width 40 height 6
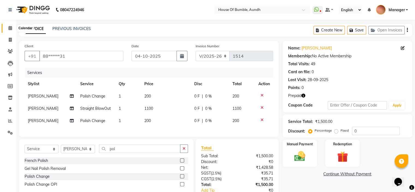
click at [11, 27] on icon at bounding box center [10, 28] width 4 height 4
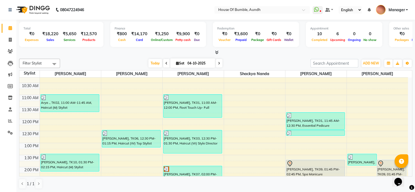
scroll to position [109, 0]
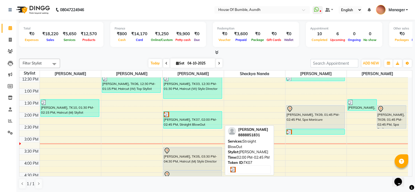
click at [188, 120] on div "[PERSON_NAME], TK07, 02:00 PM-02:45 PM, Straight BlowOut" at bounding box center [192, 119] width 58 height 17
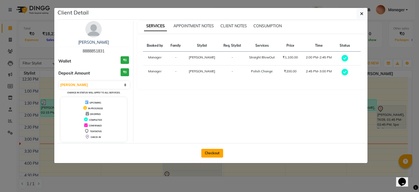
click at [204, 151] on button "Checkout" at bounding box center [212, 153] width 22 height 9
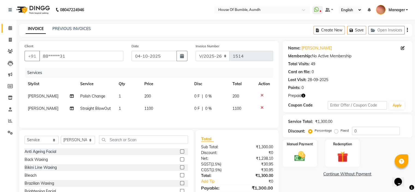
scroll to position [27, 0]
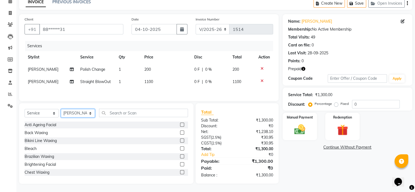
click at [79, 110] on select "Select Stylist - [PERSON_NAME] [PERSON_NAME] [PERSON_NAME] Manager [PERSON_NAME…" at bounding box center [78, 113] width 34 height 8
click at [61, 110] on select "Select Stylist - [PERSON_NAME] [PERSON_NAME] [PERSON_NAME] Manager [PERSON_NAME…" at bounding box center [78, 113] width 34 height 8
click at [154, 114] on input "text" at bounding box center [143, 112] width 89 height 8
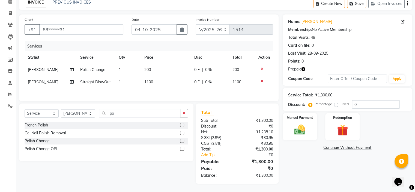
click at [182, 141] on label at bounding box center [182, 140] width 4 height 4
click at [182, 141] on input "checkbox" at bounding box center [182, 141] width 4 height 4
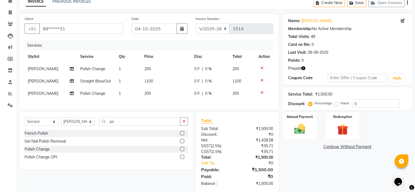
click at [243, 154] on div "₹35.71" at bounding box center [257, 152] width 40 height 6
click at [341, 134] on img at bounding box center [342, 129] width 18 height 14
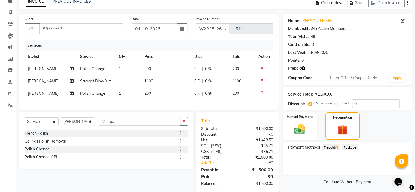
click at [335, 146] on span "Prepaid 1" at bounding box center [331, 147] width 18 height 6
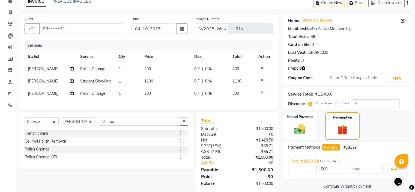
scroll to position [40, 0]
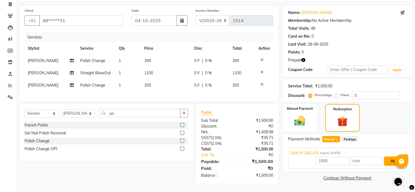
click at [389, 156] on button "Add" at bounding box center [393, 160] width 20 height 9
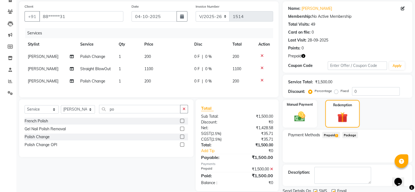
scroll to position [60, 0]
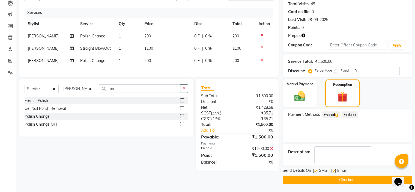
click at [308, 178] on button "Checkout" at bounding box center [346, 179] width 129 height 8
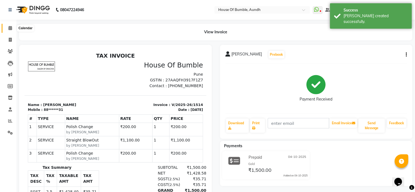
click at [9, 26] on icon at bounding box center [10, 28] width 4 height 4
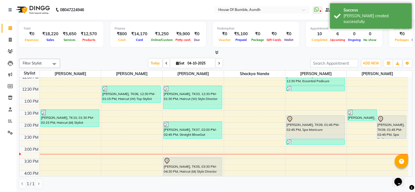
scroll to position [126, 0]
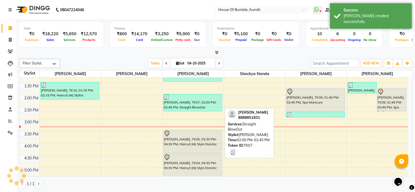
click at [201, 102] on div "[PERSON_NAME], TK07, 02:00 PM-02:45 PM, Straight BlowOut" at bounding box center [192, 102] width 58 height 17
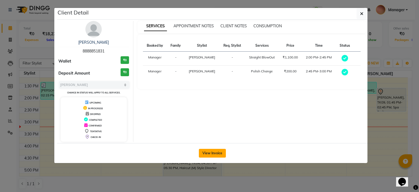
click at [207, 149] on button "View Invoice" at bounding box center [212, 153] width 27 height 9
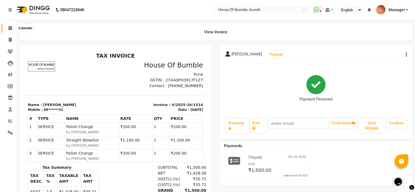
click at [11, 28] on icon at bounding box center [10, 28] width 4 height 4
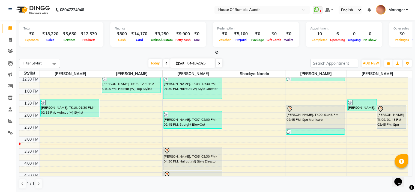
scroll to position [136, 0]
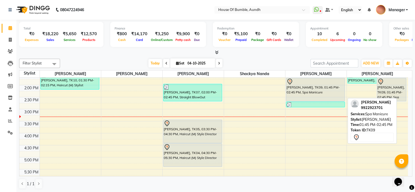
click at [310, 91] on div "[PERSON_NAME], TK09, 01:45 PM-02:45 PM, Spa Manicure" at bounding box center [315, 89] width 58 height 23
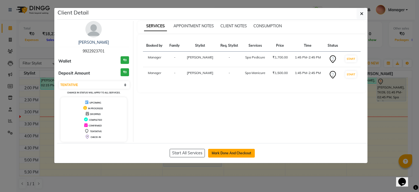
click at [220, 150] on button "Mark Done And Checkout" at bounding box center [231, 153] width 47 height 9
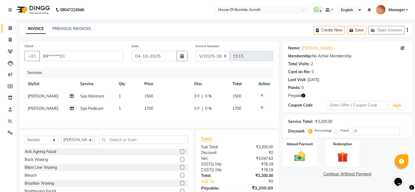
scroll to position [27, 0]
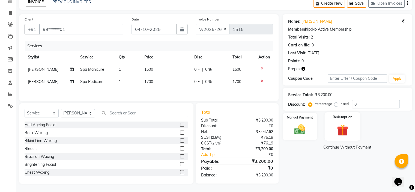
click at [348, 125] on img at bounding box center [342, 130] width 18 height 14
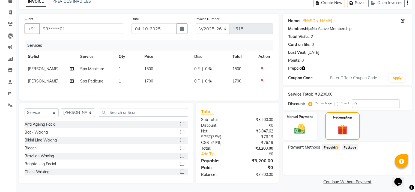
click at [329, 144] on span "Prepaid 1" at bounding box center [331, 147] width 18 height 6
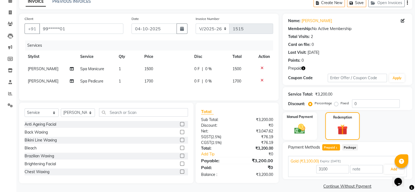
scroll to position [34, 0]
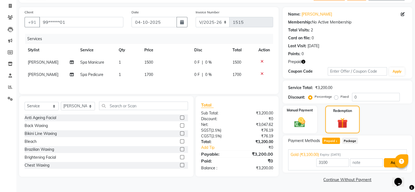
click at [391, 163] on button "Add" at bounding box center [393, 162] width 20 height 9
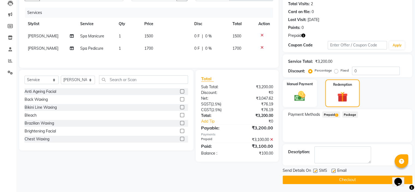
scroll to position [0, 0]
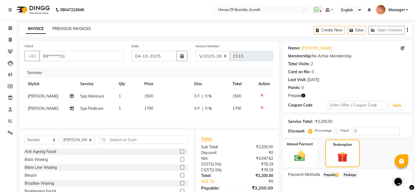
click at [72, 27] on link "PREVIOUS INVOICES" at bounding box center [71, 28] width 38 height 5
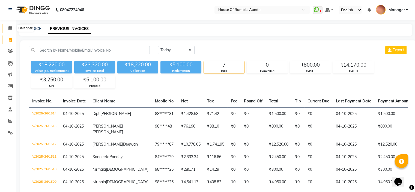
click at [10, 28] on icon at bounding box center [10, 28] width 4 height 4
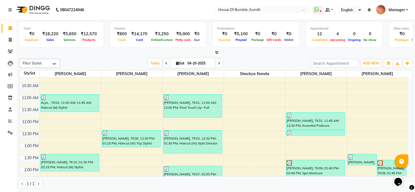
scroll to position [136, 0]
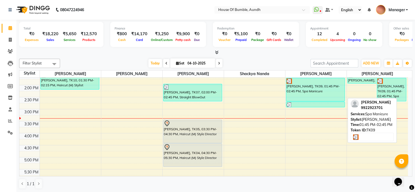
click at [306, 94] on div "[PERSON_NAME], TK09, 01:45 PM-02:45 PM, Spa Manicure" at bounding box center [315, 89] width 58 height 23
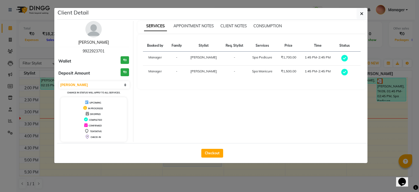
click at [84, 40] on link "[PERSON_NAME]" at bounding box center [93, 42] width 31 height 5
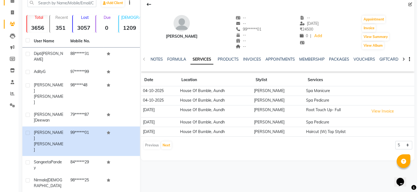
scroll to position [49, 0]
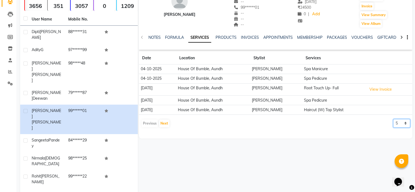
click at [399, 121] on select "5 10 50 100 500" at bounding box center [401, 123] width 17 height 8
click at [393, 119] on select "5 10 50 100 500" at bounding box center [401, 123] width 17 height 8
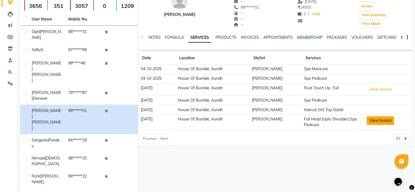
click at [379, 119] on button "View Invoice" at bounding box center [379, 120] width 27 height 8
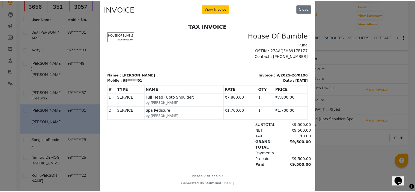
scroll to position [0, 0]
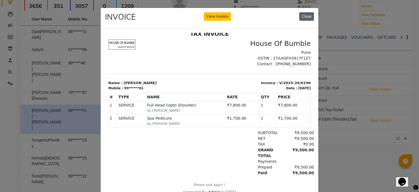
click at [304, 15] on button "Close" at bounding box center [306, 16] width 15 height 8
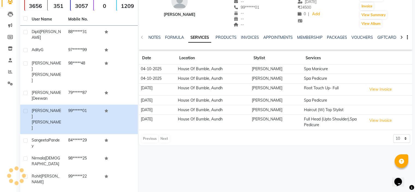
click at [155, 34] on div "NOTES FORMULA SERVICES PRODUCTS INVOICES APPOINTMENTS MEMBERSHIP PACKAGES VOUCH…" at bounding box center [275, 37] width 273 height 19
click at [159, 39] on link "NOTES" at bounding box center [154, 37] width 12 height 5
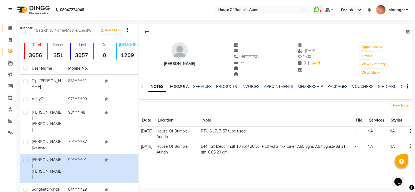
click at [11, 28] on icon at bounding box center [10, 28] width 4 height 4
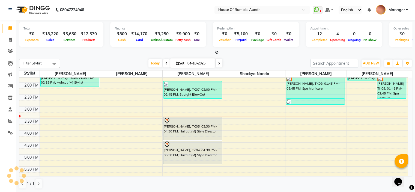
scroll to position [128, 0]
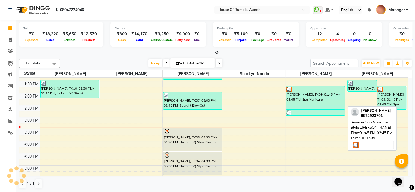
click at [323, 98] on div "[PERSON_NAME], TK09, 01:45 PM-02:45 PM, Spa Manicure" at bounding box center [315, 97] width 58 height 23
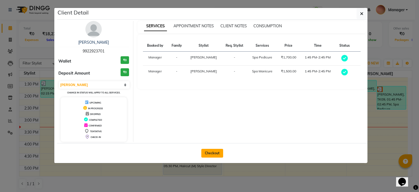
click at [210, 154] on button "Checkout" at bounding box center [212, 153] width 22 height 9
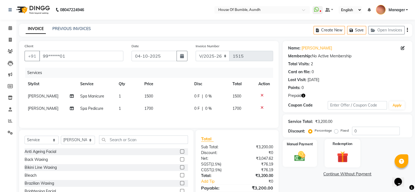
click at [350, 150] on img at bounding box center [342, 157] width 18 height 14
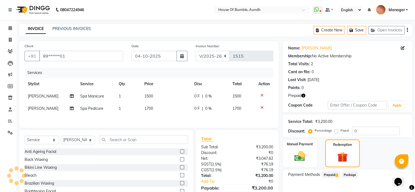
scroll to position [27, 0]
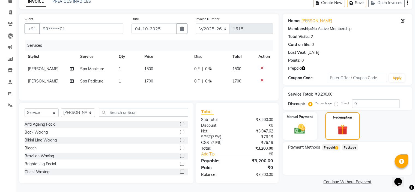
click at [331, 146] on span "Prepaid 1" at bounding box center [331, 147] width 18 height 6
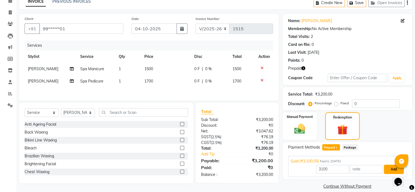
click at [384, 169] on button "Add" at bounding box center [393, 168] width 20 height 9
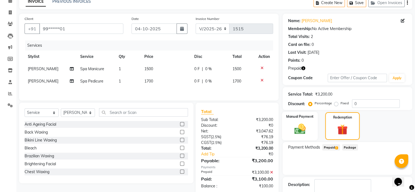
click at [294, 114] on label "Manual Payment" at bounding box center [299, 116] width 27 height 5
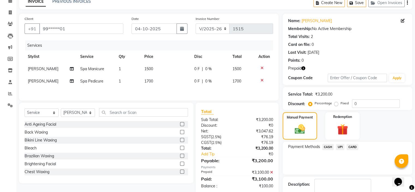
scroll to position [55, 0]
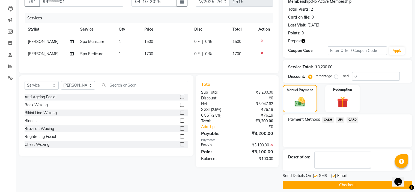
click at [328, 120] on span "CASH" at bounding box center [328, 119] width 12 height 6
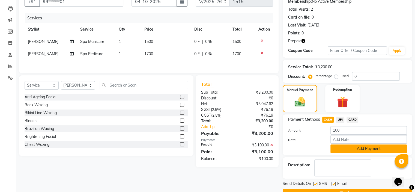
click at [349, 149] on button "Add Payment" at bounding box center [368, 148] width 76 height 8
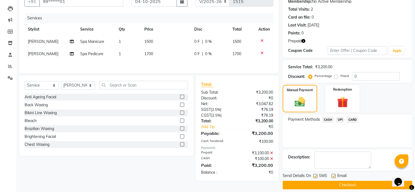
scroll to position [59, 0]
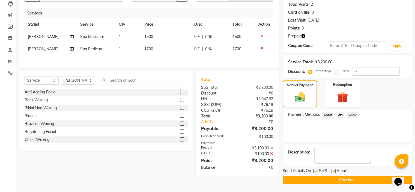
click at [299, 180] on button "Checkout" at bounding box center [346, 180] width 129 height 8
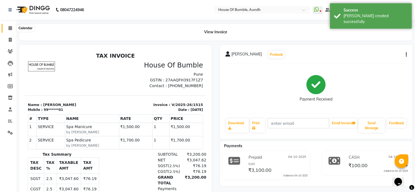
click at [11, 29] on icon at bounding box center [10, 28] width 4 height 4
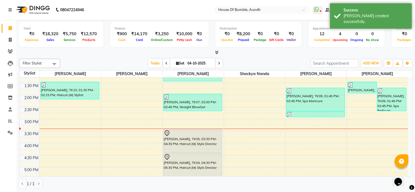
scroll to position [136, 0]
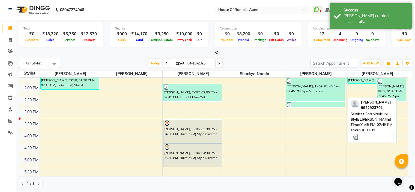
click at [305, 86] on div "[PERSON_NAME], TK09, 01:45 PM-02:45 PM, Spa Manicure" at bounding box center [315, 89] width 58 height 23
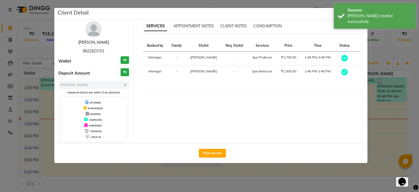
click at [90, 42] on link "[PERSON_NAME]" at bounding box center [93, 42] width 31 height 5
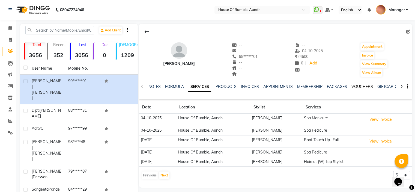
click at [368, 84] on link "VOUCHERS" at bounding box center [362, 86] width 22 height 5
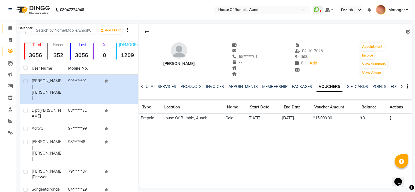
click at [12, 28] on icon at bounding box center [10, 28] width 4 height 4
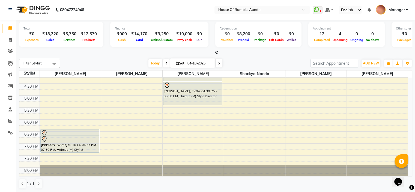
scroll to position [210, 0]
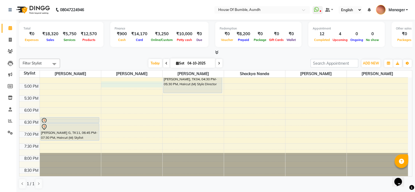
click at [119, 83] on div "8:00 AM 8:30 AM 9:00 AM 9:30 AM 10:00 AM 10:30 AM 11:00 AM 11:30 AM 12:00 PM 12…" at bounding box center [213, 24] width 388 height 312
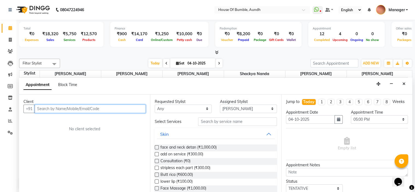
scroll to position [0, 0]
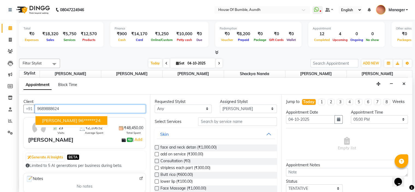
click at [87, 117] on ngb-highlight "96******24" at bounding box center [89, 119] width 22 height 5
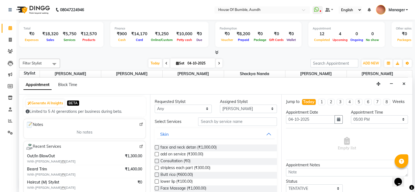
scroll to position [55, 0]
click at [222, 121] on input "text" at bounding box center [237, 121] width 78 height 8
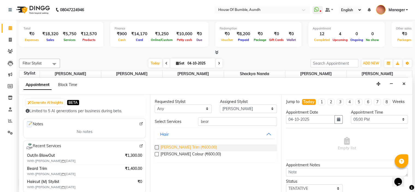
click at [191, 146] on span "[PERSON_NAME] Trim (₹600.00)" at bounding box center [188, 147] width 56 height 7
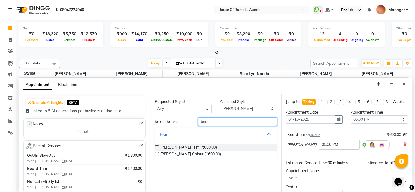
click at [216, 121] on input "bear" at bounding box center [237, 121] width 78 height 8
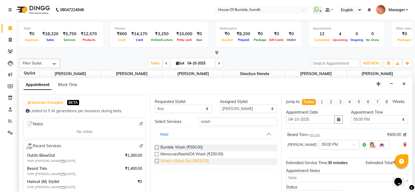
click at [193, 161] on span "Wash n Blast Dry (₹600.00)" at bounding box center [184, 161] width 48 height 7
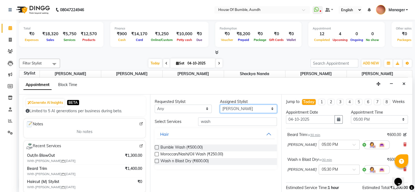
click at [244, 105] on select "Select [PERSON_NAME] [PERSON_NAME] [PERSON_NAME] [PERSON_NAME] Pooja Kalbhor Sh…" at bounding box center [248, 108] width 57 height 8
click at [220, 104] on select "Select [PERSON_NAME] [PERSON_NAME] [PERSON_NAME] [PERSON_NAME] Pooja Kalbhor Sh…" at bounding box center [248, 108] width 57 height 8
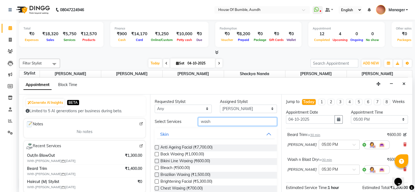
click at [231, 120] on input "wash" at bounding box center [237, 121] width 78 height 8
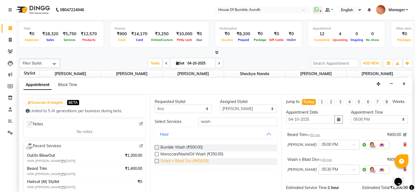
click at [196, 158] on span "Wash n Blast Dry (₹600.00)" at bounding box center [184, 161] width 48 height 7
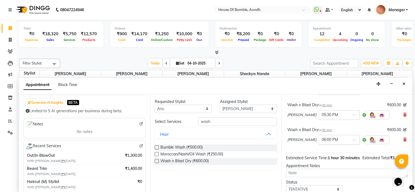
click at [338, 142] on input "text" at bounding box center [333, 139] width 24 height 6
click at [334, 169] on div "05:00 PM" at bounding box center [339, 164] width 40 height 10
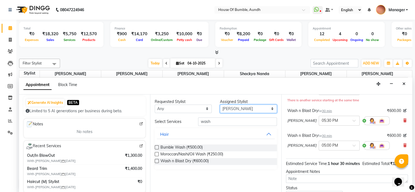
click at [257, 106] on select "Select [PERSON_NAME] [PERSON_NAME] [PERSON_NAME] [PERSON_NAME] Pooja Kalbhor Sh…" at bounding box center [248, 108] width 57 height 8
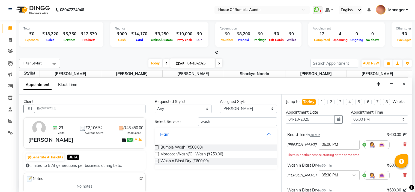
select select "7795"
select select "1020"
select select "tentative"
click at [212, 133] on button "Hair" at bounding box center [215, 134] width 117 height 10
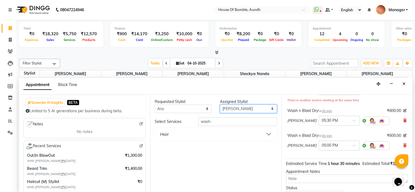
click at [256, 107] on select "Select [PERSON_NAME] [PERSON_NAME] [PERSON_NAME] [PERSON_NAME] Pooja Kalbhor Sh…" at bounding box center [248, 108] width 57 height 8
select select "7792"
click at [220, 104] on select "Select [PERSON_NAME] [PERSON_NAME] [PERSON_NAME] [PERSON_NAME] Pooja Kalbhor Sh…" at bounding box center [248, 108] width 57 height 8
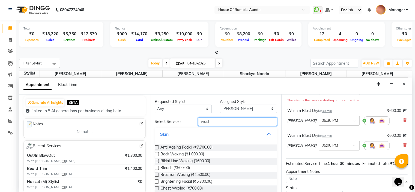
click at [249, 117] on input "wash" at bounding box center [237, 121] width 78 height 8
type input "w"
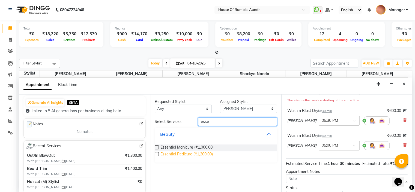
type input "esse"
click at [183, 154] on span "Essential Pedicure (₹1,200.00)" at bounding box center [186, 154] width 52 height 7
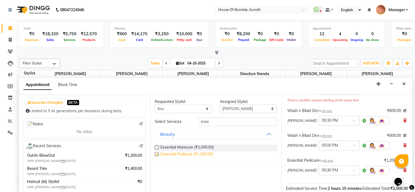
checkbox input "false"
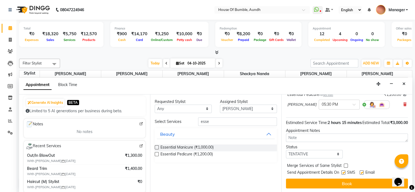
scroll to position [131, 0]
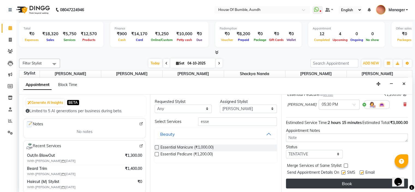
click at [322, 184] on button "Book" at bounding box center [347, 183] width 122 height 10
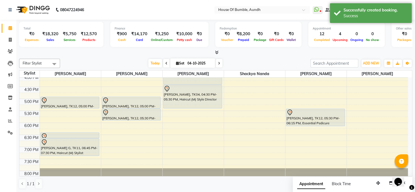
scroll to position [183, 0]
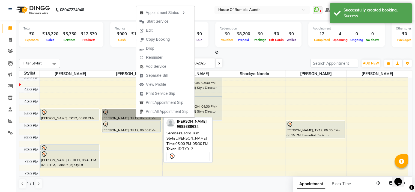
click at [111, 116] on link "Niranjan Deshpande, TK12, 05:00 PM-05:30 PM, Beard Trim" at bounding box center [131, 114] width 59 height 12
select select "7"
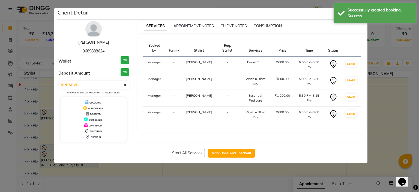
click at [94, 42] on link "[PERSON_NAME]" at bounding box center [93, 42] width 31 height 5
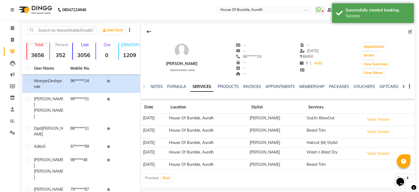
scroll to position [54, 0]
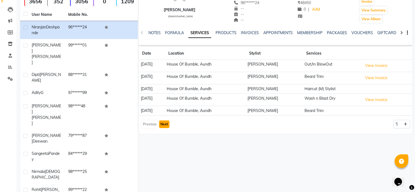
click at [168, 122] on button "Next" at bounding box center [164, 124] width 10 height 8
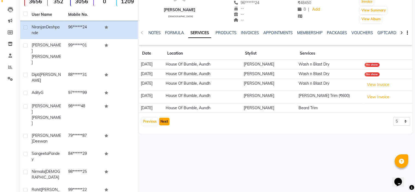
click at [168, 122] on button "Next" at bounding box center [164, 121] width 10 height 8
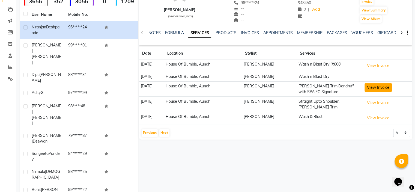
click at [377, 84] on button "View Invoice" at bounding box center [377, 87] width 27 height 8
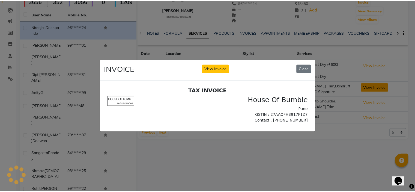
scroll to position [0, 0]
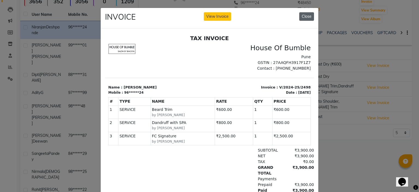
click at [306, 16] on button "Close" at bounding box center [306, 16] width 15 height 8
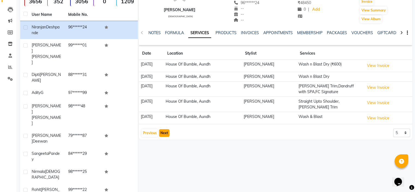
click at [167, 133] on button "Next" at bounding box center [164, 133] width 10 height 8
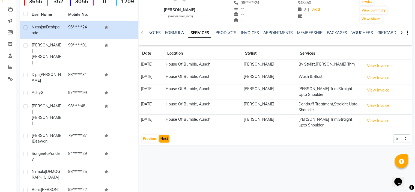
click at [167, 133] on app-client-history "Date Location Stylist Services 30-11-2024 House Of Bumble, Aundh Prathamesh Ghu…" at bounding box center [275, 95] width 273 height 96
click at [168, 141] on button "Next" at bounding box center [164, 139] width 10 height 8
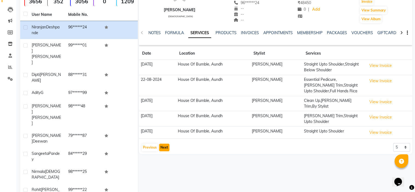
click at [168, 150] on button "Next" at bounding box center [164, 147] width 10 height 8
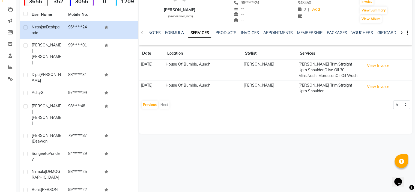
drag, startPoint x: 13, startPoint y: 41, endPoint x: 11, endPoint y: 29, distance: 12.2
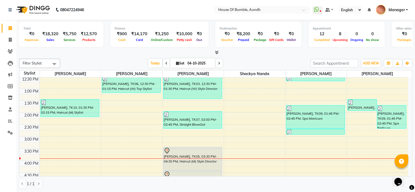
scroll to position [164, 0]
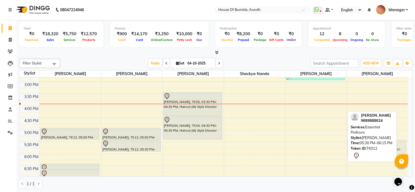
drag, startPoint x: 307, startPoint y: 151, endPoint x: 340, endPoint y: 152, distance: 32.7
click at [340, 152] on div "8:00 AM 8:30 AM 9:00 AM 9:30 AM 10:00 AM 10:30 AM 11:00 AM 11:30 AM 12:00 PM 12…" at bounding box center [213, 70] width 388 height 312
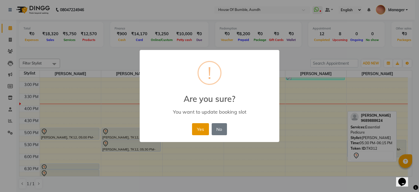
click at [198, 127] on button "Yes" at bounding box center [200, 129] width 17 height 12
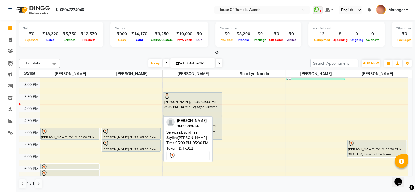
click at [122, 136] on div "Niranjan Deshpande, TK12, 05:00 PM-05:30 PM, Beard Trim" at bounding box center [131, 133] width 58 height 11
click at [112, 138] on div at bounding box center [131, 139] width 58 height 2
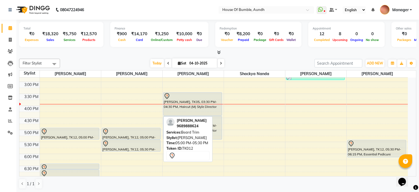
select select "7"
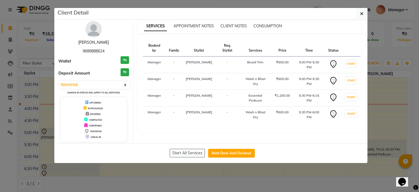
click at [89, 43] on link "[PERSON_NAME]" at bounding box center [93, 42] width 31 height 5
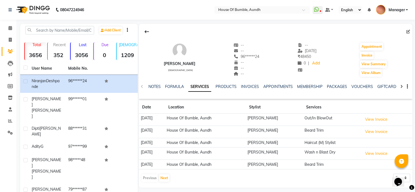
click at [368, 84] on div "VOUCHERS" at bounding box center [362, 87] width 22 height 6
click at [370, 87] on link "VOUCHERS" at bounding box center [362, 86] width 22 height 5
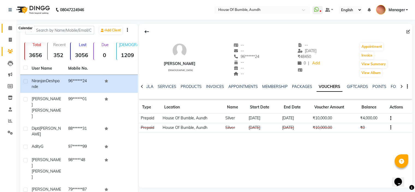
click at [11, 28] on icon at bounding box center [10, 28] width 4 height 4
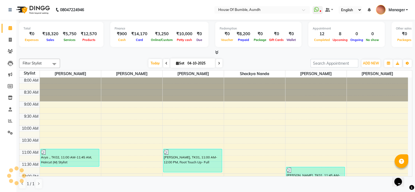
scroll to position [190, 0]
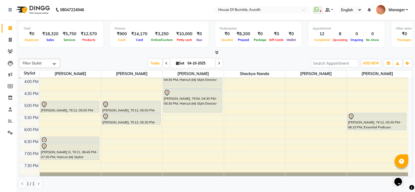
click at [187, 68] on div "Filter Stylist Select All Pooja Kalbhor Naim Shaeikh Neha Sonawane Shackya Nand…" at bounding box center [215, 123] width 393 height 134
click at [10, 120] on icon at bounding box center [10, 121] width 4 height 4
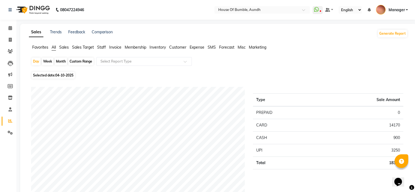
click at [89, 63] on div "Custom Range" at bounding box center [80, 62] width 25 height 8
select select "10"
select select "2025"
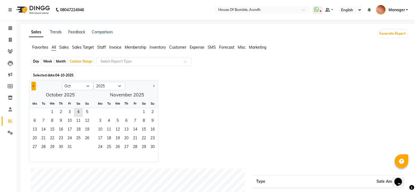
click at [34, 87] on button "Previous month" at bounding box center [33, 85] width 4 height 9
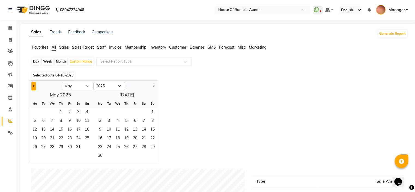
click at [32, 84] on button "Previous month" at bounding box center [33, 85] width 4 height 9
select select "2"
click at [80, 111] on span "1" at bounding box center [78, 112] width 9 height 9
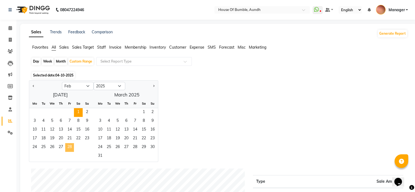
click at [69, 149] on span "28" at bounding box center [69, 147] width 9 height 9
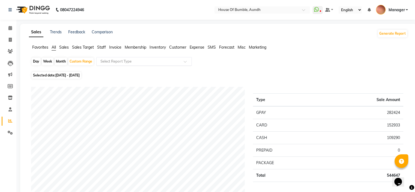
click at [117, 59] on input "text" at bounding box center [138, 61] width 78 height 5
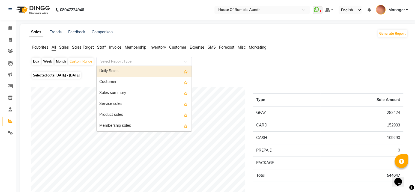
click at [117, 63] on input "text" at bounding box center [138, 61] width 78 height 5
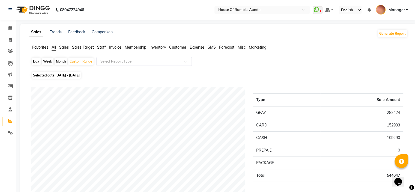
click at [104, 48] on span "Staff" at bounding box center [101, 47] width 9 height 5
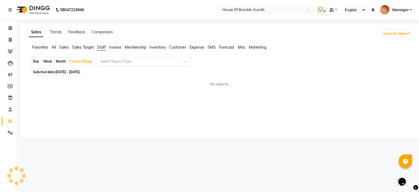
click at [123, 59] on input "text" at bounding box center [138, 61] width 78 height 5
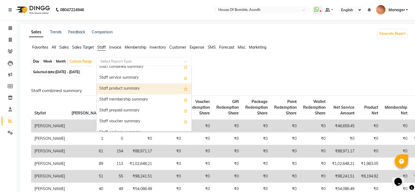
scroll to position [136, 0]
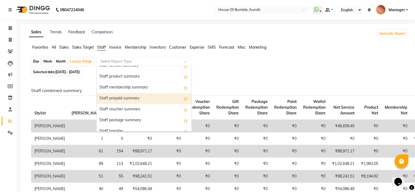
click at [145, 99] on div "Staff prepaid summary" at bounding box center [143, 98] width 95 height 11
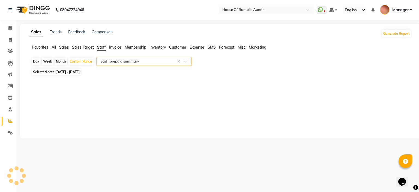
select select "csv"
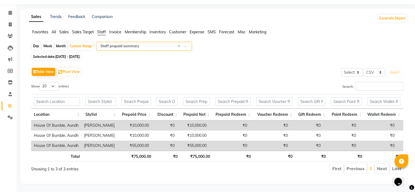
scroll to position [0, 0]
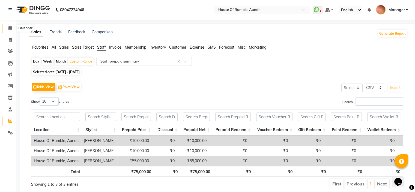
click at [13, 30] on span at bounding box center [10, 28] width 10 height 6
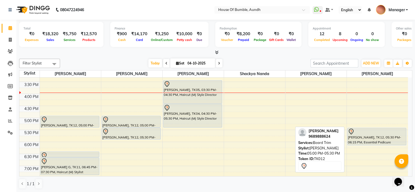
scroll to position [164, 0]
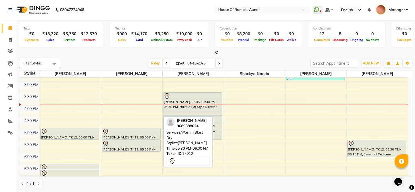
click at [133, 140] on div at bounding box center [131, 143] width 58 height 7
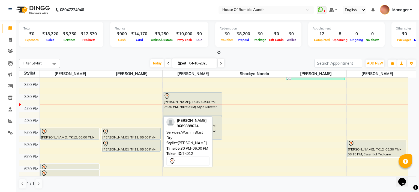
select select "7"
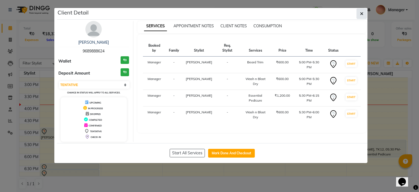
click at [364, 9] on button "button" at bounding box center [361, 13] width 10 height 10
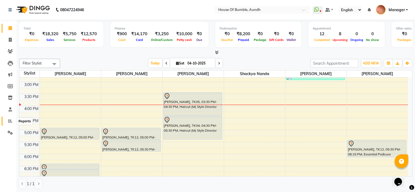
click at [10, 123] on icon at bounding box center [10, 121] width 4 height 4
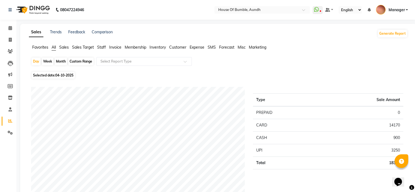
click at [88, 59] on div "Custom Range" at bounding box center [80, 62] width 25 height 8
select select "10"
select select "2025"
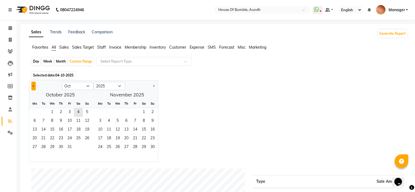
click at [35, 84] on button "Previous month" at bounding box center [33, 85] width 4 height 9
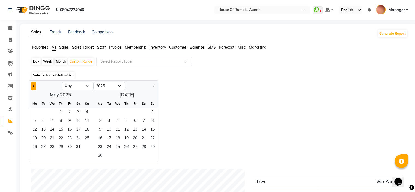
click at [34, 84] on button "Previous month" at bounding box center [33, 85] width 4 height 9
select select "2"
click at [76, 112] on span "1" at bounding box center [78, 112] width 9 height 9
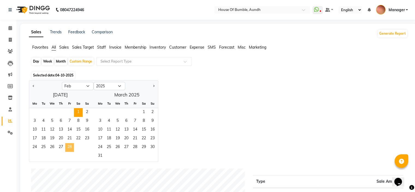
click at [67, 143] on span "28" at bounding box center [69, 147] width 9 height 9
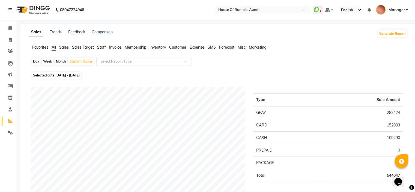
click at [100, 46] on span "Staff" at bounding box center [101, 47] width 9 height 5
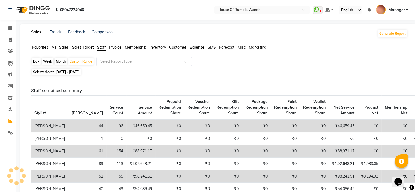
click at [122, 61] on input "text" at bounding box center [138, 61] width 78 height 5
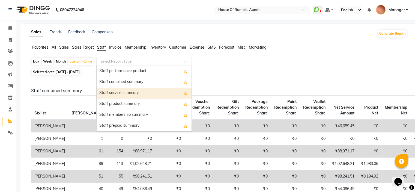
scroll to position [136, 0]
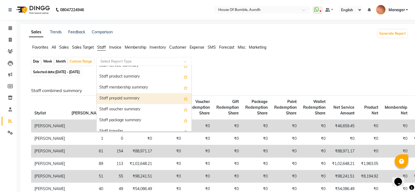
click at [122, 99] on div "Staff prepaid summary" at bounding box center [143, 98] width 95 height 11
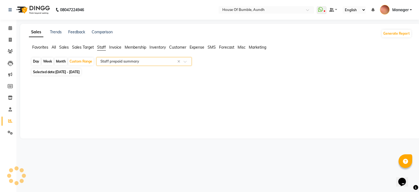
select select "csv"
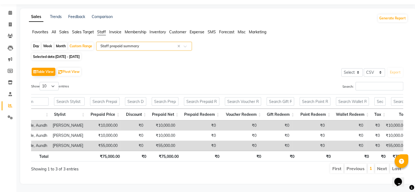
scroll to position [0, 0]
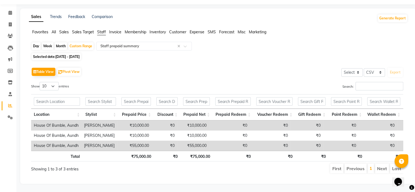
click at [148, 34] on app-reports "Favorites All Sales Sales Target Staff Invoice Membership Inventory Customer Ex…" at bounding box center [218, 103] width 385 height 149
click at [160, 43] on input "text" at bounding box center [138, 45] width 78 height 5
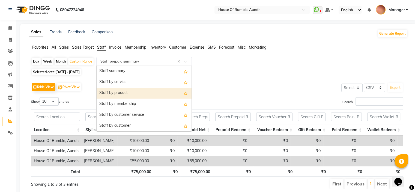
click at [67, 50] on div "Favorites All Sales Sales Target Staff Invoice Membership Inventory Customer Ex…" at bounding box center [218, 49] width 386 height 10
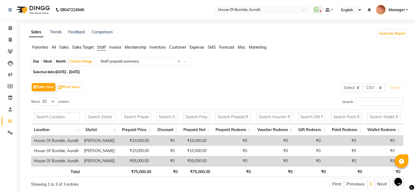
click at [68, 48] on span "Sales" at bounding box center [64, 47] width 10 height 5
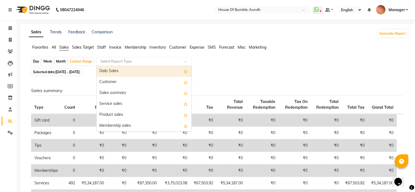
click at [128, 64] on div "Select Report Type" at bounding box center [143, 61] width 95 height 9
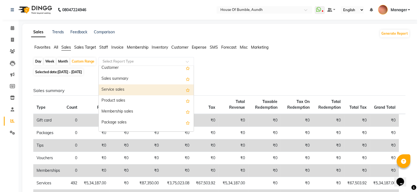
scroll to position [27, 0]
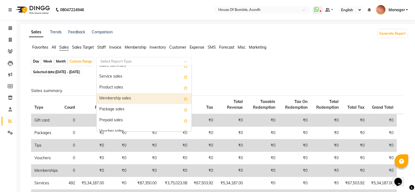
click at [145, 100] on div "Membership sales" at bounding box center [143, 98] width 95 height 11
select select "csv"
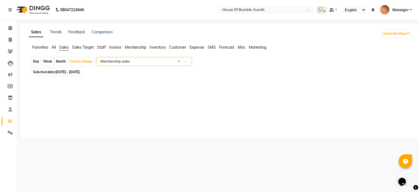
click at [143, 55] on app-reports "Favorites All Sales Sales Target Staff Invoice Membership Inventory Customer Ex…" at bounding box center [220, 64] width 389 height 41
click at [143, 63] on input "text" at bounding box center [138, 61] width 78 height 5
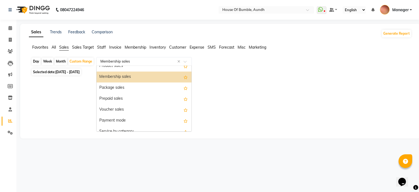
scroll to position [55, 0]
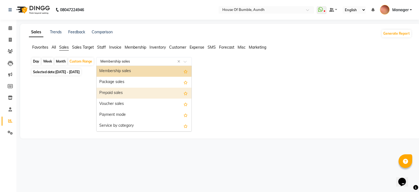
click at [146, 95] on div "Prepaid sales" at bounding box center [143, 92] width 95 height 11
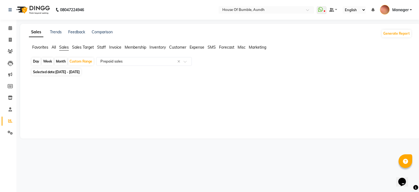
click at [80, 73] on span "01-02-2025 - 28-02-2025" at bounding box center [67, 72] width 24 height 4
select select "2"
select select "2025"
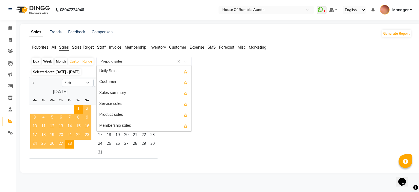
click at [141, 65] on ng-select "Select Report Type × Prepaid sales × Daily Sales Customer Sales summary Service…" at bounding box center [143, 61] width 95 height 9
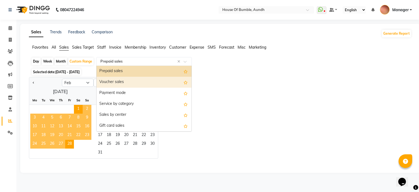
click at [137, 86] on div "Voucher sales" at bounding box center [143, 82] width 95 height 11
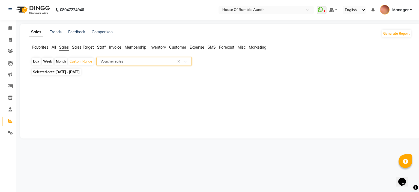
click at [125, 61] on input "text" at bounding box center [138, 61] width 78 height 5
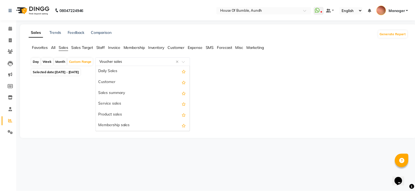
scroll to position [0, 0]
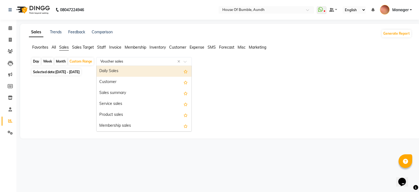
click at [128, 72] on div "Daily Sales" at bounding box center [143, 71] width 95 height 11
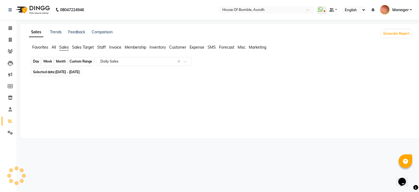
click at [87, 63] on div "Custom Range" at bounding box center [80, 62] width 25 height 8
select select "2"
select select "2025"
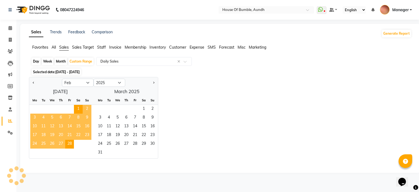
select select "csv"
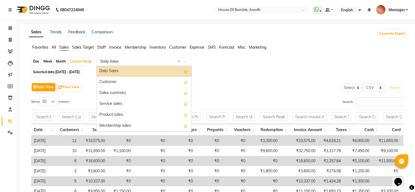
click at [140, 64] on div "Select Report Type × Daily Sales" at bounding box center [138, 61] width 80 height 5
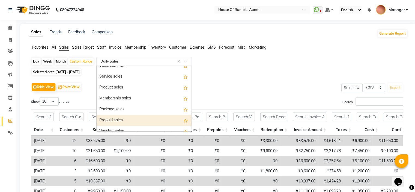
click at [134, 120] on div "Prepaid sales" at bounding box center [143, 120] width 95 height 11
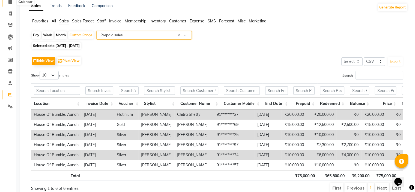
click at [10, 4] on icon at bounding box center [10, 2] width 4 height 4
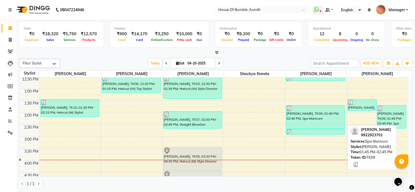
click at [323, 120] on div "[PERSON_NAME], TK09, 01:45 PM-02:45 PM, Spa Manicure" at bounding box center [315, 116] width 58 height 23
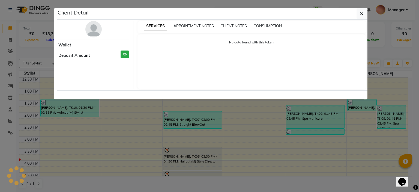
select select "3"
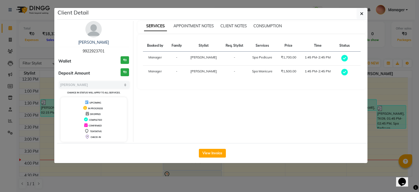
click at [108, 41] on div "[PERSON_NAME]" at bounding box center [93, 43] width 71 height 6
click at [106, 42] on link "[PERSON_NAME]" at bounding box center [93, 42] width 31 height 5
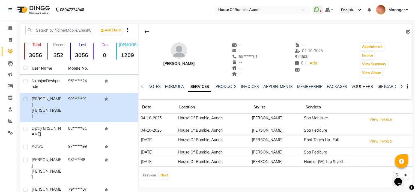
click at [366, 85] on link "VOUCHERS" at bounding box center [362, 86] width 22 height 5
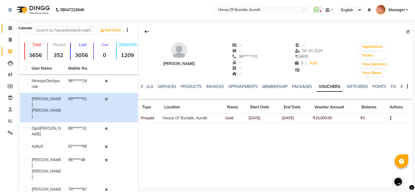
click at [9, 27] on icon at bounding box center [10, 28] width 4 height 4
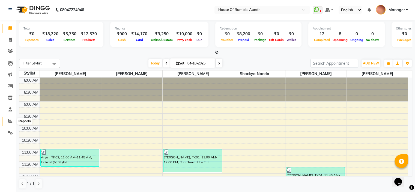
click at [8, 122] on icon at bounding box center [10, 121] width 4 height 4
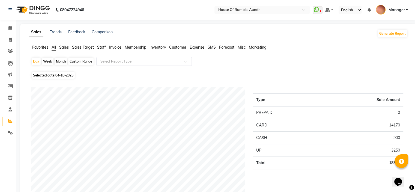
click at [65, 74] on span "04-10-2025" at bounding box center [64, 75] width 18 height 4
select select "10"
select select "2025"
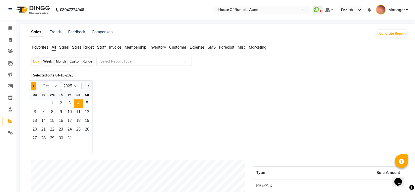
click at [35, 85] on button "Previous month" at bounding box center [33, 85] width 4 height 9
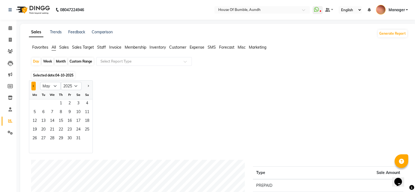
click at [35, 85] on button "Previous month" at bounding box center [33, 85] width 4 height 9
select select "4"
click at [40, 101] on span "1" at bounding box center [43, 103] width 9 height 9
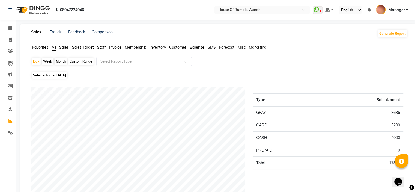
click at [84, 62] on div "Custom Range" at bounding box center [80, 62] width 25 height 8
select select "4"
select select "2025"
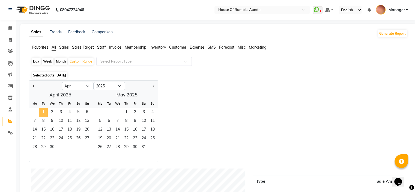
click at [41, 114] on span "1" at bounding box center [43, 112] width 9 height 9
click at [49, 147] on span "30" at bounding box center [52, 147] width 9 height 9
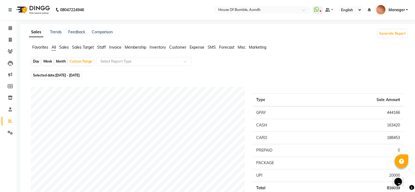
click at [103, 49] on span "Staff" at bounding box center [101, 47] width 9 height 5
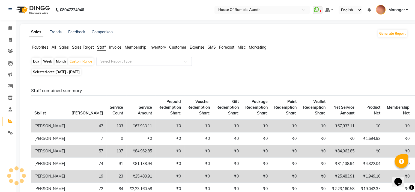
click at [113, 63] on input "text" at bounding box center [138, 61] width 78 height 5
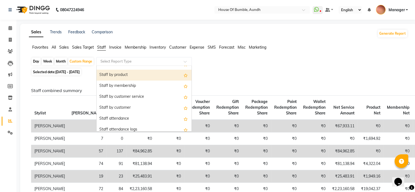
scroll to position [27, 0]
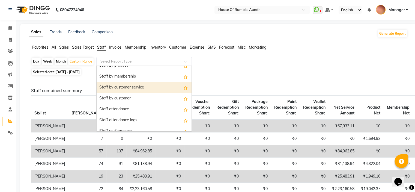
click at [59, 45] on ul "Favorites All Sales Sales Target Staff Invoice Membership Inventory Customer Ex…" at bounding box center [218, 47] width 378 height 6
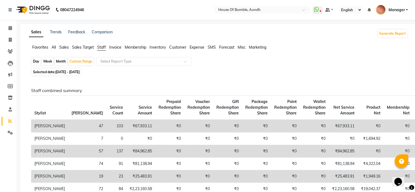
click at [65, 48] on span "Sales" at bounding box center [64, 47] width 10 height 5
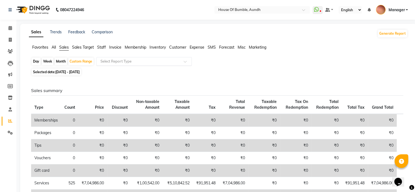
click at [123, 59] on input "text" at bounding box center [138, 61] width 78 height 5
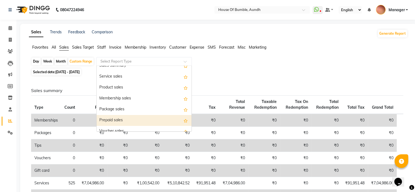
click at [129, 120] on div "Prepaid sales" at bounding box center [143, 120] width 95 height 11
select select "csv"
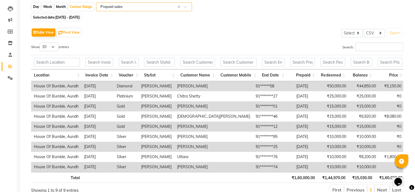
scroll to position [0, 0]
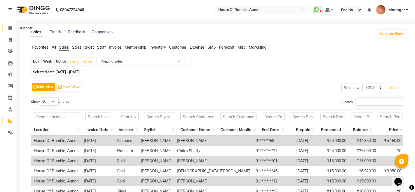
click at [9, 26] on icon at bounding box center [10, 28] width 4 height 4
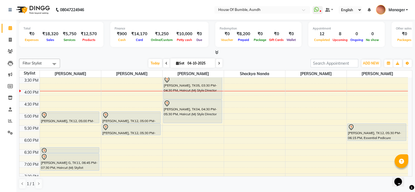
scroll to position [210, 0]
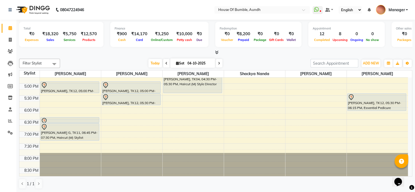
click at [193, 64] on input "04-10-2025" at bounding box center [199, 63] width 27 height 8
select select "10"
select select "2025"
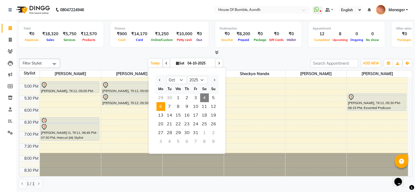
click at [161, 109] on span "6" at bounding box center [160, 106] width 9 height 9
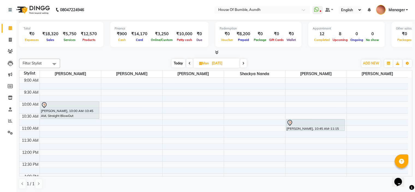
scroll to position [0, 0]
click at [182, 59] on div "Filter Stylist Select All Pooja Kalbhor Naim Shaeikh Neha Sonawane Shackya Nand…" at bounding box center [215, 63] width 393 height 9
click at [179, 63] on span "Today" at bounding box center [178, 63] width 14 height 8
type input "04-10-2025"
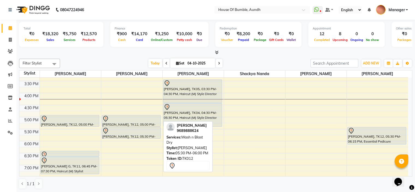
scroll to position [163, 0]
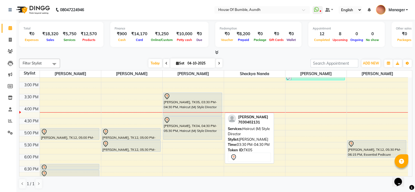
click at [168, 102] on div "[PERSON_NAME], TK05, 03:30 PM-04:30 PM, Haircut (M) Style Director" at bounding box center [192, 104] width 58 height 23
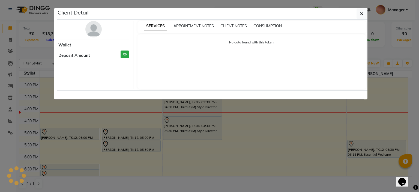
select select "7"
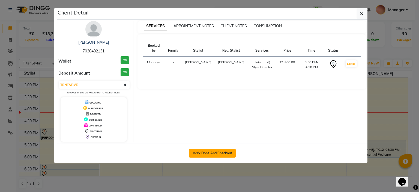
click at [199, 153] on button "Mark Done And Checkout" at bounding box center [212, 153] width 47 height 9
select select "service"
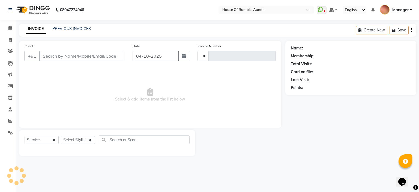
type input "1516"
select select "581"
type input "70******31"
select select "8141"
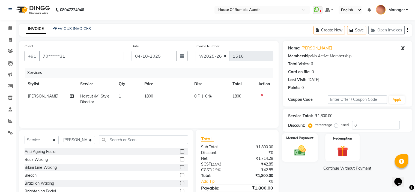
click at [295, 148] on img at bounding box center [299, 150] width 18 height 13
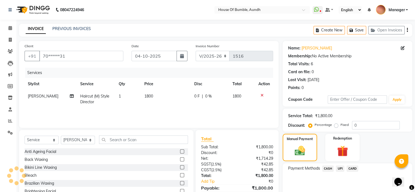
click at [343, 167] on span "UPI" at bounding box center [339, 168] width 8 height 6
click at [347, 164] on div "Payment Methods CASH UPI CARD Amount: 1800 Note: Add Payment" at bounding box center [346, 183] width 129 height 41
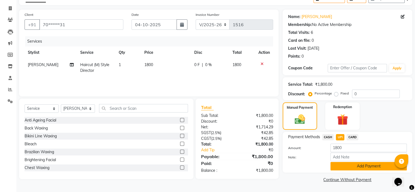
click at [342, 163] on button "Add Payment" at bounding box center [368, 166] width 76 height 8
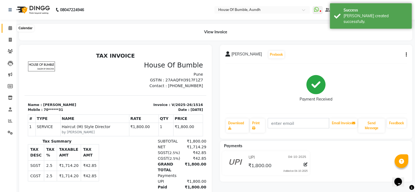
click at [8, 27] on span at bounding box center [10, 28] width 10 height 6
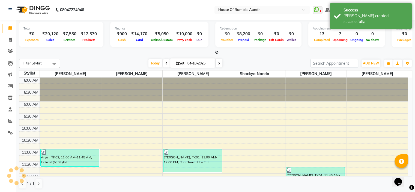
scroll to position [27, 0]
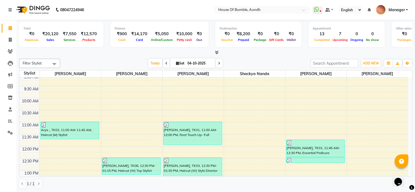
click at [194, 60] on input "04-10-2025" at bounding box center [199, 63] width 27 height 8
select select "10"
select select "2025"
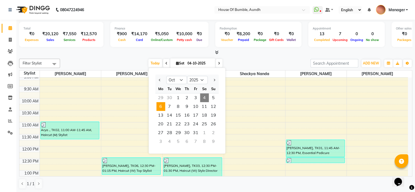
click at [158, 107] on span "6" at bounding box center [160, 106] width 9 height 9
type input "[DATE]"
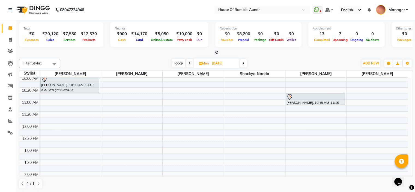
scroll to position [0, 0]
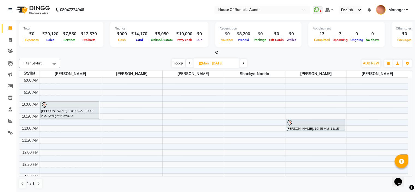
click at [207, 63] on span "Mon" at bounding box center [204, 63] width 12 height 4
select select "10"
select select "2025"
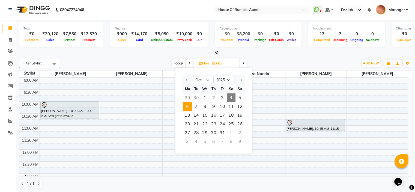
click at [232, 98] on span "4" at bounding box center [230, 97] width 9 height 9
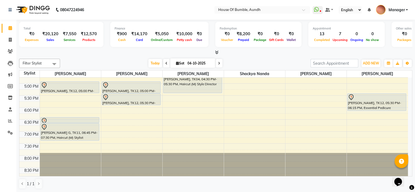
scroll to position [183, 0]
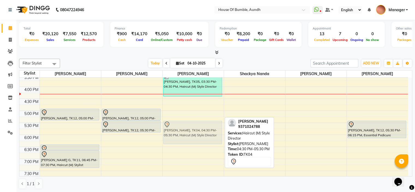
drag, startPoint x: 207, startPoint y: 109, endPoint x: 203, endPoint y: 135, distance: 26.2
click at [203, 135] on div "Nirmala Swami, TK01, 11:00 AM-12:00 PM, Root Touch Up- Full Sangeeta Pandey, TK…" at bounding box center [192, 51] width 61 height 312
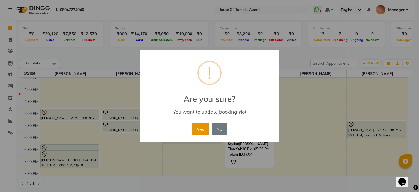
click at [205, 129] on button "Yes" at bounding box center [200, 129] width 17 height 12
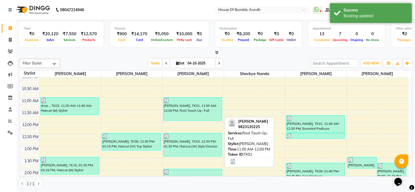
scroll to position [55, 0]
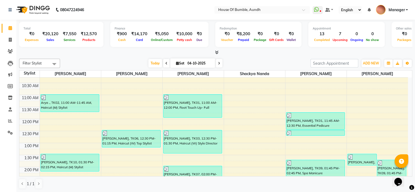
click at [217, 60] on span at bounding box center [219, 63] width 7 height 8
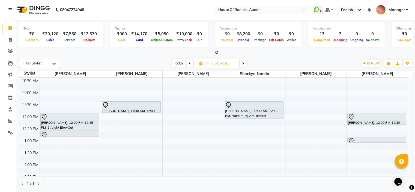
scroll to position [47, 0]
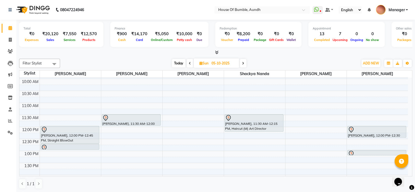
click at [244, 63] on icon at bounding box center [243, 63] width 2 height 3
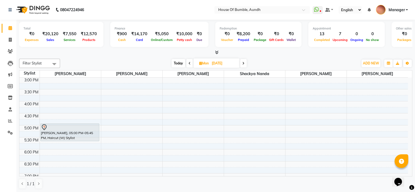
scroll to position [132, 0]
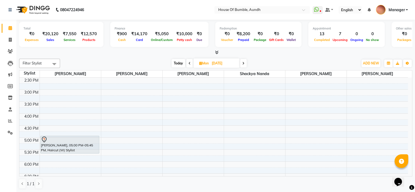
click at [178, 62] on span "Today" at bounding box center [178, 63] width 14 height 8
type input "04-10-2025"
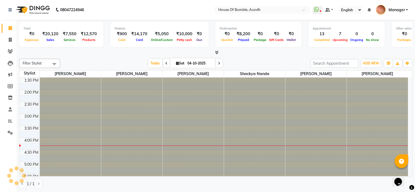
scroll to position [190, 0]
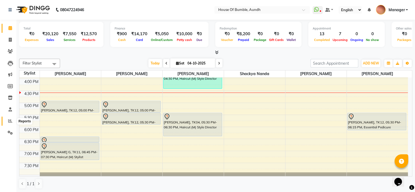
click at [10, 120] on icon at bounding box center [10, 121] width 4 height 4
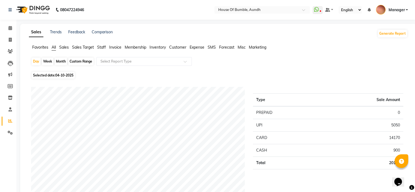
click at [104, 46] on span "Staff" at bounding box center [101, 47] width 9 height 5
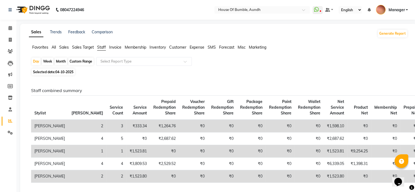
scroll to position [55, 0]
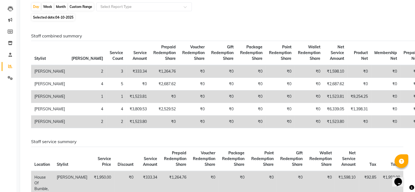
click at [80, 8] on div "Custom Range" at bounding box center [80, 7] width 25 height 8
select select "10"
select select "2025"
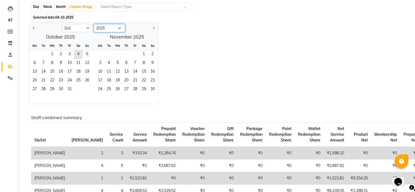
drag, startPoint x: 94, startPoint y: 26, endPoint x: 88, endPoint y: 27, distance: 5.6
click at [94, 26] on select "2015 2016 2017 2018 2019 2020 2021 2022 2023 2024 2025 2026 2027 2028 2029 2030…" at bounding box center [109, 28] width 32 height 8
click at [85, 27] on select "Jan Feb Mar Apr May Jun Jul Aug Sep Oct Nov Dec" at bounding box center [78, 28] width 32 height 8
select select "9"
click at [62, 24] on select "Jan Feb Mar Apr May Jun Jul Aug Sep Oct Nov Dec" at bounding box center [78, 28] width 32 height 8
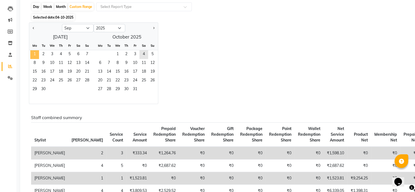
click at [35, 56] on span "1" at bounding box center [34, 54] width 9 height 9
click at [45, 89] on span "30" at bounding box center [43, 89] width 9 height 9
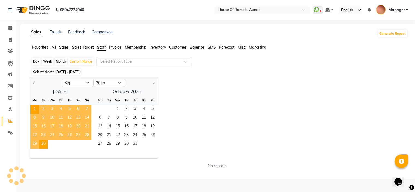
scroll to position [0, 0]
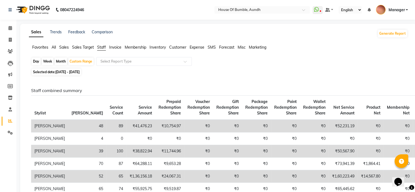
click at [116, 66] on div "Day Week Month Custom Range Select Report Type" at bounding box center [218, 62] width 374 height 10
click at [121, 61] on input "text" at bounding box center [138, 61] width 78 height 5
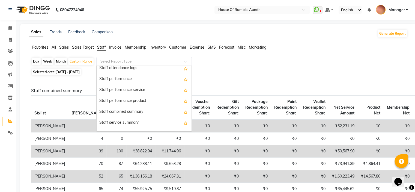
scroll to position [82, 0]
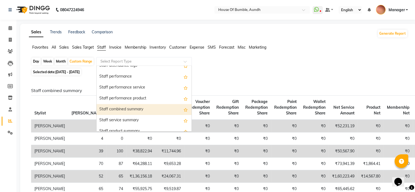
click at [126, 108] on div "Staff combined summary" at bounding box center [143, 109] width 95 height 11
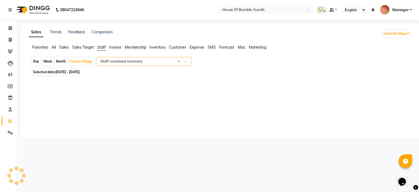
select select "csv"
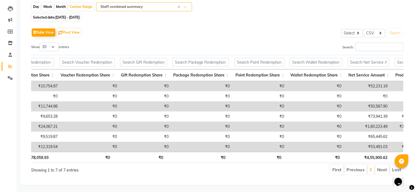
scroll to position [0, 150]
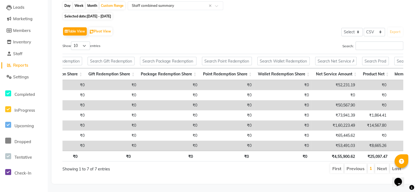
scroll to position [0, 0]
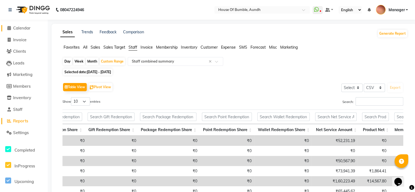
click at [19, 30] on span "Calendar" at bounding box center [21, 27] width 17 height 5
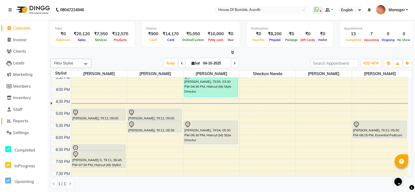
click at [22, 122] on span "Reports" at bounding box center [20, 120] width 15 height 5
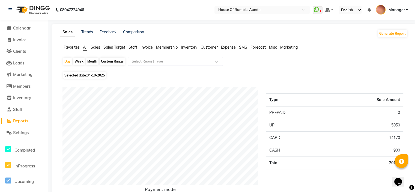
click at [117, 49] on span "Sales Target" at bounding box center [114, 47] width 22 height 5
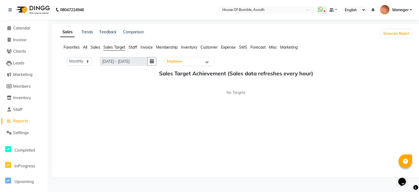
click at [96, 47] on span "Sales" at bounding box center [95, 47] width 10 height 5
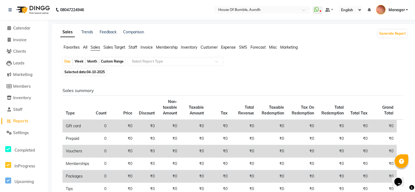
click at [89, 61] on div "Month" at bounding box center [92, 62] width 13 height 8
select select "10"
select select "2025"
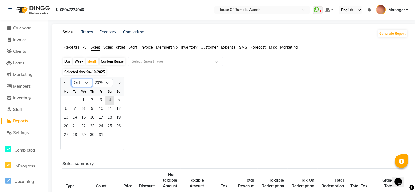
click at [86, 81] on select "Jan Feb Mar Apr May Jun Jul Aug Sep Oct Nov Dec" at bounding box center [81, 82] width 21 height 8
select select "9"
click at [71, 78] on select "Jan Feb Mar Apr May Jun Jul Aug Sep Oct Nov Dec" at bounding box center [81, 82] width 21 height 8
click at [67, 97] on span "1" at bounding box center [66, 100] width 9 height 9
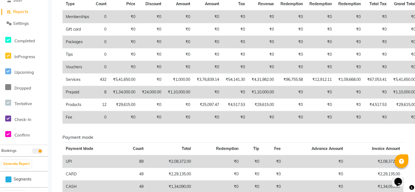
scroll to position [145, 0]
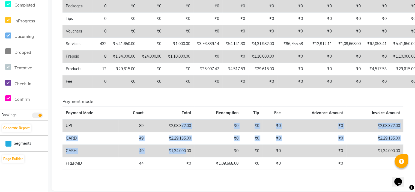
drag, startPoint x: 180, startPoint y: 113, endPoint x: 185, endPoint y: 149, distance: 35.7
click at [185, 149] on tbody "UPI 89 ₹2,08,372.00 ₹0 ₹0 ₹0 ₹0 ₹2,08,372.00 CARD 49 ₹2,29,135.00 ₹0 ₹0 ₹0 ₹0 ₹…" at bounding box center [232, 144] width 340 height 50
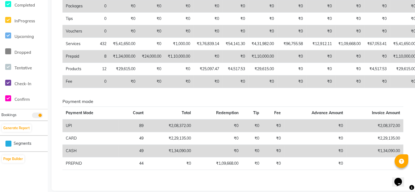
click at [169, 166] on div "Payment mode Payment Mode Count Total Redemption Tip Fee Advance Amount Invoice…" at bounding box center [232, 136] width 349 height 75
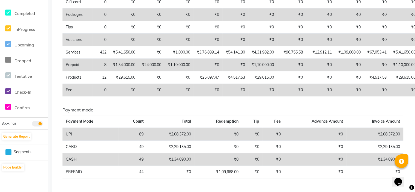
scroll to position [0, 0]
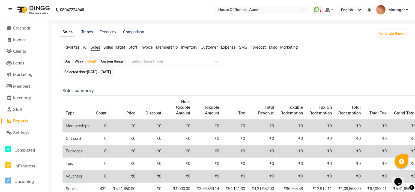
click at [134, 46] on span "Staff" at bounding box center [132, 47] width 9 height 5
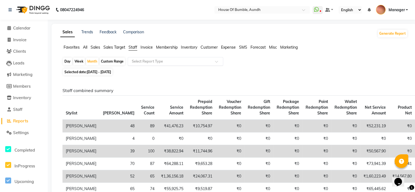
click at [155, 61] on input "text" at bounding box center [170, 61] width 78 height 5
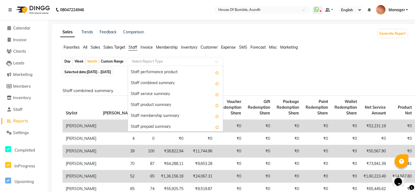
scroll to position [109, 0]
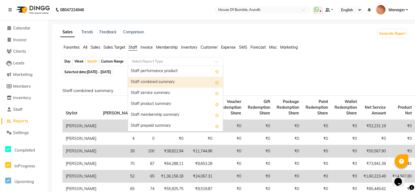
click at [173, 81] on div "Staff combined summary" at bounding box center [175, 82] width 95 height 11
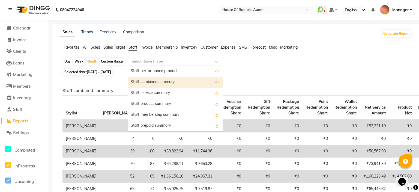
select select "csv"
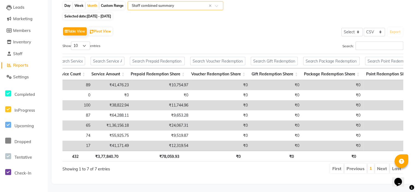
scroll to position [0, 107]
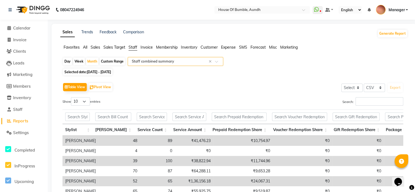
click at [168, 61] on input "text" at bounding box center [170, 61] width 78 height 5
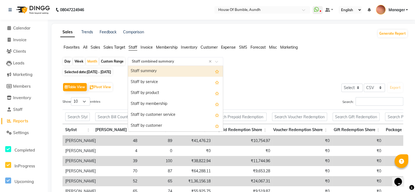
click at [163, 74] on div "Staff summary" at bounding box center [175, 71] width 95 height 11
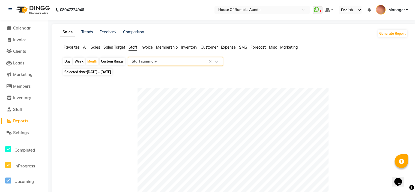
click at [149, 61] on input "text" at bounding box center [170, 61] width 78 height 5
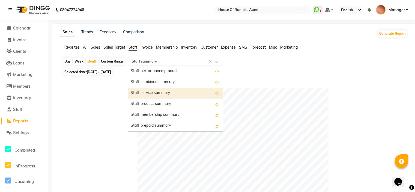
click at [166, 88] on div "Staff service summary" at bounding box center [175, 92] width 95 height 11
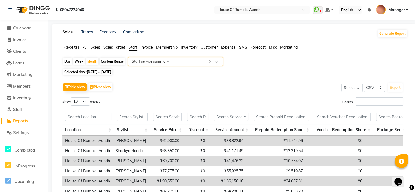
click at [171, 67] on div "Day Week Month Custom Range Select Report Type × Staff service summary ×" at bounding box center [233, 62] width 343 height 10
click at [179, 59] on input "text" at bounding box center [170, 61] width 78 height 5
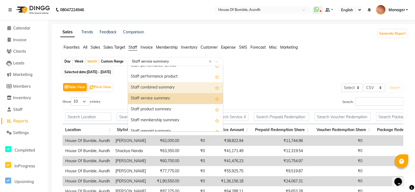
click at [162, 88] on div "Staff combined summary" at bounding box center [175, 87] width 95 height 11
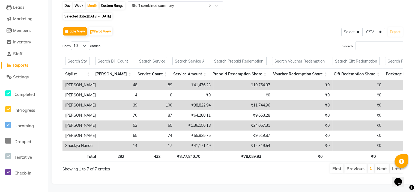
click at [247, 120] on td "₹24,067.31" at bounding box center [242, 125] width 59 height 10
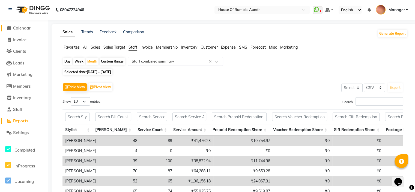
click at [24, 30] on span "Calendar" at bounding box center [21, 27] width 17 height 5
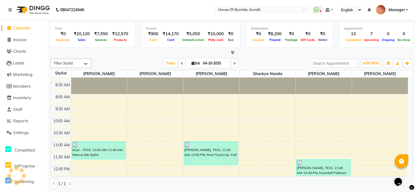
scroll to position [8, 0]
click at [28, 118] on span "Reports" at bounding box center [20, 120] width 15 height 5
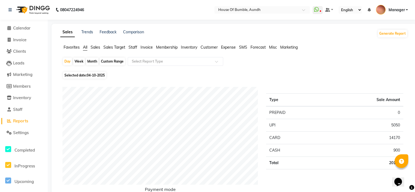
click at [110, 60] on div "Custom Range" at bounding box center [111, 62] width 25 height 8
select select "10"
select select "2025"
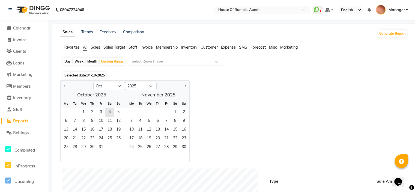
click at [68, 83] on div at bounding box center [77, 85] width 33 height 9
click at [63, 86] on button "Previous month" at bounding box center [65, 85] width 4 height 9
select select "9"
click at [67, 109] on span "1" at bounding box center [66, 112] width 9 height 9
click at [74, 147] on span "30" at bounding box center [74, 147] width 9 height 9
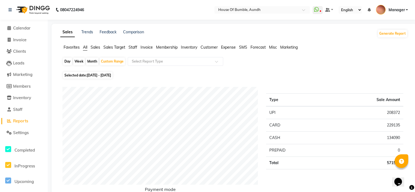
scroll to position [55, 0]
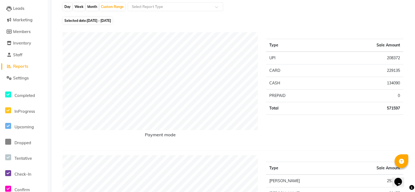
click at [388, 111] on td "571597" at bounding box center [364, 108] width 78 height 13
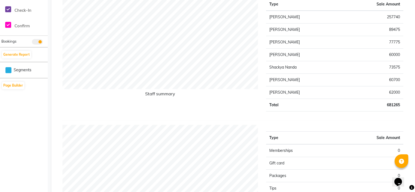
scroll to position [0, 0]
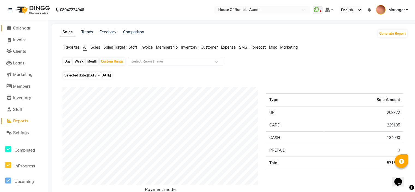
click at [19, 27] on span "Calendar" at bounding box center [21, 27] width 17 height 5
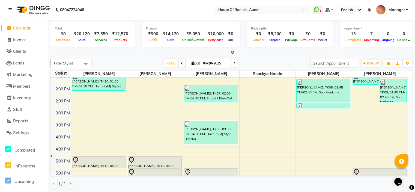
scroll to position [128, 0]
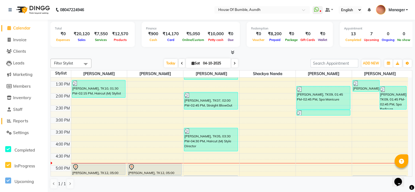
click at [24, 118] on span "Reports" at bounding box center [20, 120] width 15 height 5
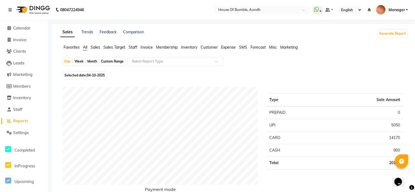
click at [112, 62] on div "Custom Range" at bounding box center [111, 62] width 25 height 8
select select "10"
select select "2025"
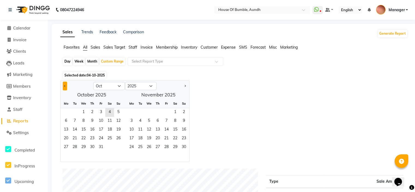
click at [65, 85] on span "Previous month" at bounding box center [65, 85] width 2 height 2
select select "9"
click at [65, 111] on span "1" at bounding box center [66, 112] width 9 height 9
click at [72, 147] on span "30" at bounding box center [74, 147] width 9 height 9
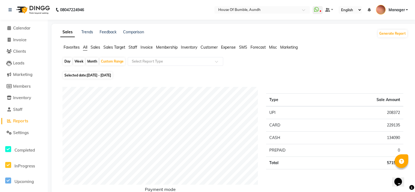
click at [152, 49] on span "Invoice" at bounding box center [146, 47] width 12 height 5
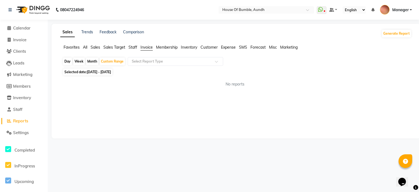
click at [132, 47] on span "Staff" at bounding box center [132, 47] width 9 height 5
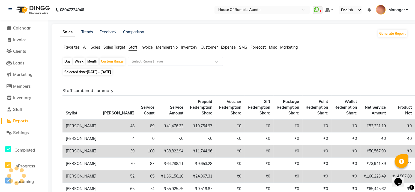
click at [154, 63] on input "text" at bounding box center [170, 61] width 78 height 5
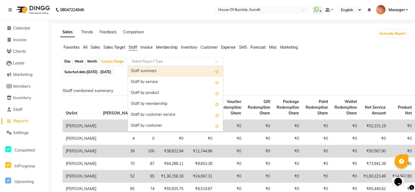
click at [160, 73] on div "Staff summary" at bounding box center [175, 71] width 95 height 11
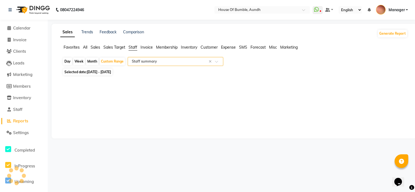
select select "csv"
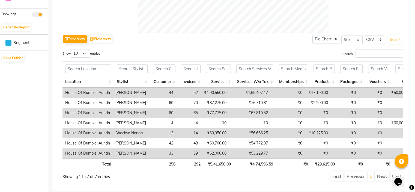
click at [225, 150] on td "₹62,000.00" at bounding box center [214, 153] width 29 height 10
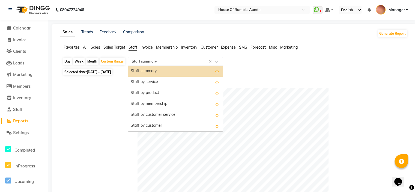
click at [159, 63] on input "text" at bounding box center [170, 61] width 78 height 5
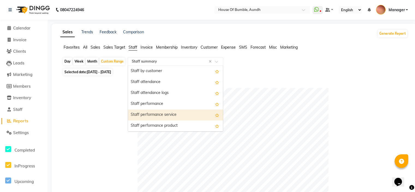
scroll to position [82, 0]
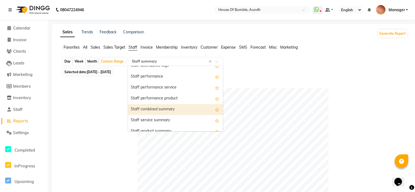
click at [164, 106] on div "Staff combined summary" at bounding box center [175, 109] width 95 height 11
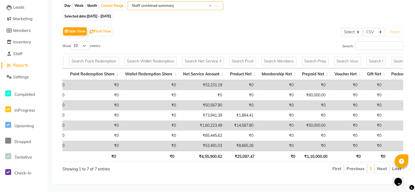
scroll to position [0, 396]
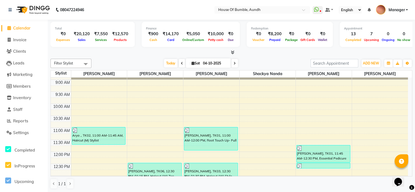
scroll to position [19, 0]
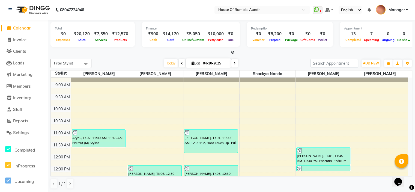
click at [215, 62] on input "04-10-2025" at bounding box center [214, 63] width 27 height 8
select select "10"
select select "2025"
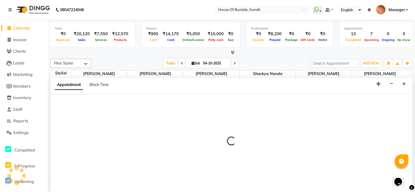
select select "7918"
select select "tentative"
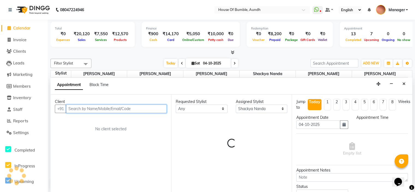
select select "600"
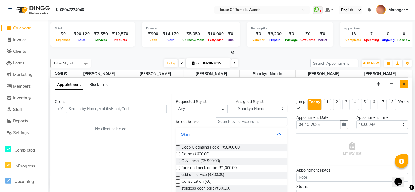
click at [402, 85] on icon "Close" at bounding box center [403, 84] width 3 height 4
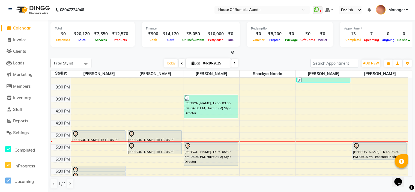
scroll to position [183, 0]
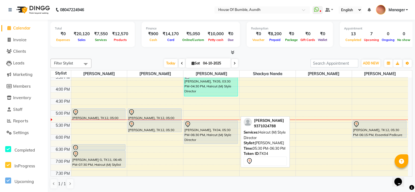
click at [196, 126] on div at bounding box center [210, 124] width 53 height 7
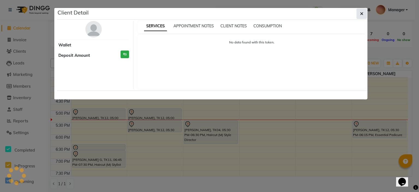
click at [360, 15] on icon "button" at bounding box center [361, 13] width 3 height 4
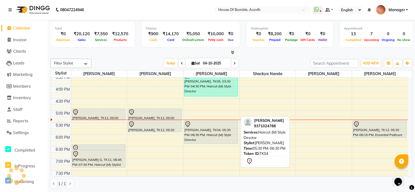
click at [218, 131] on div "Jayant Lunawat, TK04, 05:30 PM-06:30 PM, Haircut (M) Style Director" at bounding box center [210, 131] width 53 height 23
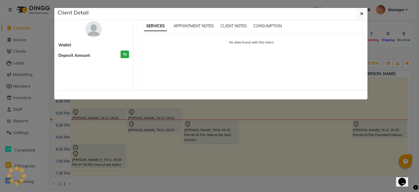
click at [192, 68] on div "No data found with this token." at bounding box center [251, 61] width 229 height 55
click at [363, 19] on div "Client Detail" at bounding box center [212, 14] width 310 height 12
click at [365, 13] on button "button" at bounding box center [361, 13] width 10 height 10
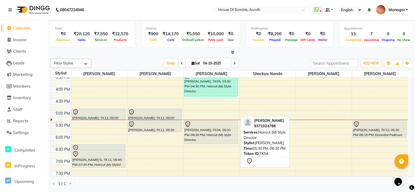
click at [196, 123] on div at bounding box center [210, 124] width 53 height 7
select select "7"
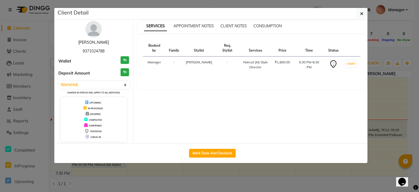
click at [100, 42] on link "[PERSON_NAME]" at bounding box center [93, 42] width 31 height 5
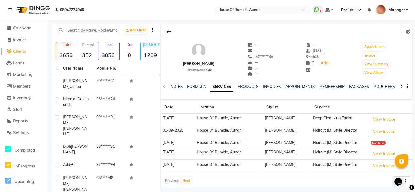
click at [15, 24] on li "Calendar" at bounding box center [24, 28] width 48 height 12
click at [17, 28] on span "Calendar" at bounding box center [21, 27] width 17 height 5
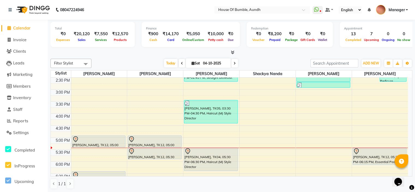
scroll to position [156, 0]
click at [195, 99] on div "8:00 AM 8:30 AM 9:00 AM 9:30 AM 10:00 AM 10:30 AM 11:00 AM 11:30 AM 12:00 PM 12…" at bounding box center [229, 78] width 357 height 312
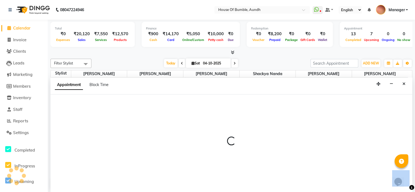
select select "8141"
select select "tentative"
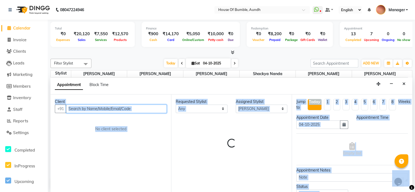
scroll to position [0, 0]
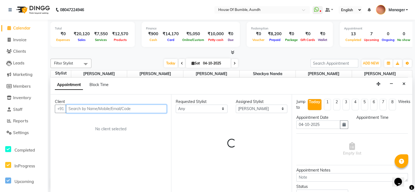
select select "915"
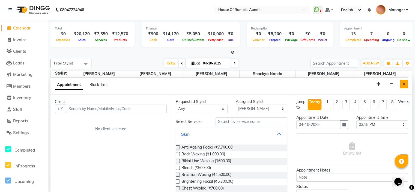
click at [400, 82] on button "Close" at bounding box center [404, 84] width 8 height 8
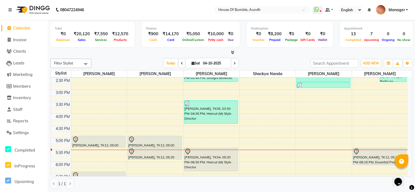
click at [234, 60] on span at bounding box center [234, 63] width 7 height 8
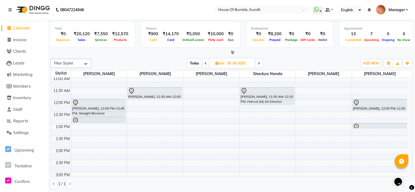
scroll to position [46, 0]
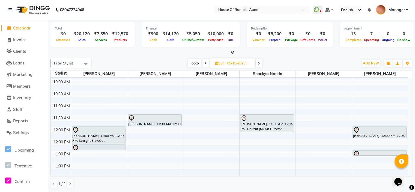
click at [195, 65] on span "Today" at bounding box center [195, 63] width 14 height 8
type input "04-10-2025"
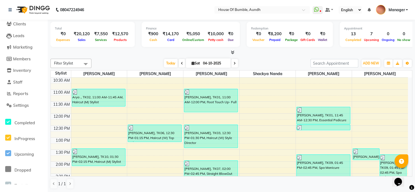
scroll to position [0, 0]
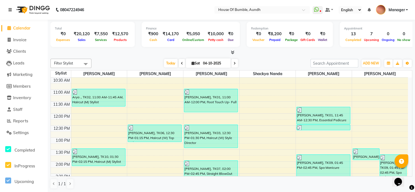
click at [10, 8] on icon at bounding box center [9, 10] width 3 height 4
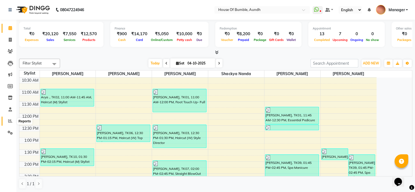
click at [10, 120] on icon at bounding box center [10, 121] width 4 height 4
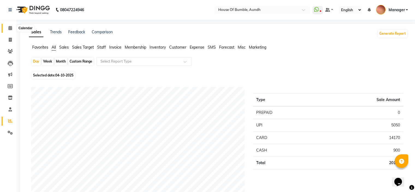
click at [5, 30] on span at bounding box center [10, 28] width 10 height 6
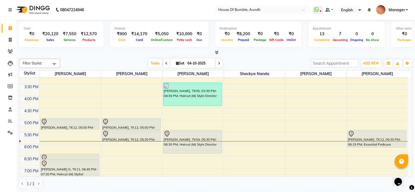
scroll to position [183, 0]
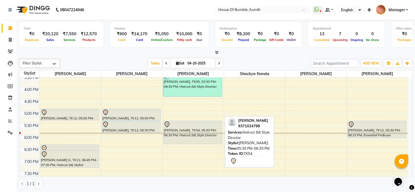
click at [207, 130] on div "Jayant Lunawat, TK04, 05:30 PM-06:30 PM, Haircut (M) Style Director" at bounding box center [192, 132] width 58 height 23
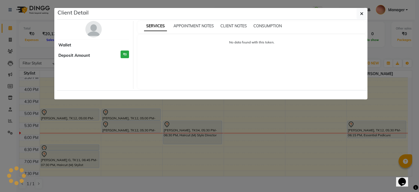
select select "7"
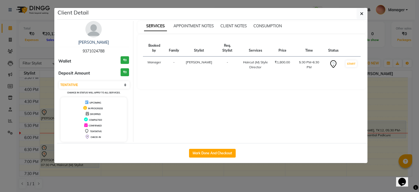
click at [208, 160] on div "Mark Done And Checkout" at bounding box center [212, 153] width 310 height 20
click at [210, 155] on button "Mark Done And Checkout" at bounding box center [212, 153] width 47 height 9
select select "service"
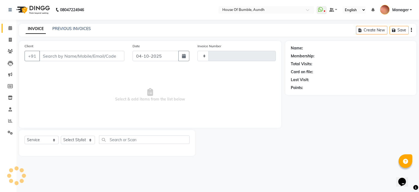
type input "1517"
select select "581"
type input "93******88"
select select "8141"
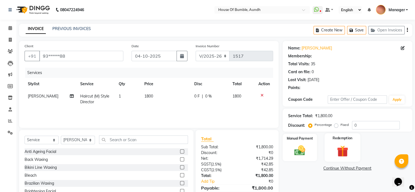
click at [352, 133] on div "Redemption" at bounding box center [342, 147] width 36 height 28
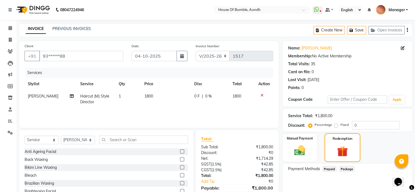
scroll to position [27, 0]
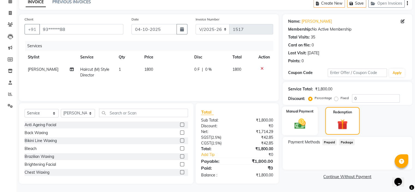
click at [308, 124] on img at bounding box center [299, 123] width 18 height 13
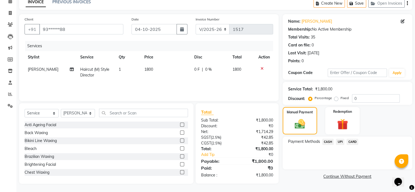
click at [342, 140] on span "UPI" at bounding box center [339, 141] width 8 height 6
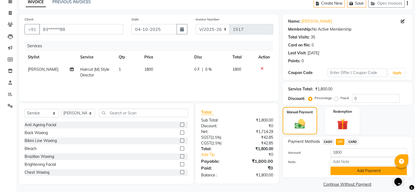
click at [340, 170] on button "Add Payment" at bounding box center [368, 170] width 76 height 8
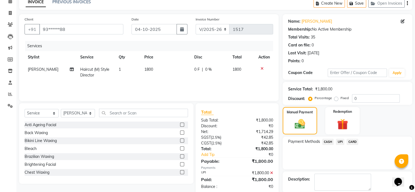
scroll to position [54, 0]
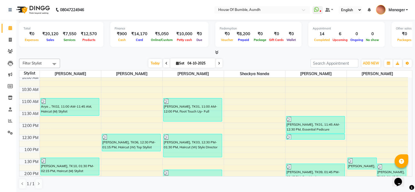
scroll to position [46, 0]
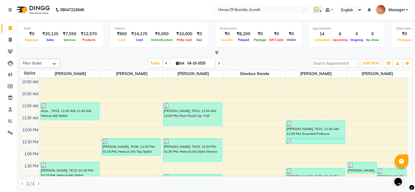
click at [180, 60] on span "Sat 04-10-2025" at bounding box center [192, 62] width 45 height 9
click at [200, 61] on input "04-10-2025" at bounding box center [199, 63] width 27 height 8
select select "10"
select select "2025"
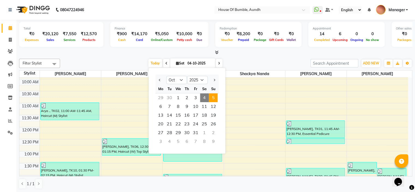
click at [214, 98] on span "5" at bounding box center [212, 97] width 9 height 9
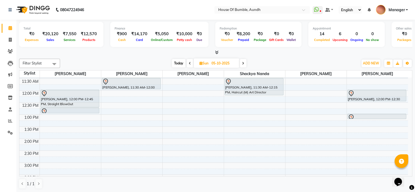
scroll to position [74, 0]
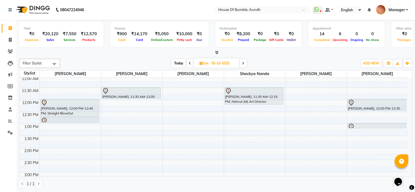
click at [179, 61] on span "Today" at bounding box center [179, 63] width 14 height 8
type input "04-10-2025"
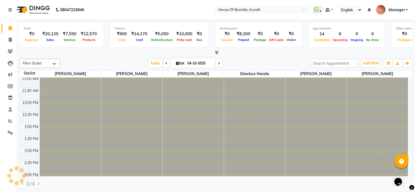
scroll to position [210, 0]
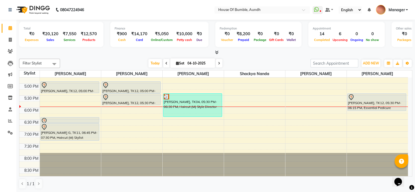
click at [204, 106] on div at bounding box center [192, 106] width 61 height 0
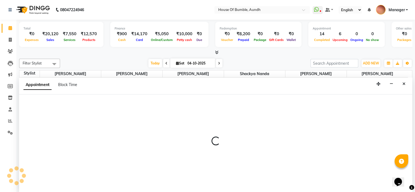
select select "8141"
select select "tentative"
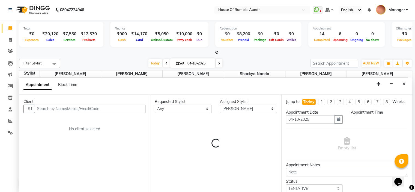
scroll to position [0, 0]
select select "1080"
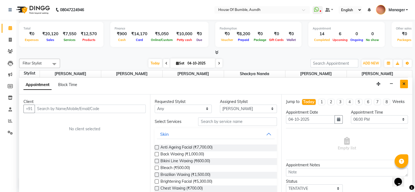
click at [401, 87] on button "Close" at bounding box center [404, 84] width 8 height 8
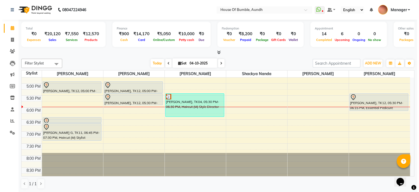
scroll to position [183, 0]
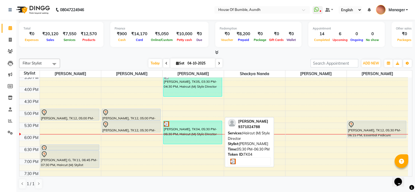
click at [178, 126] on div "Jayant Lunawat, TK04, 05:30 PM-06:30 PM, Haircut (M) Style Director" at bounding box center [192, 132] width 58 height 23
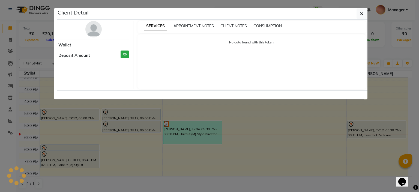
select select "3"
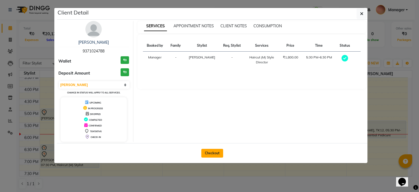
click at [219, 150] on button "Checkout" at bounding box center [212, 153] width 22 height 9
select select "581"
select select "service"
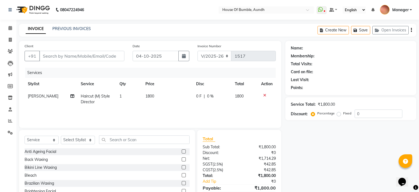
type input "93******88"
select select "8141"
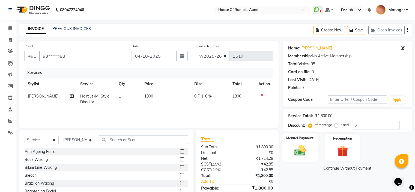
click at [306, 148] on img at bounding box center [299, 150] width 18 height 13
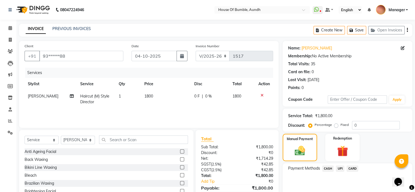
click at [341, 165] on span "UPI" at bounding box center [339, 168] width 8 height 6
click at [342, 166] on span "UPI" at bounding box center [339, 168] width 8 height 6
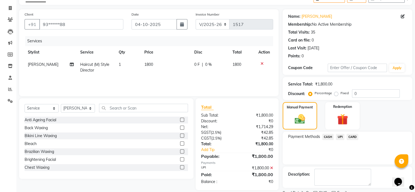
click at [334, 182] on div "Name: Jayant Lunawat Membership: No Active Membership Total Visits: 35 Card on …" at bounding box center [349, 107] width 134 height 197
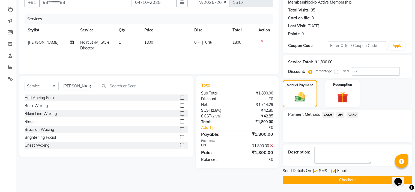
click at [306, 177] on button "Checkout" at bounding box center [346, 180] width 129 height 8
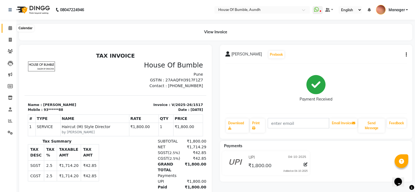
click at [10, 30] on icon at bounding box center [10, 28] width 4 height 4
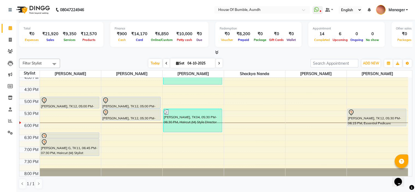
scroll to position [183, 0]
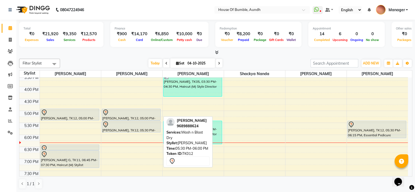
click at [120, 123] on div at bounding box center [131, 124] width 58 height 7
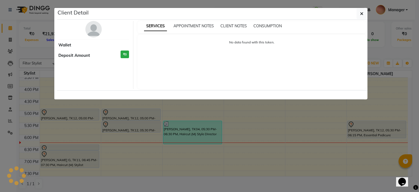
select select "7"
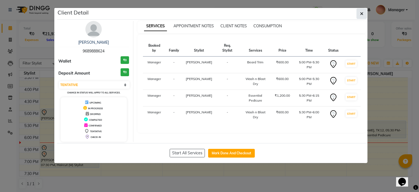
click at [359, 13] on button "button" at bounding box center [361, 13] width 10 height 10
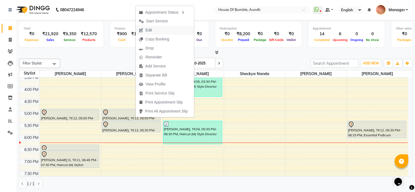
click at [164, 28] on button "Edit" at bounding box center [164, 30] width 58 height 9
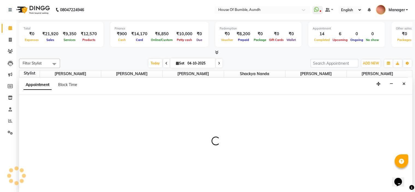
select select "tentative"
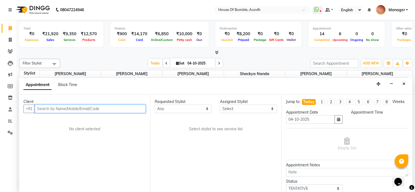
select select "1020"
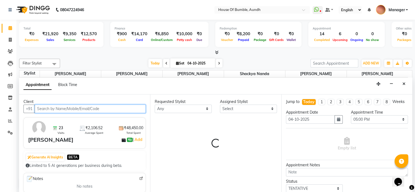
select select "10291"
select select "251"
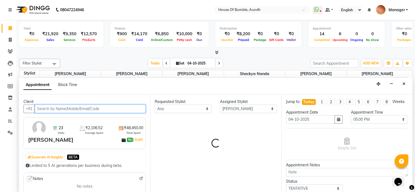
select select "251"
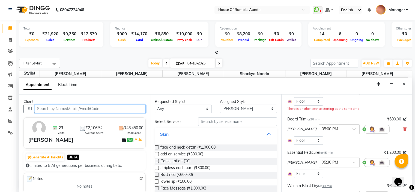
scroll to position [82, 0]
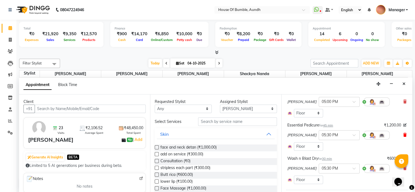
click at [403, 137] on icon at bounding box center [404, 135] width 3 height 4
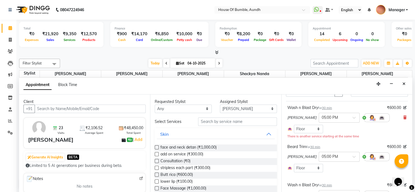
scroll to position [27, 0]
click at [261, 110] on select "Select [PERSON_NAME] [PERSON_NAME] [PERSON_NAME] [PERSON_NAME] Pooja Kalbhor Sh…" at bounding box center [248, 108] width 57 height 8
click at [202, 121] on input "text" at bounding box center [237, 121] width 78 height 8
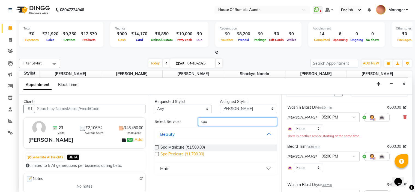
type input "spa"
click at [179, 152] on span "Spa Pedicure (₹1,700.00)" at bounding box center [182, 154] width 44 height 7
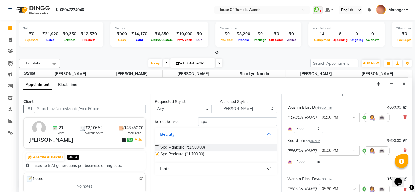
checkbox input "false"
click at [236, 108] on select "Select [PERSON_NAME] [PERSON_NAME] [PERSON_NAME] [PERSON_NAME] Pooja Kalbhor Sh…" at bounding box center [248, 108] width 57 height 8
select select "7792"
click at [220, 104] on select "Select [PERSON_NAME] [PERSON_NAME] [PERSON_NAME] [PERSON_NAME] Pooja Kalbhor Sh…" at bounding box center [248, 108] width 57 height 8
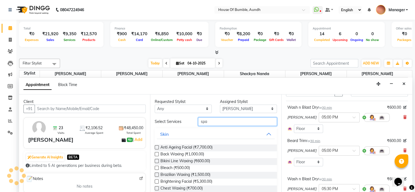
click at [236, 123] on input "spa" at bounding box center [237, 121] width 78 height 8
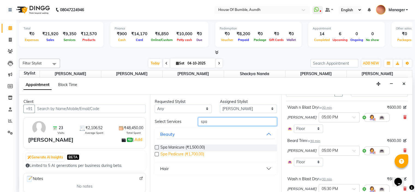
type input "spa"
drag, startPoint x: 195, startPoint y: 153, endPoint x: 208, endPoint y: 152, distance: 12.6
click at [195, 153] on span "Spa Pedicure (₹1,700.00)" at bounding box center [182, 154] width 44 height 7
checkbox input "false"
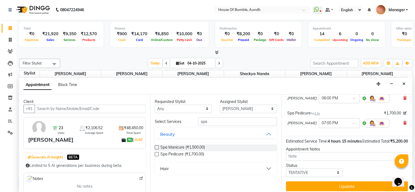
scroll to position [164, 0]
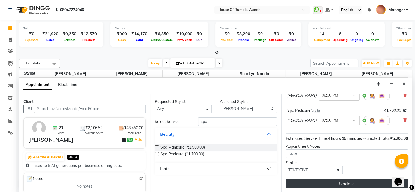
click at [322, 184] on button "Update" at bounding box center [347, 183] width 122 height 10
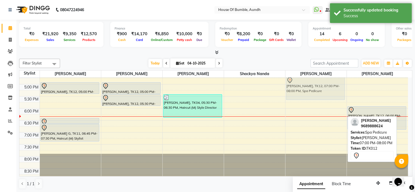
scroll to position [209, 0]
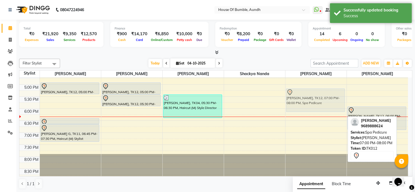
drag, startPoint x: 318, startPoint y: 139, endPoint x: 318, endPoint y: 96, distance: 43.1
click at [318, 96] on div "Nirmala Swami, TK01, 11:45 AM-12:30 PM, Essential Pedicure Nirmala Swami, TK08,…" at bounding box center [315, 25] width 61 height 312
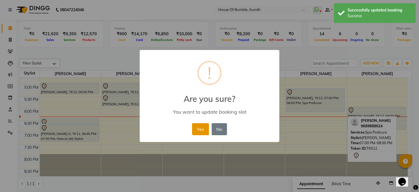
click at [202, 130] on button "Yes" at bounding box center [200, 129] width 17 height 12
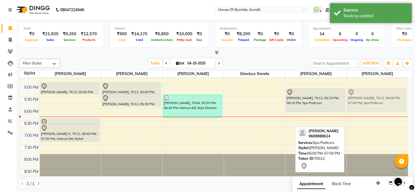
drag, startPoint x: 379, startPoint y: 115, endPoint x: 377, endPoint y: 98, distance: 17.8
click at [377, 98] on div "Sangeeta Pandey, TK03, 01:30 PM-02:00 PM, Eyebrows Threading,Upperlip Threading…" at bounding box center [376, 25] width 61 height 312
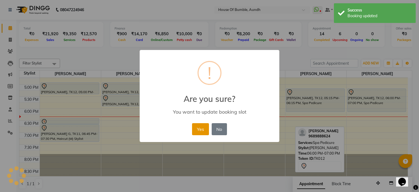
click at [201, 129] on button "Yes" at bounding box center [200, 129] width 17 height 12
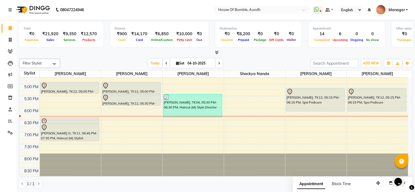
scroll to position [210, 0]
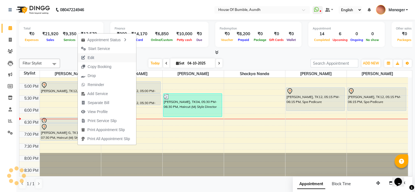
click at [110, 58] on button "Edit" at bounding box center [107, 57] width 58 height 9
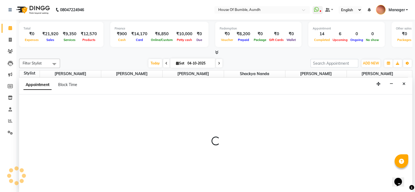
select select "tentative"
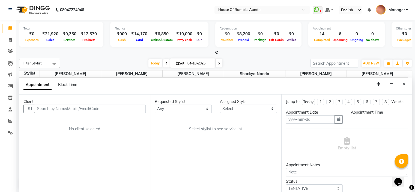
scroll to position [0, 0]
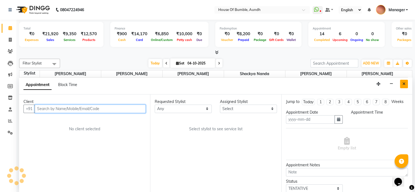
type input "04-10-2025"
select select "1020"
select select "12465"
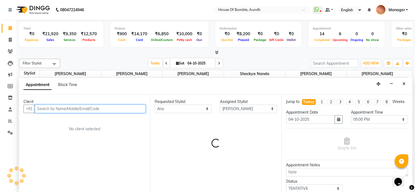
scroll to position [210, 0]
click at [399, 84] on div "Appointment Block Time" at bounding box center [215, 85] width 393 height 17
select select "251"
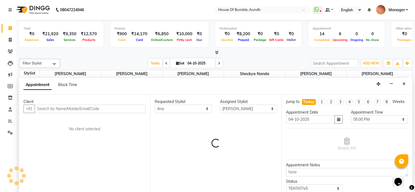
select select "251"
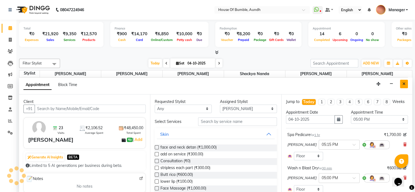
select select "251"
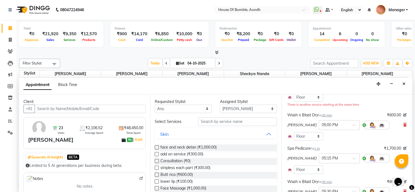
scroll to position [46, 0]
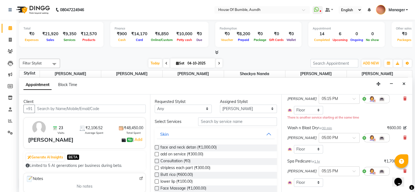
click at [308, 131] on div "Wash n Blast Dry for 30 min" at bounding box center [309, 128] width 45 height 6
click at [403, 139] on icon at bounding box center [404, 137] width 3 height 4
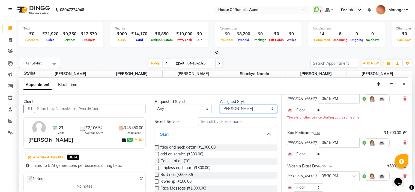
click at [225, 109] on select "Select [PERSON_NAME] [PERSON_NAME] [PERSON_NAME] [PERSON_NAME] Pooja Kalbhor Sh…" at bounding box center [248, 108] width 57 height 8
select select "7795"
click at [220, 104] on select "Select [PERSON_NAME] [PERSON_NAME] [PERSON_NAME] [PERSON_NAME] Pooja Kalbhor Sh…" at bounding box center [248, 108] width 57 height 8
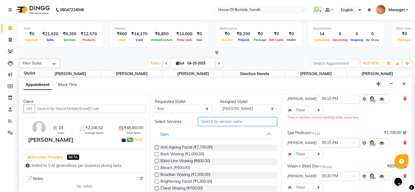
click at [234, 122] on input "text" at bounding box center [237, 121] width 78 height 8
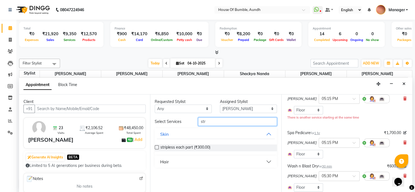
type input "str"
click at [182, 159] on button "Hair" at bounding box center [215, 161] width 117 height 10
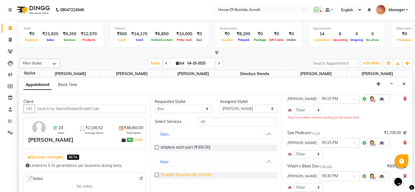
click at [178, 173] on span "Straight BlowOut (₹1,100.00)" at bounding box center [185, 175] width 51 height 7
checkbox input "false"
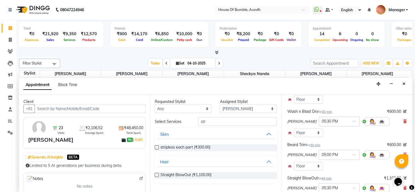
scroll to position [179, 0]
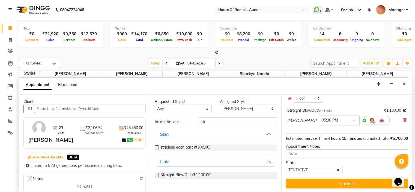
click at [339, 117] on div at bounding box center [339, 120] width 40 height 6
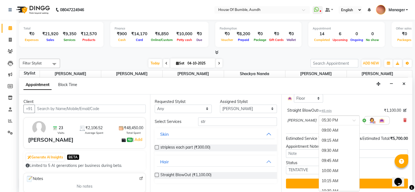
scroll to position [346, 0]
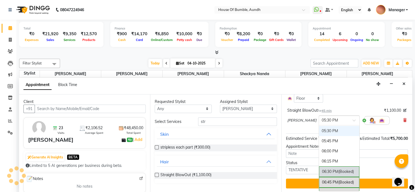
click at [328, 166] on div "06:30 PM (Booked)" at bounding box center [339, 171] width 40 height 11
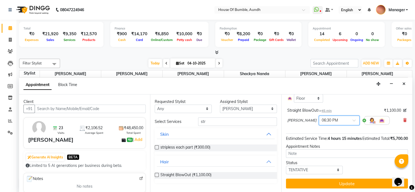
scroll to position [173, 0]
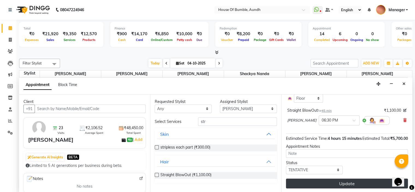
click at [313, 180] on button "Update" at bounding box center [347, 183] width 122 height 10
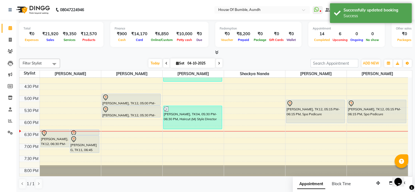
scroll to position [210, 0]
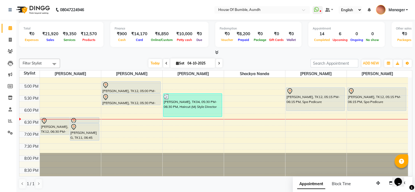
click at [218, 62] on icon at bounding box center [219, 63] width 2 height 3
type input "05-10-2025"
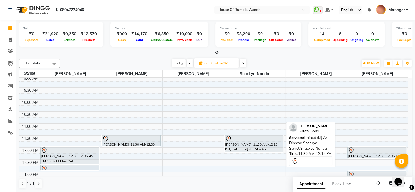
scroll to position [19, 0]
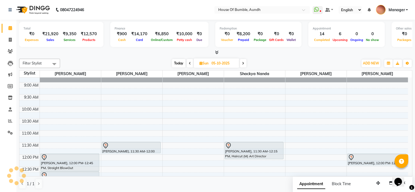
click at [231, 65] on input "05-10-2025" at bounding box center [223, 63] width 27 height 8
select select "10"
select select "2025"
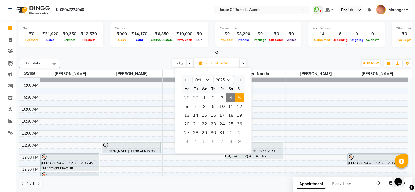
click at [241, 96] on span "5" at bounding box center [239, 97] width 9 height 9
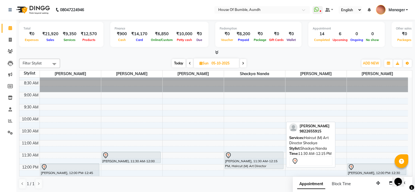
scroll to position [0, 0]
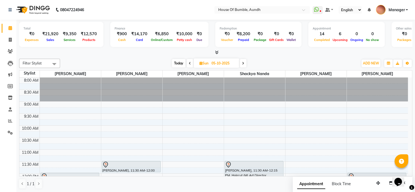
click at [182, 61] on span "Today" at bounding box center [179, 63] width 14 height 8
type input "04-10-2025"
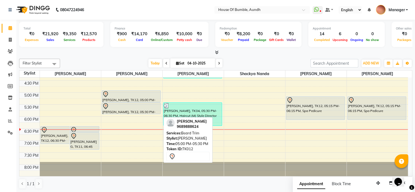
scroll to position [210, 0]
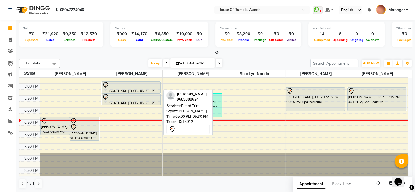
click at [134, 90] on div "Niranjan Deshpande, TK12, 05:00 PM-05:30 PM, Beard Trim" at bounding box center [131, 86] width 58 height 11
click at [143, 89] on div "Niranjan Deshpande, TK12, 05:00 PM-05:30 PM, Beard Trim" at bounding box center [131, 86] width 58 height 11
select select "7"
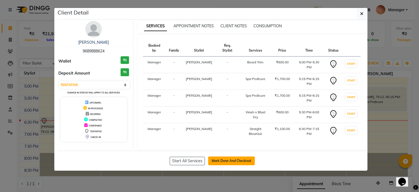
click at [237, 156] on button "Mark Done And Checkout" at bounding box center [231, 160] width 47 height 9
select select "service"
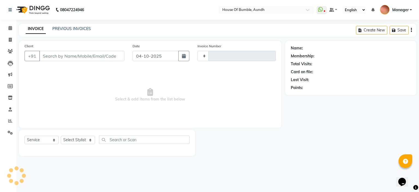
type input "1518"
select select "581"
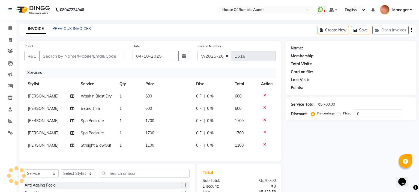
type input "96******24"
select select "7795"
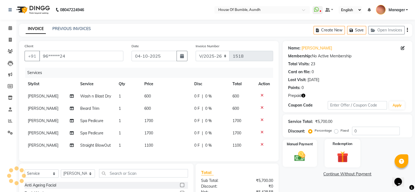
click at [338, 150] on img at bounding box center [342, 157] width 18 height 14
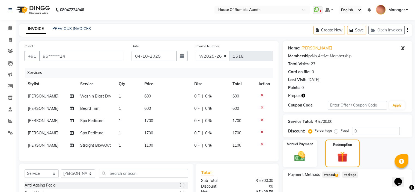
scroll to position [70, 0]
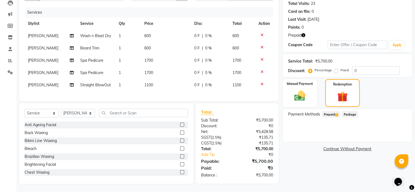
click at [338, 113] on span "1" at bounding box center [336, 114] width 3 height 3
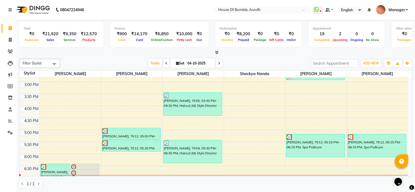
scroll to position [191, 0]
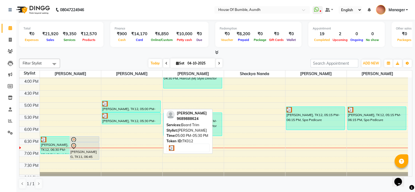
click at [126, 108] on div "Niranjan Deshpande, TK12, 05:00 PM-05:30 PM, Beard Trim" at bounding box center [131, 106] width 58 height 11
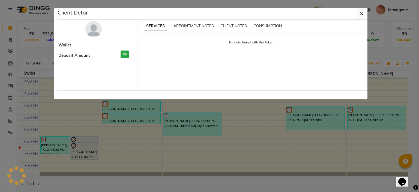
select select "3"
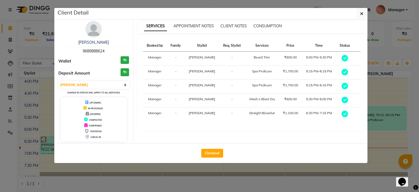
click at [100, 52] on span "9689888624" at bounding box center [94, 51] width 22 height 5
copy span "9689888624"
click at [360, 14] on icon "button" at bounding box center [361, 13] width 3 height 4
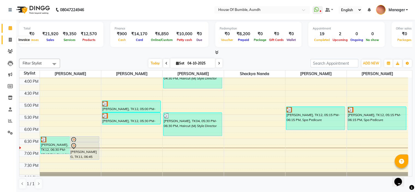
click at [11, 37] on span at bounding box center [10, 40] width 10 height 6
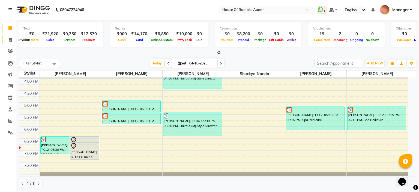
select select "service"
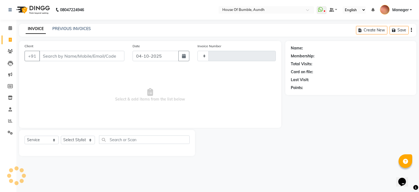
type input "1518"
select select "581"
click at [72, 53] on input "Client" at bounding box center [81, 56] width 85 height 10
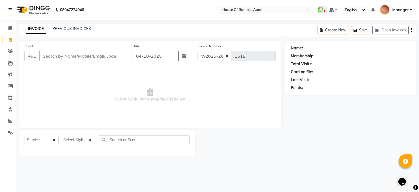
drag, startPoint x: 74, startPoint y: 58, endPoint x: 75, endPoint y: 52, distance: 5.5
click at [75, 52] on input "Client" at bounding box center [81, 56] width 85 height 10
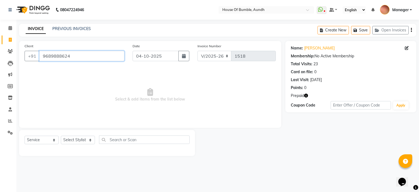
click at [80, 53] on input "9689888624" at bounding box center [81, 56] width 85 height 10
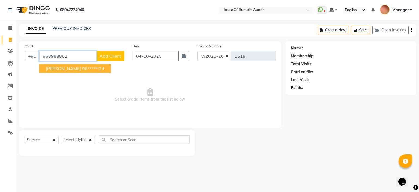
click at [69, 74] on ngb-typeahead-window "Niranjan Deshpande 96******24" at bounding box center [75, 69] width 72 height 14
click at [73, 68] on span "[PERSON_NAME]" at bounding box center [63, 68] width 35 height 5
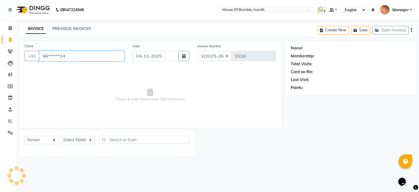
type input "96******24"
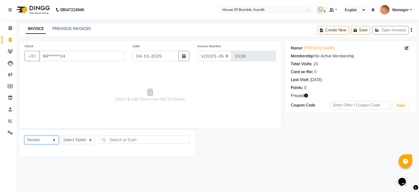
click at [35, 141] on select "Select Service Product Membership Package Voucher Prepaid Gift Card" at bounding box center [42, 139] width 34 height 8
select select "P"
click at [25, 136] on select "Select Service Product Membership Package Voucher Prepaid Gift Card" at bounding box center [42, 139] width 34 height 8
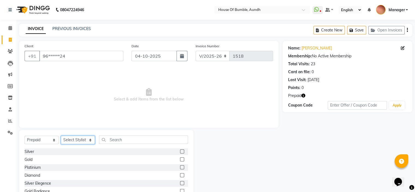
click at [87, 137] on select "Select Stylist - [PERSON_NAME] [PERSON_NAME] [PERSON_NAME] Manager [PERSON_NAME…" at bounding box center [78, 139] width 34 height 8
select select "77631"
click at [61, 136] on select "Select Stylist - [PERSON_NAME] [PERSON_NAME] [PERSON_NAME] Manager [PERSON_NAME…" at bounding box center [78, 139] width 34 height 8
click at [180, 151] on label at bounding box center [182, 151] width 4 height 4
click at [180, 151] on input "checkbox" at bounding box center [182, 152] width 4 height 4
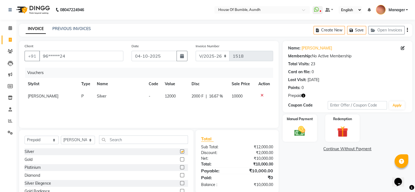
checkbox input "false"
click at [315, 132] on div "Manual Payment" at bounding box center [300, 128] width 36 height 28
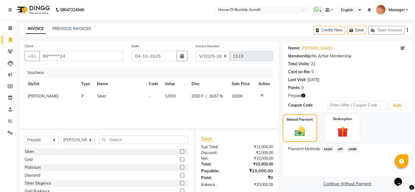
click at [353, 150] on span "CARD" at bounding box center [352, 149] width 12 height 6
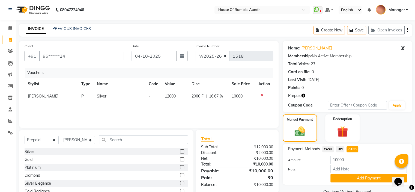
click at [344, 183] on div "Payment Methods CASH UPI CARD Amount: 10000 Note: Add Payment" at bounding box center [346, 164] width 129 height 41
click at [343, 180] on button "Add Payment" at bounding box center [368, 178] width 76 height 8
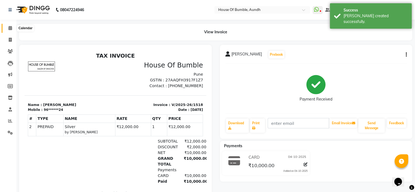
click at [10, 26] on icon at bounding box center [10, 28] width 4 height 4
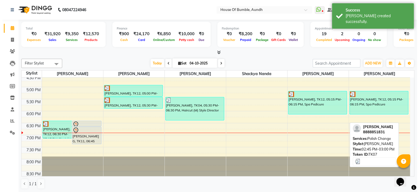
scroll to position [210, 0]
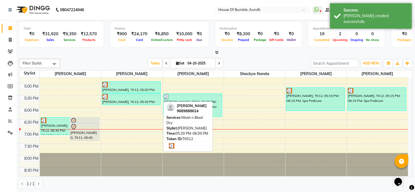
click at [135, 103] on div "Niranjan Deshpande, TK12, 05:30 PM-06:00 PM, Wash n Blast Dry" at bounding box center [131, 98] width 58 height 11
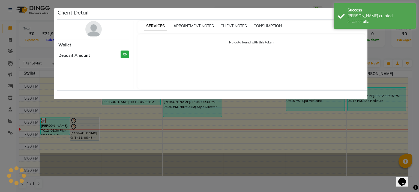
select select "3"
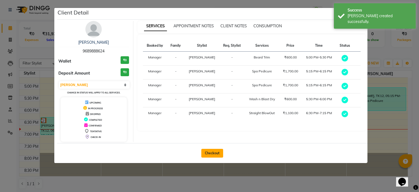
click at [216, 151] on button "Checkout" at bounding box center [212, 153] width 22 height 9
select select "service"
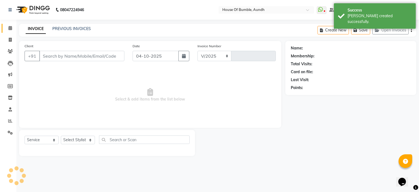
select select "581"
type input "1519"
type input "96******24"
select select "7795"
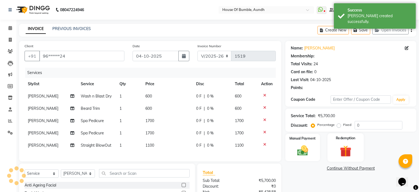
click at [340, 133] on div "Redemption" at bounding box center [345, 147] width 36 height 28
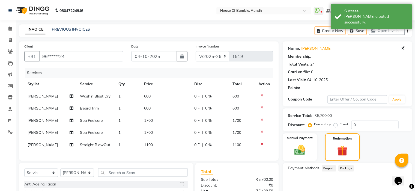
scroll to position [55, 0]
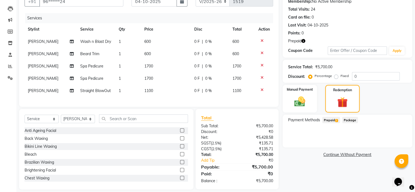
click at [329, 120] on span "Prepaid 2" at bounding box center [331, 120] width 18 height 6
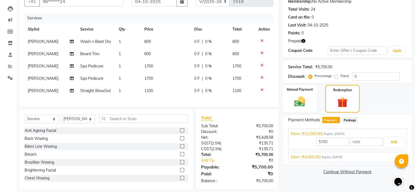
click at [354, 154] on div "Silver (₹4,000.00) Expiry: 23-02-2026" at bounding box center [347, 157] width 114 height 6
click at [392, 152] on button "Add" at bounding box center [393, 154] width 20 height 9
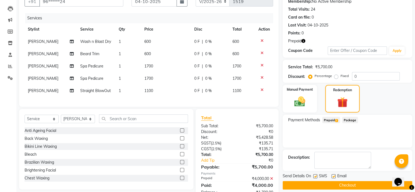
click at [331, 117] on span "Prepaid 2" at bounding box center [331, 120] width 18 height 6
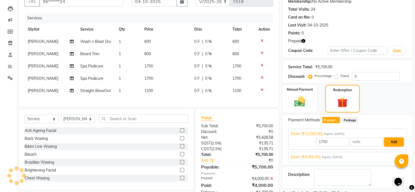
scroll to position [81, 0]
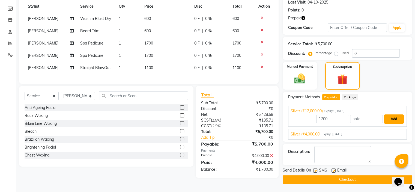
click at [394, 116] on button "Add" at bounding box center [393, 118] width 20 height 9
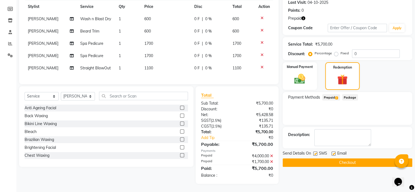
click at [342, 158] on button "Checkout" at bounding box center [346, 162] width 129 height 8
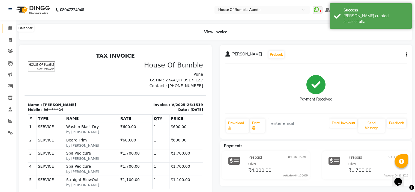
click at [11, 25] on span at bounding box center [10, 28] width 10 height 6
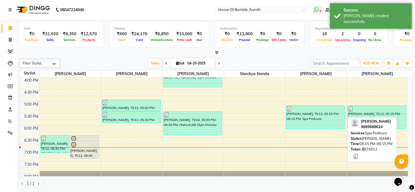
scroll to position [183, 0]
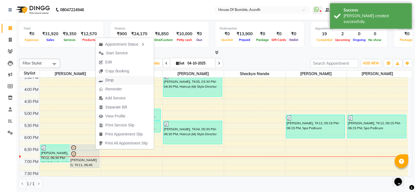
click at [118, 79] on button "Drop" at bounding box center [124, 79] width 58 height 9
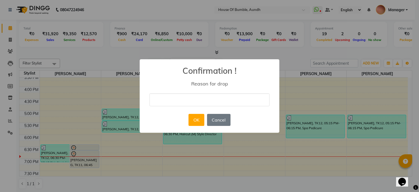
click at [204, 104] on input "text" at bounding box center [209, 99] width 120 height 13
click at [205, 96] on input "text" at bounding box center [209, 99] width 120 height 13
click at [204, 103] on input "text" at bounding box center [209, 99] width 120 height 13
type input "cancelled"
click at [197, 120] on button "OK" at bounding box center [196, 120] width 16 height 12
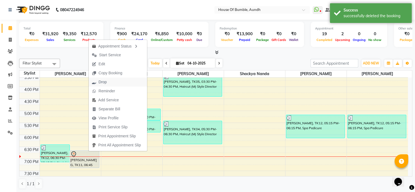
click at [111, 83] on button "Drop" at bounding box center [118, 81] width 58 height 9
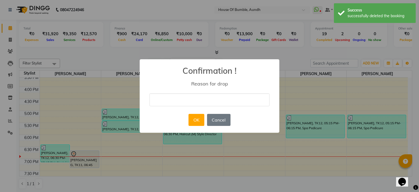
drag, startPoint x: 171, startPoint y: 96, endPoint x: 182, endPoint y: 101, distance: 12.2
click at [171, 96] on input "text" at bounding box center [209, 99] width 120 height 13
type input "cancelled"
click at [195, 119] on button "OK" at bounding box center [196, 120] width 16 height 12
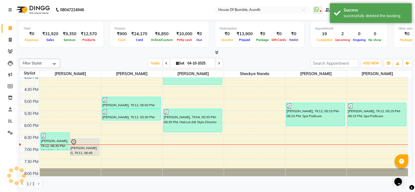
scroll to position [210, 0]
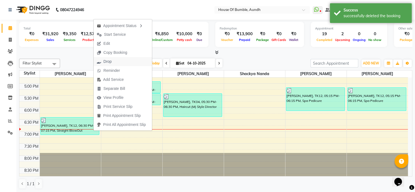
click at [121, 60] on button "Drop" at bounding box center [122, 61] width 58 height 9
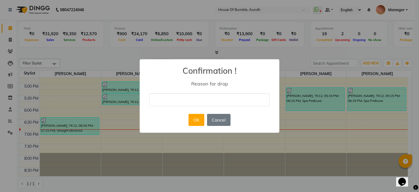
click at [176, 99] on input "text" at bounding box center [209, 99] width 120 height 13
type input "cancelled"
click at [193, 119] on button "OK" at bounding box center [196, 120] width 16 height 12
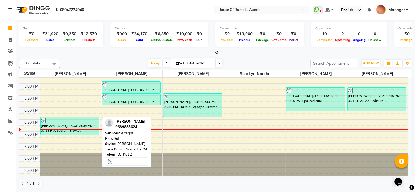
click at [70, 120] on div at bounding box center [70, 119] width 58 height 5
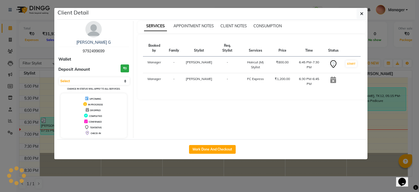
select select "3"
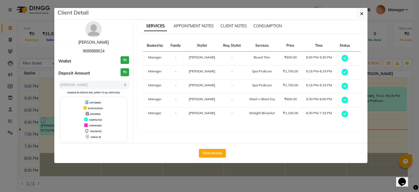
click at [81, 40] on link "[PERSON_NAME]" at bounding box center [93, 42] width 31 height 5
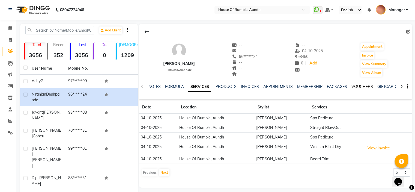
click at [358, 85] on link "VOUCHERS" at bounding box center [362, 86] width 22 height 5
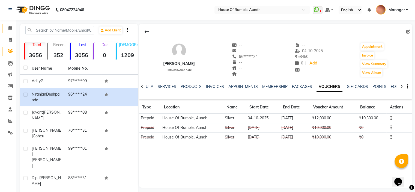
click at [11, 25] on span at bounding box center [10, 28] width 10 height 6
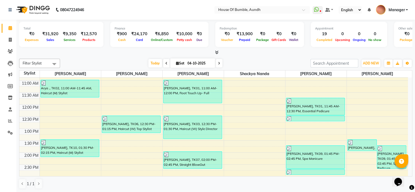
scroll to position [82, 0]
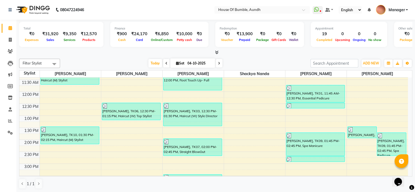
click at [218, 63] on icon at bounding box center [219, 63] width 2 height 3
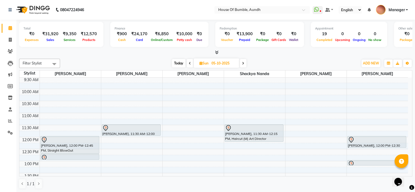
scroll to position [0, 0]
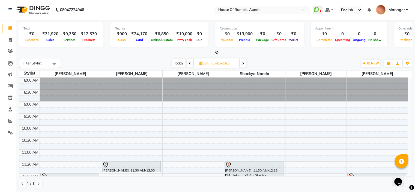
click at [183, 62] on span "Today" at bounding box center [179, 63] width 14 height 8
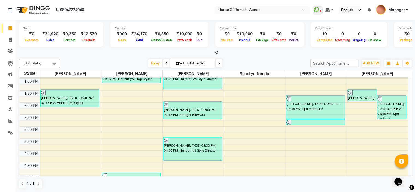
scroll to position [128, 0]
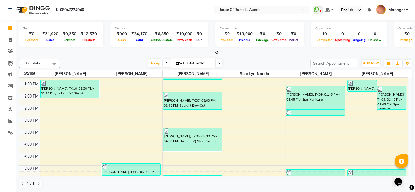
click at [219, 64] on span at bounding box center [219, 63] width 7 height 8
type input "05-10-2025"
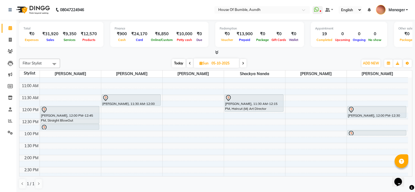
scroll to position [55, 0]
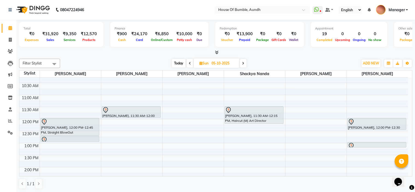
click at [210, 60] on input "05-10-2025" at bounding box center [223, 63] width 27 height 8
select select "10"
select select "2025"
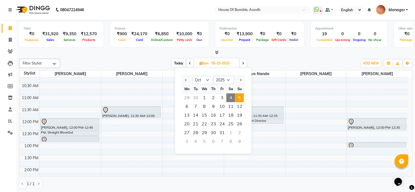
scroll to position [0, 0]
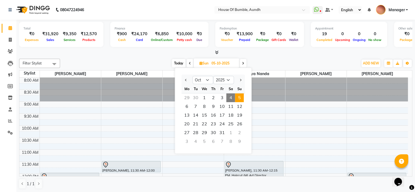
click at [182, 61] on span "Today" at bounding box center [179, 63] width 14 height 8
type input "04-10-2025"
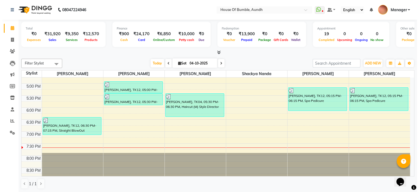
scroll to position [101, 0]
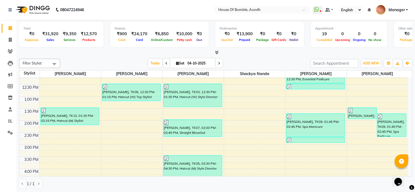
click at [400, 7] on span "Manager" at bounding box center [396, 10] width 16 height 6
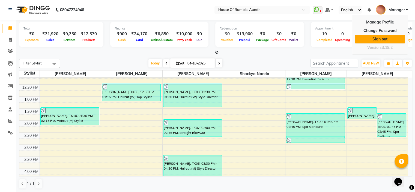
click at [383, 38] on link "Sign out" at bounding box center [380, 39] width 50 height 8
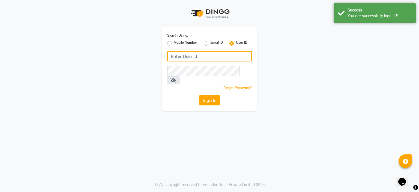
type input "7998919891"
